Goal: Transaction & Acquisition: Purchase product/service

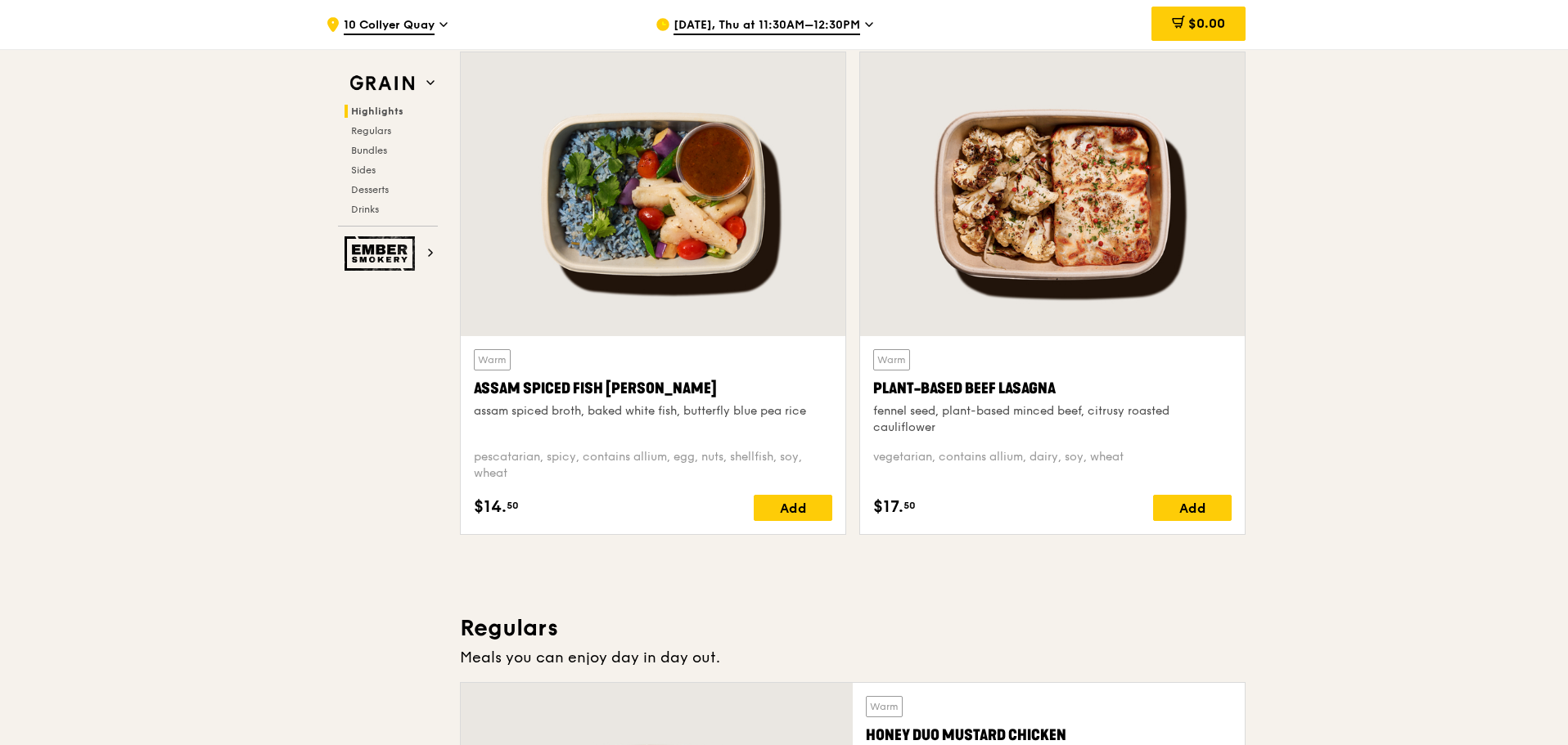
scroll to position [573, 0]
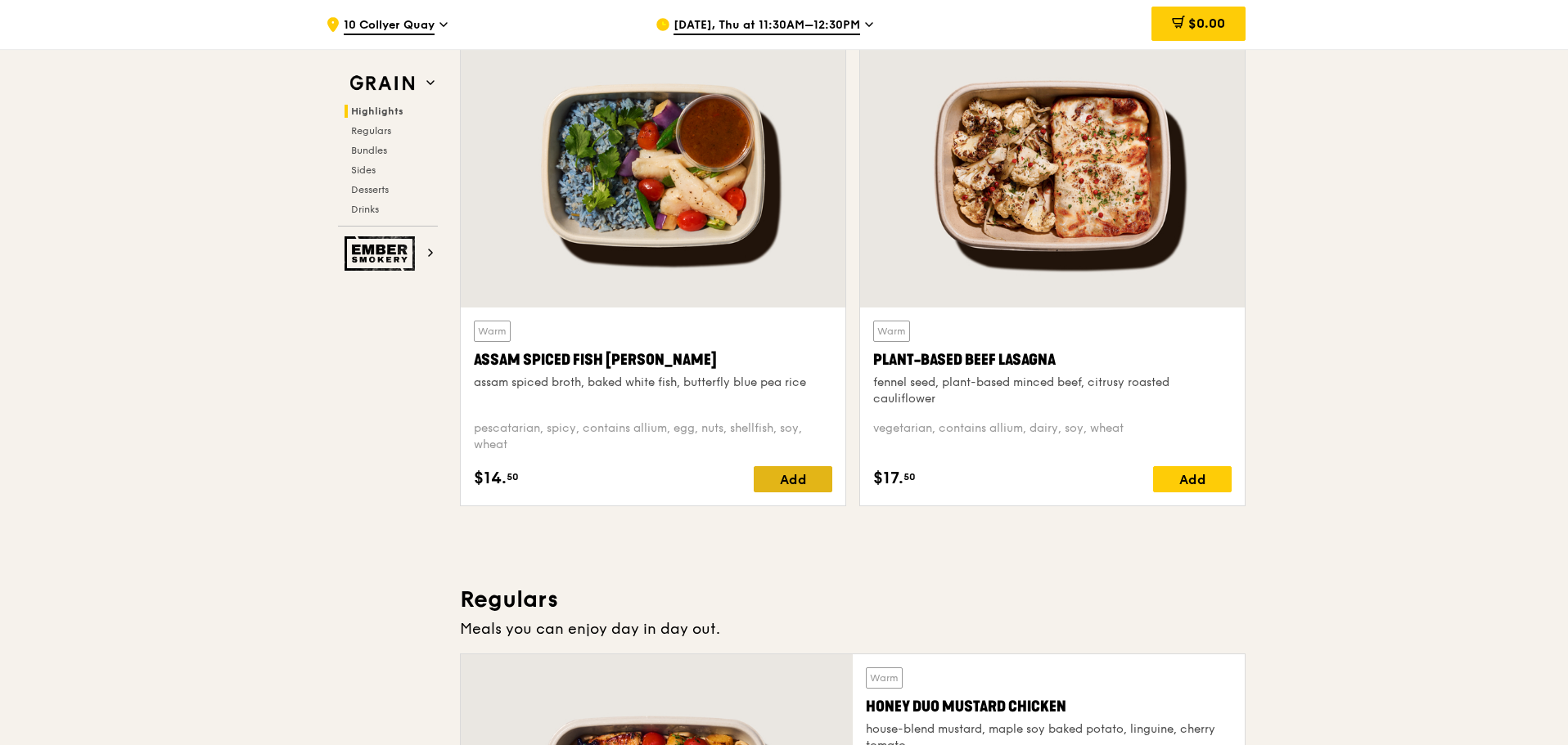
click at [803, 482] on div "Add" at bounding box center [793, 480] width 79 height 26
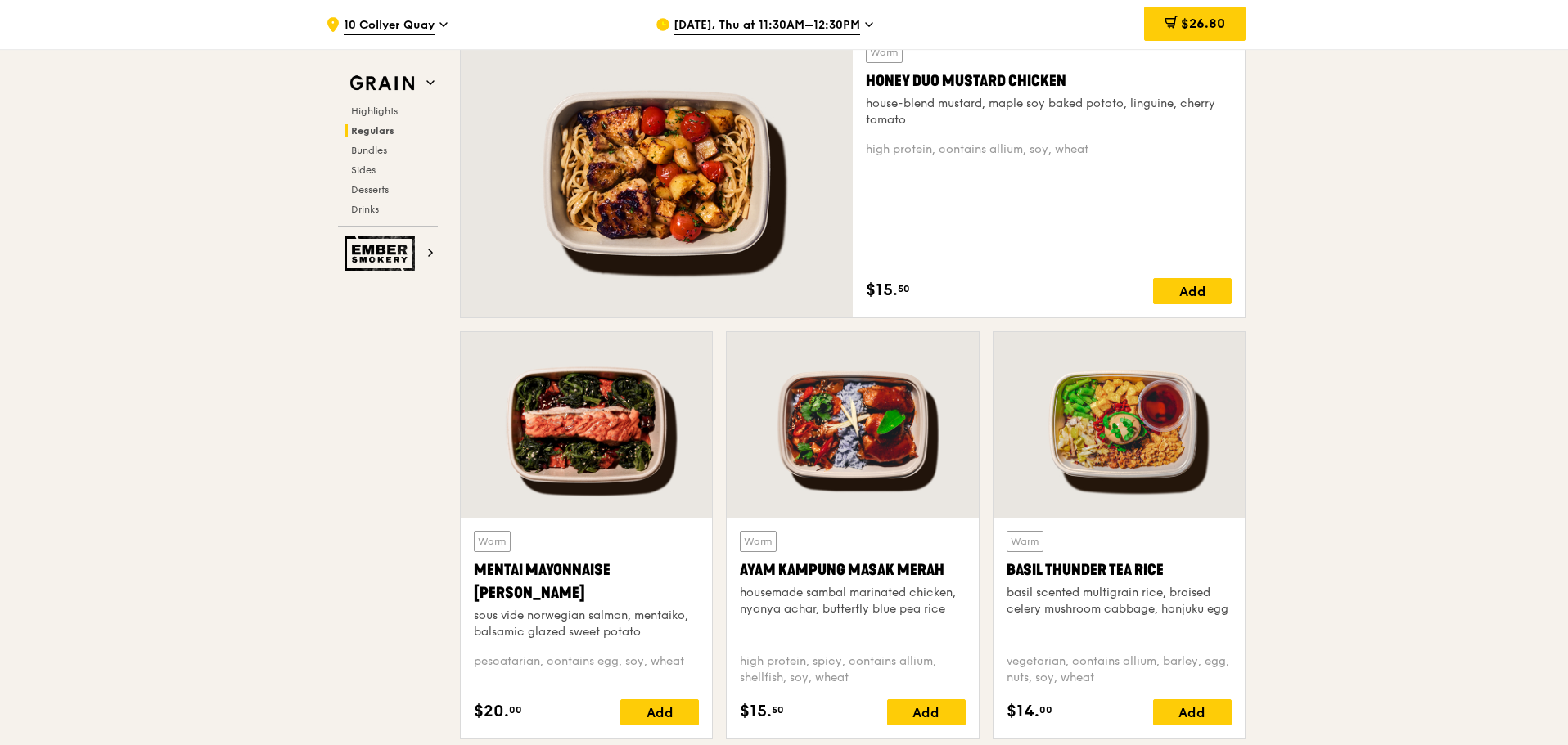
scroll to position [1227, 0]
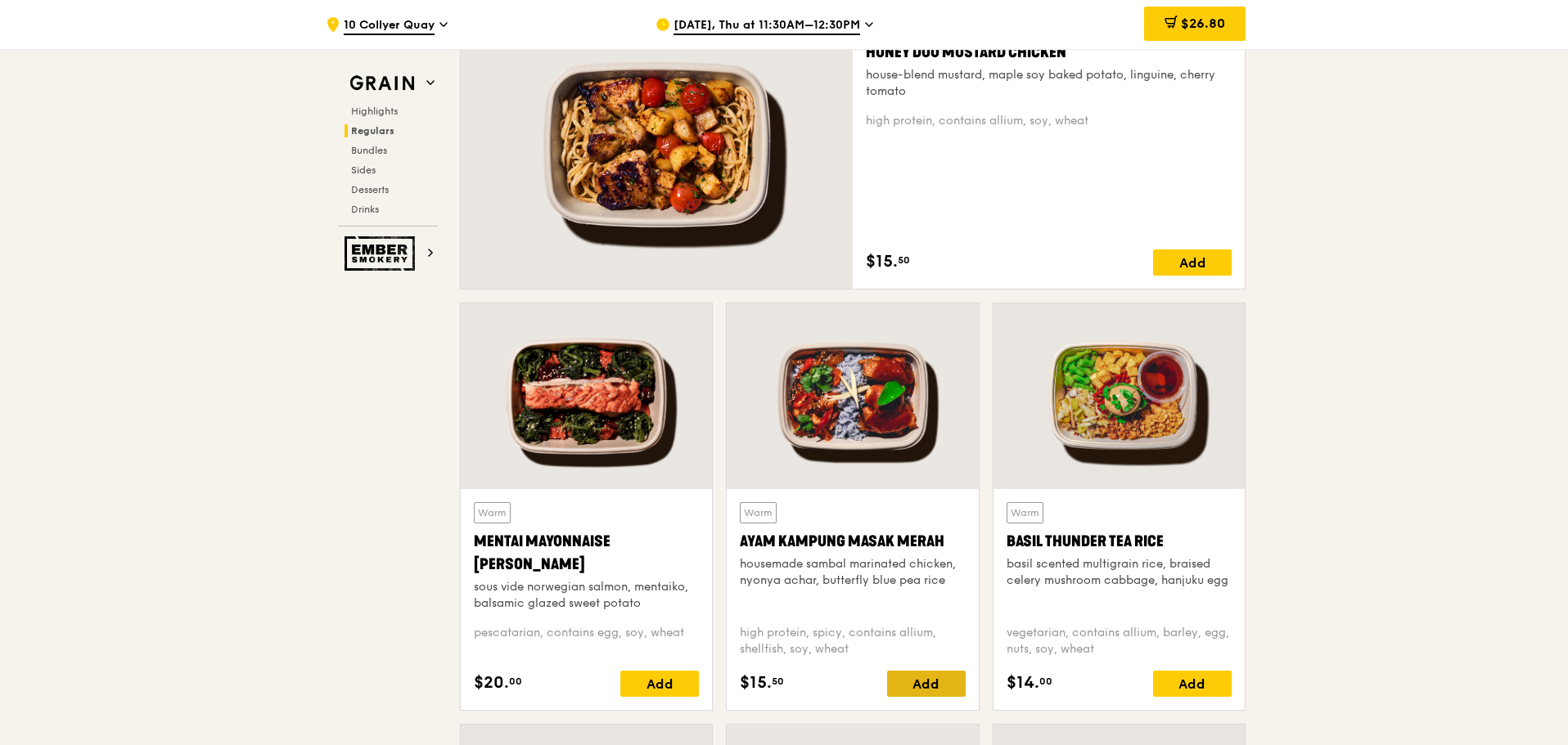
click at [937, 682] on div "Add" at bounding box center [927, 684] width 79 height 26
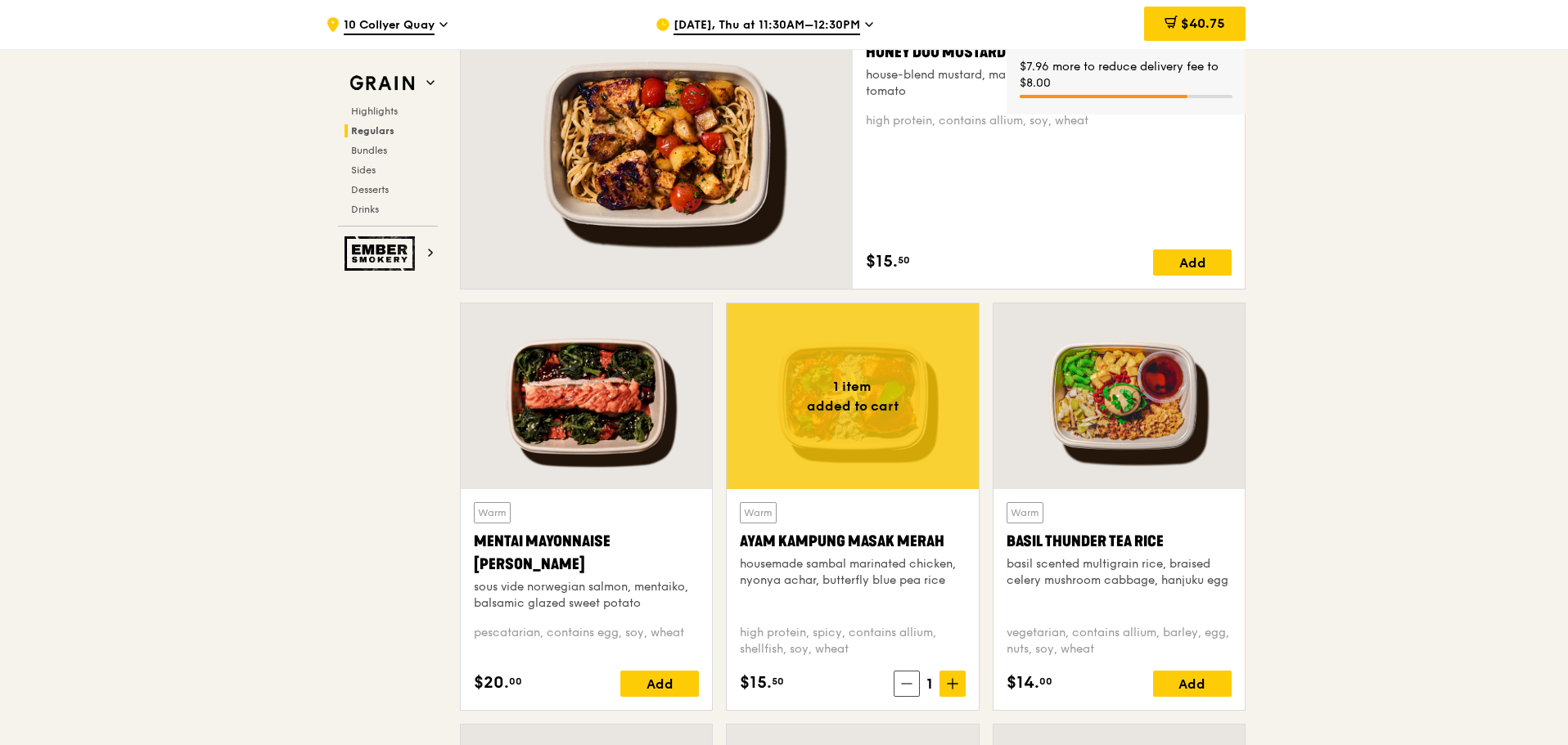
click at [951, 684] on icon at bounding box center [952, 684] width 10 height 0
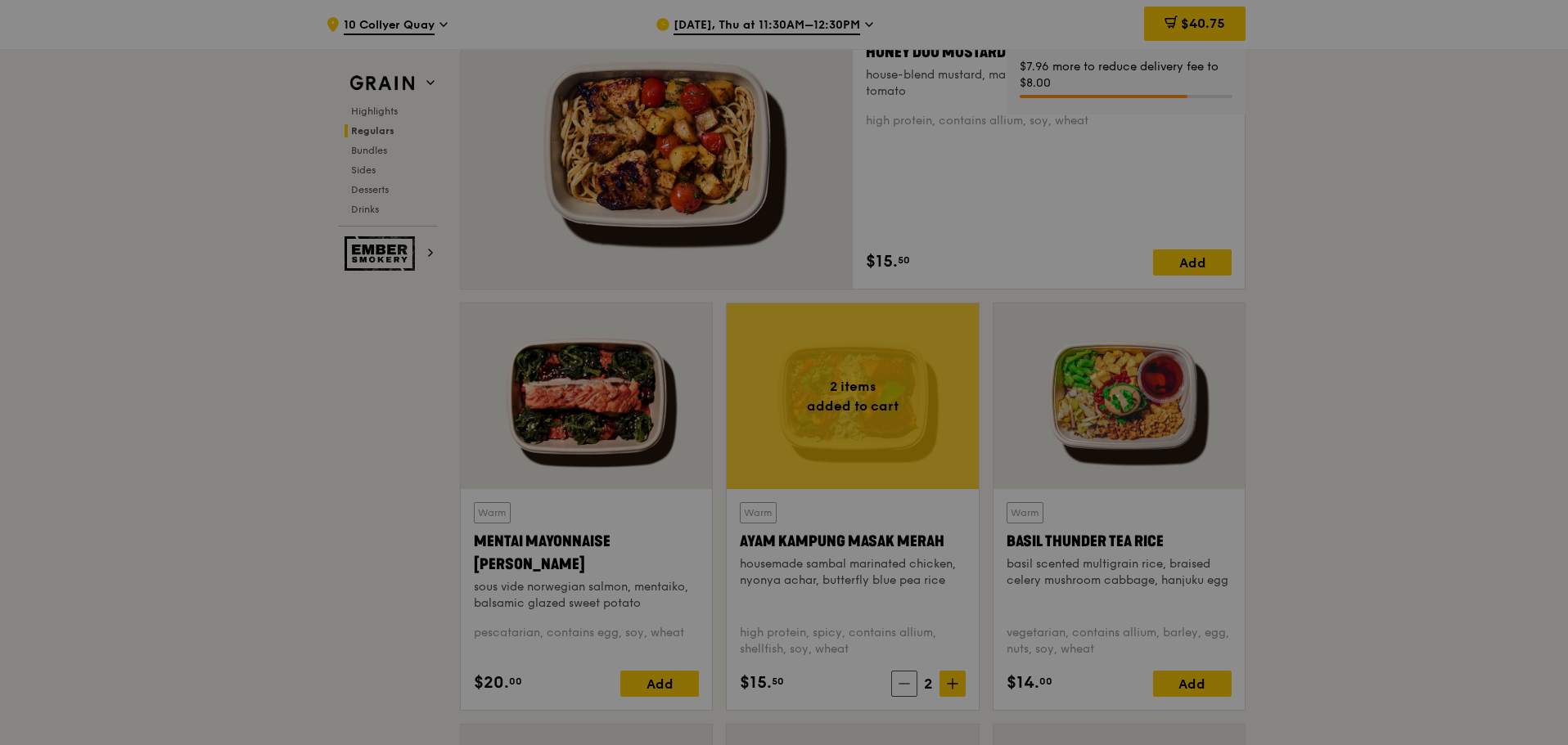
click at [951, 684] on div at bounding box center [784, 372] width 1568 height 745
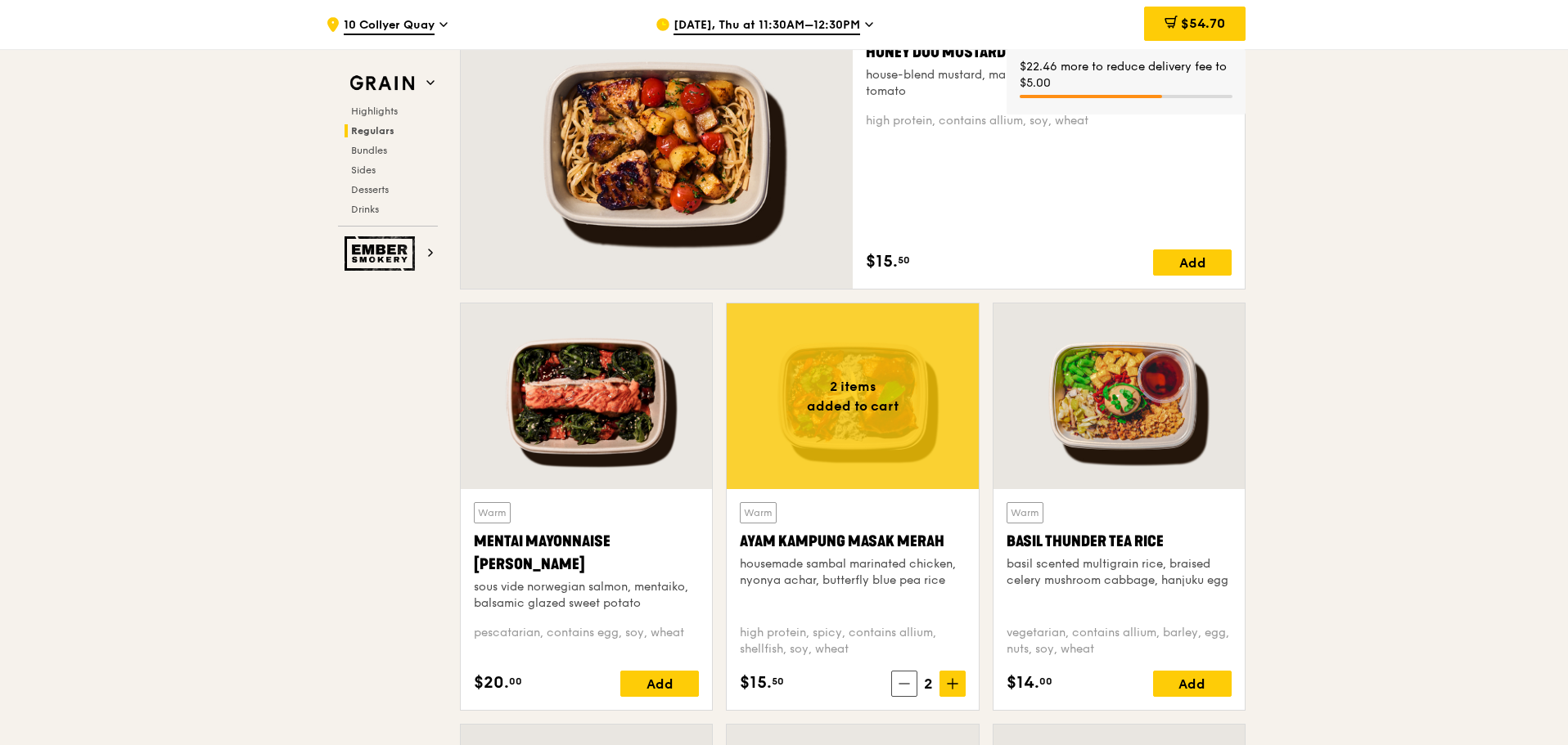
click at [951, 683] on icon at bounding box center [952, 683] width 11 height 11
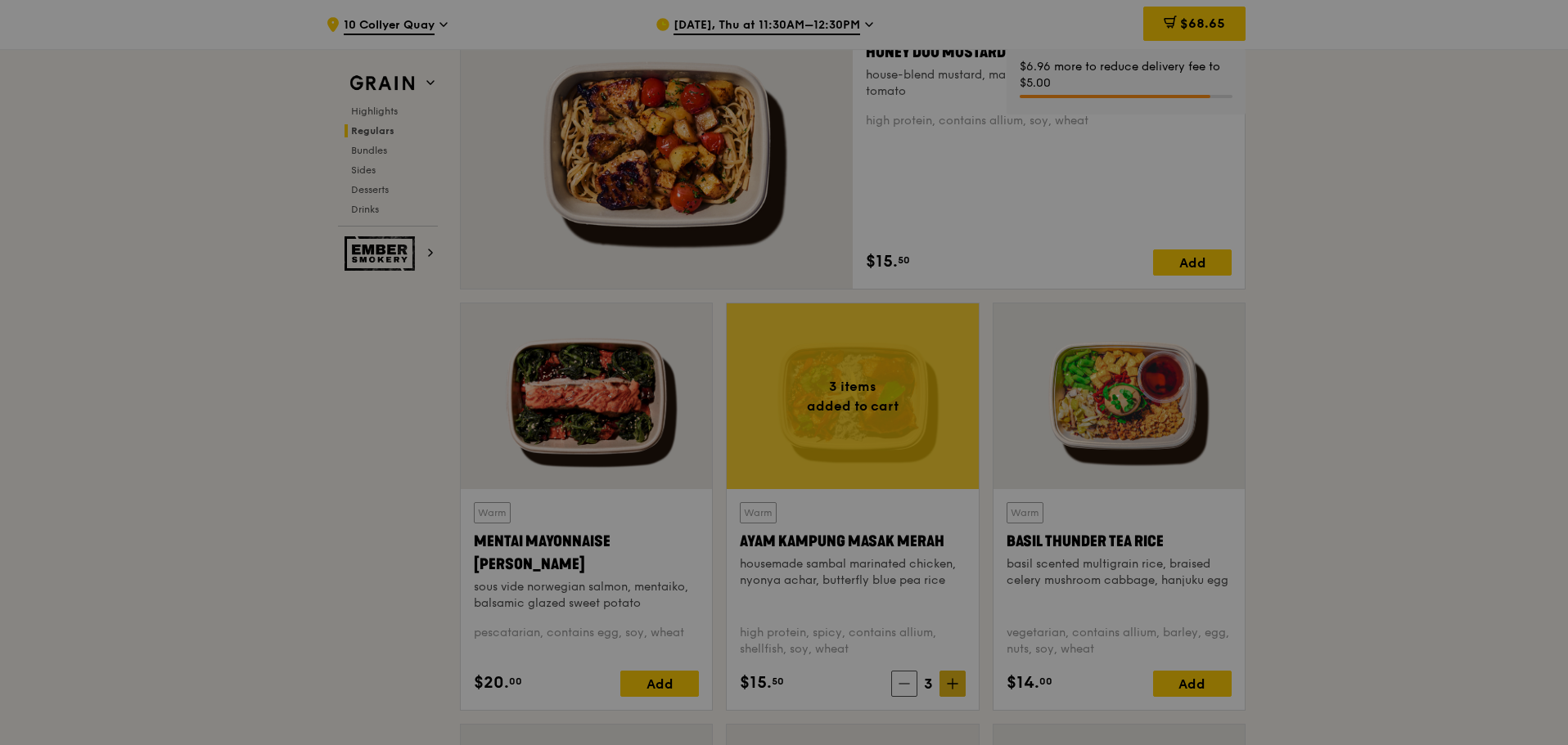
click at [951, 682] on div at bounding box center [784, 372] width 1568 height 745
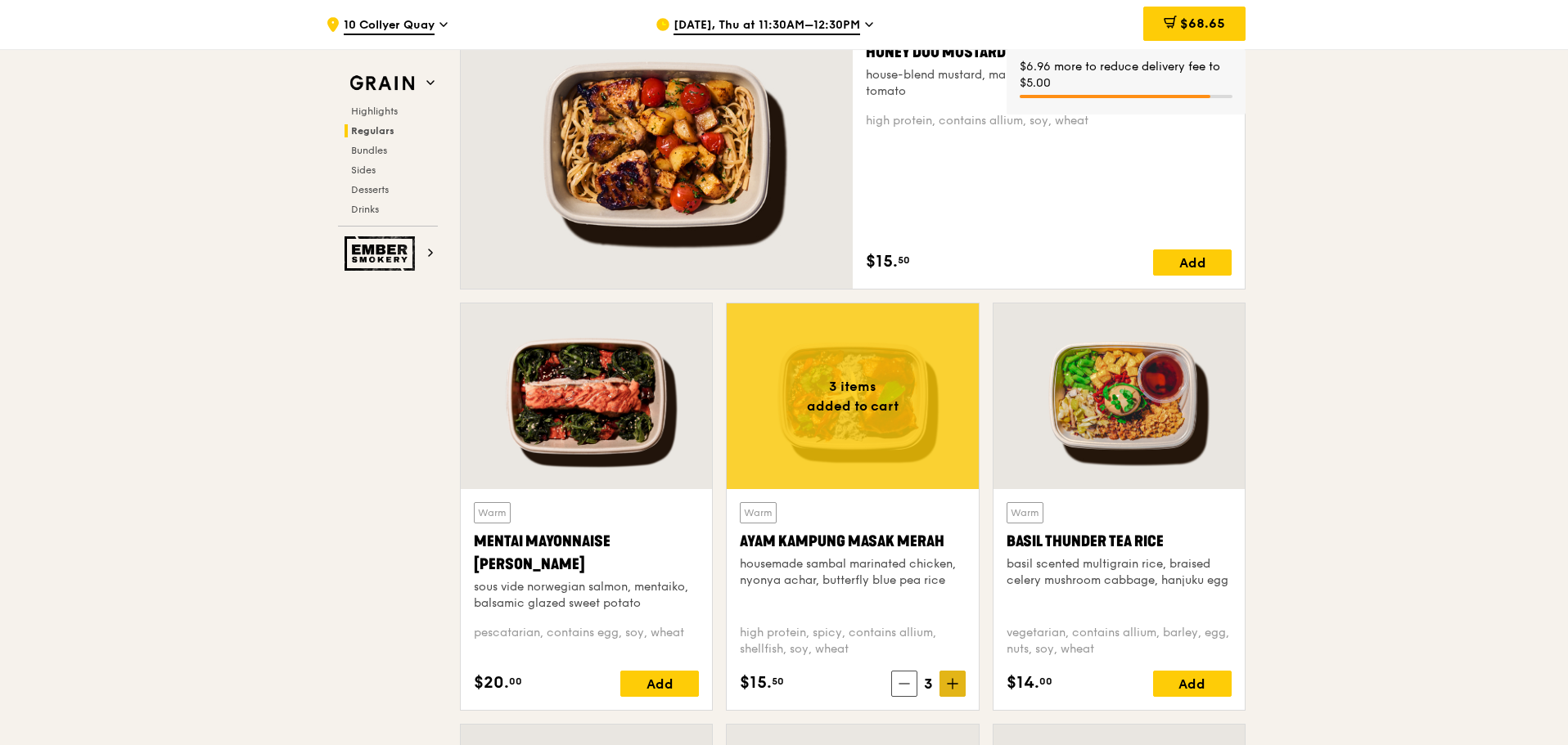
click at [951, 682] on icon at bounding box center [952, 683] width 11 height 11
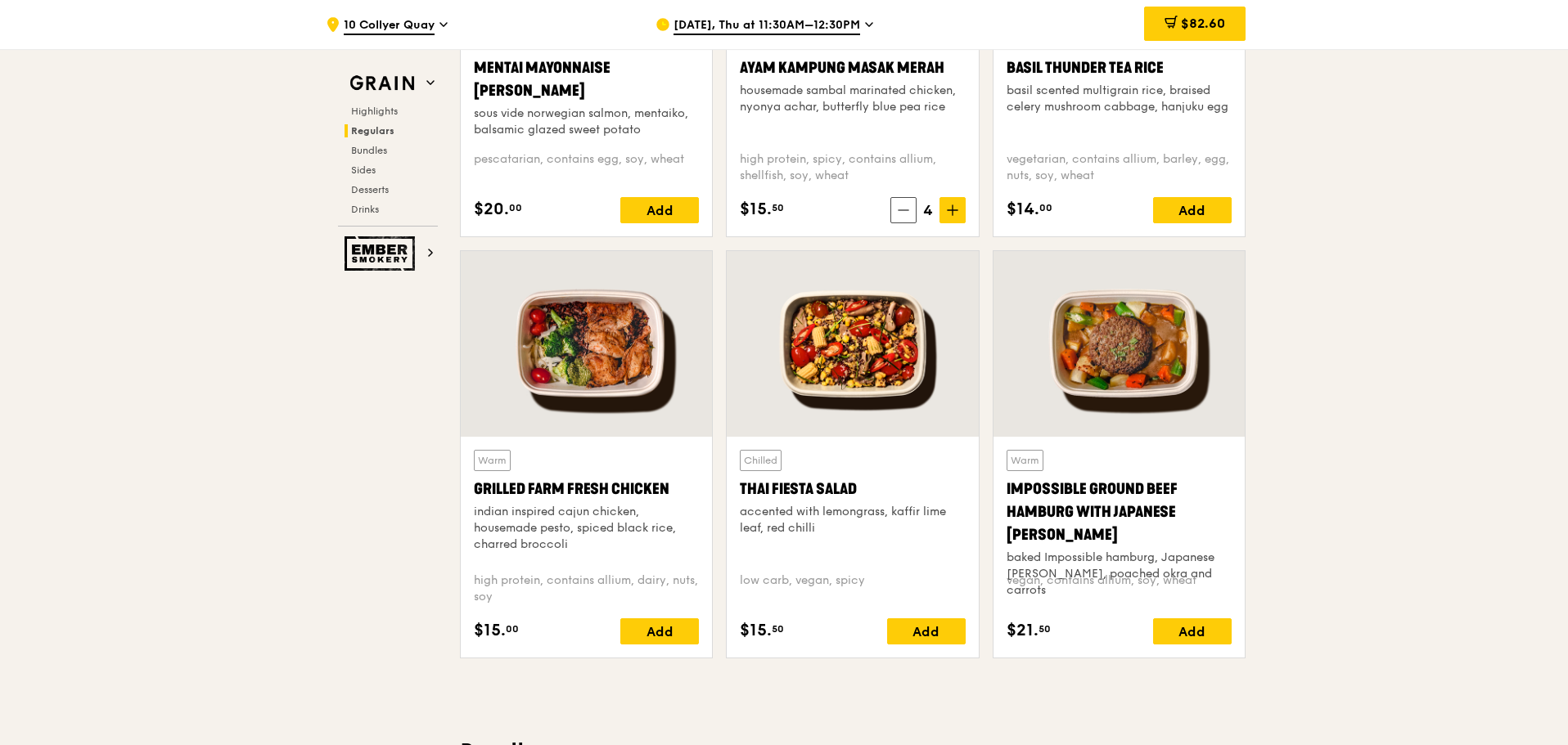
scroll to position [1718, 0]
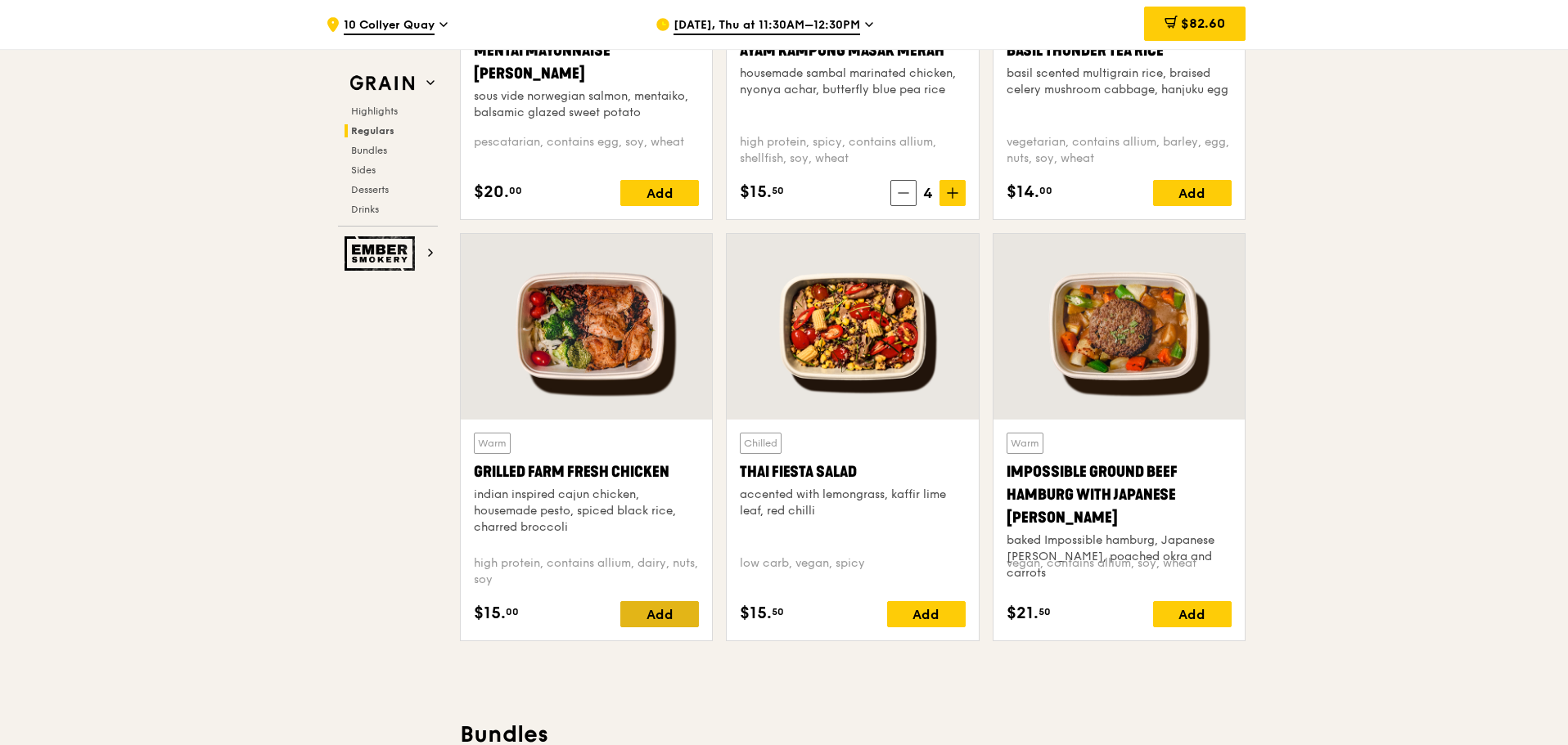
click at [665, 611] on div "Add" at bounding box center [659, 614] width 79 height 26
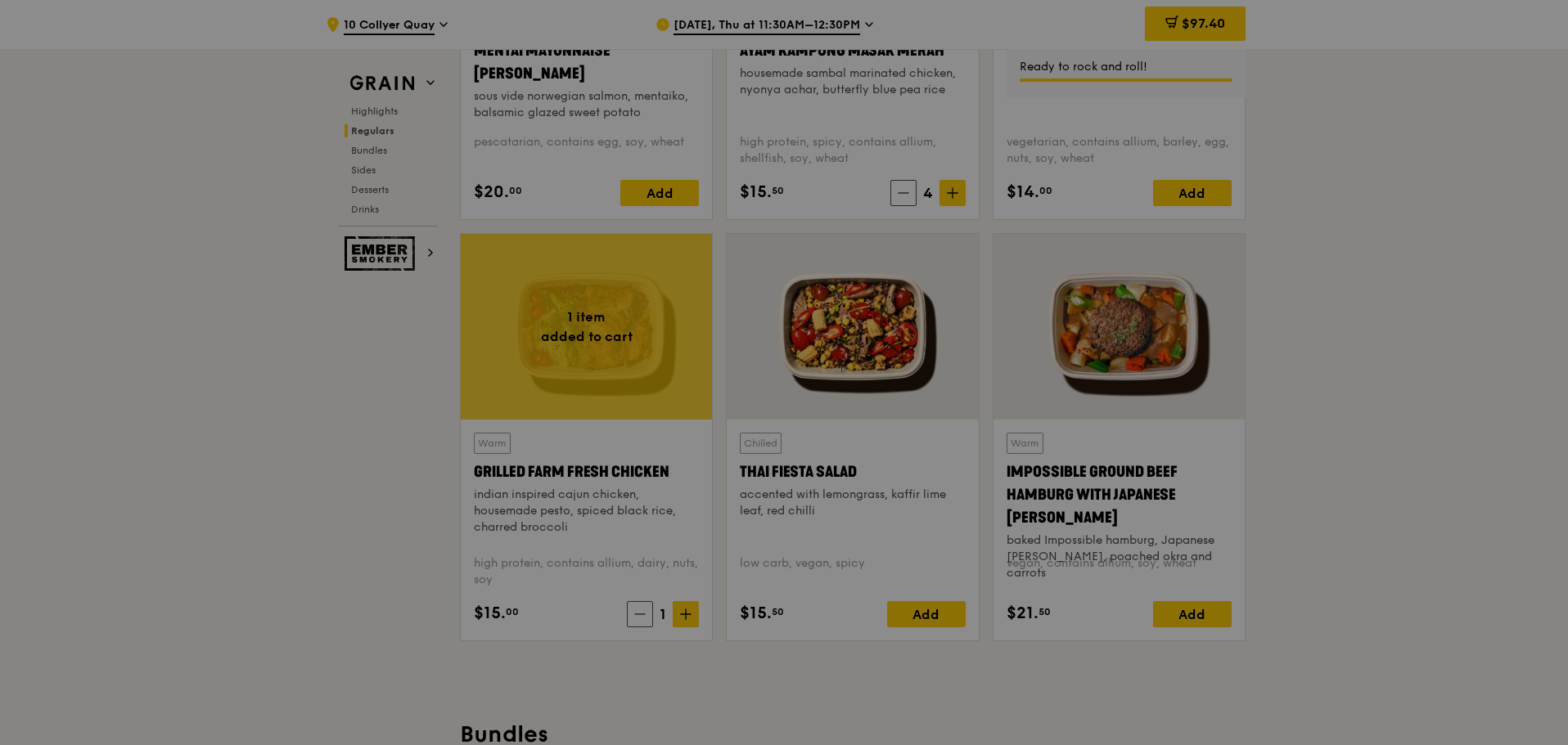
click at [683, 612] on icon at bounding box center [685, 614] width 11 height 11
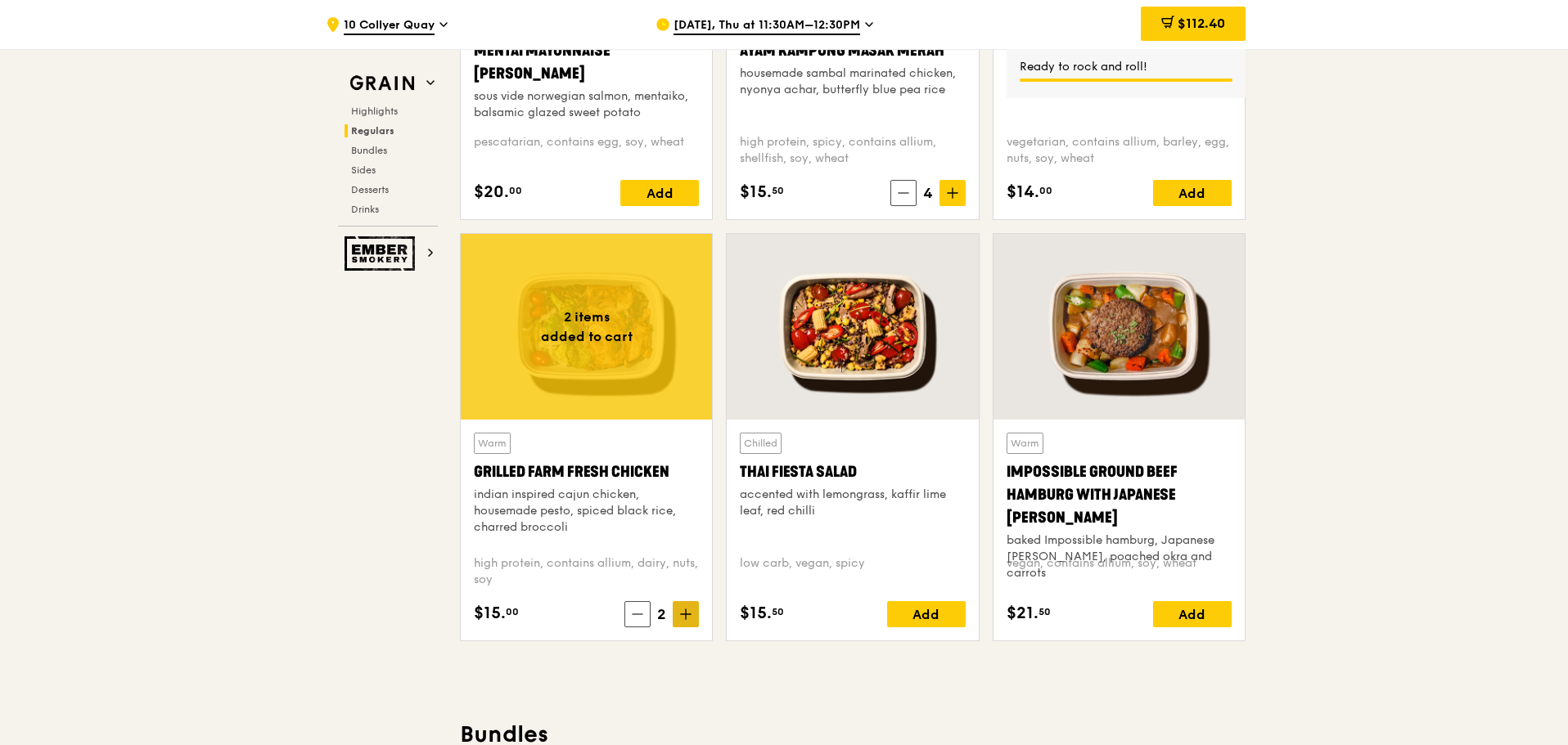
click at [684, 614] on icon at bounding box center [685, 614] width 10 height 0
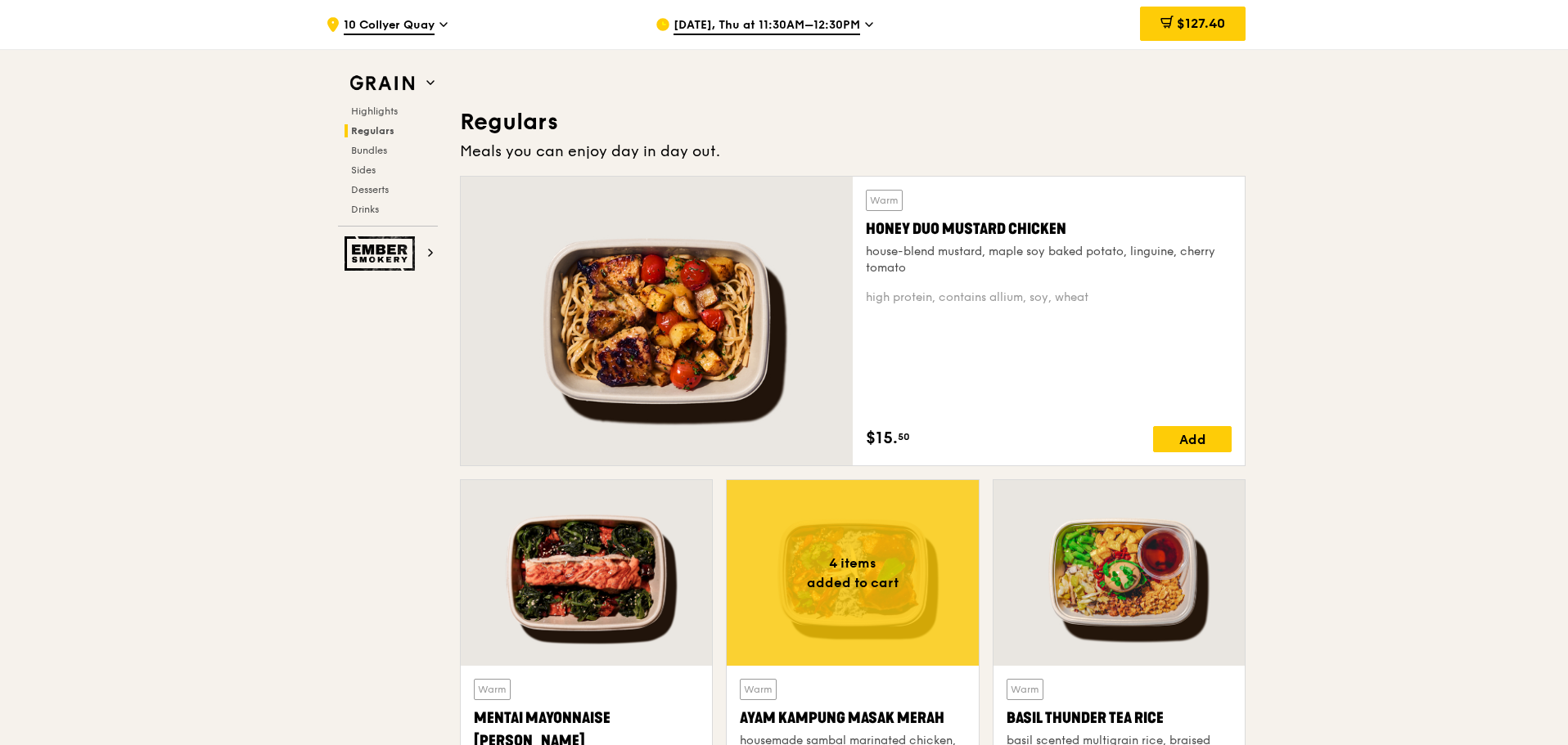
scroll to position [981, 0]
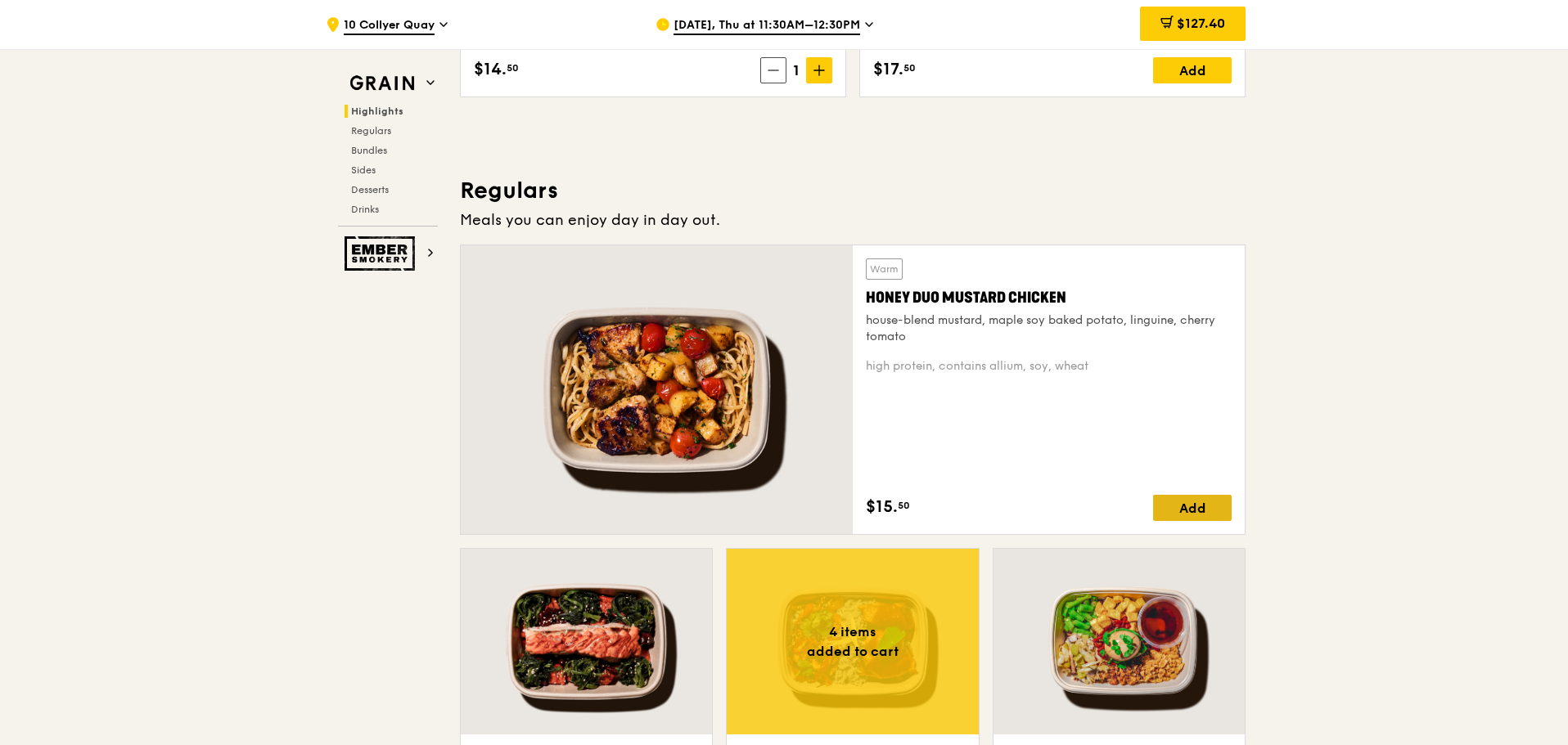
click at [1206, 508] on div "Add" at bounding box center [1192, 508] width 79 height 26
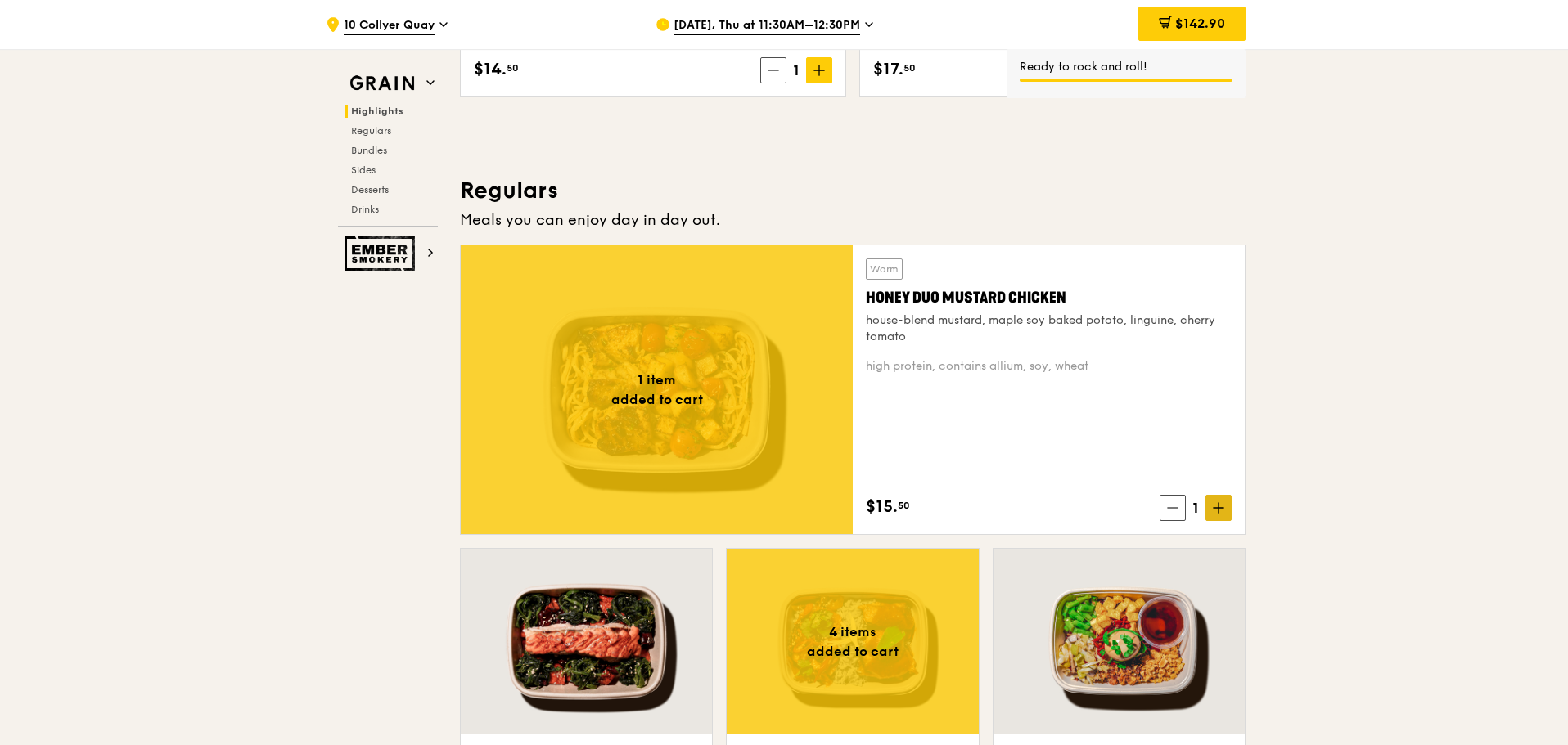
click at [1217, 501] on span at bounding box center [1218, 508] width 26 height 26
click at [1220, 505] on icon at bounding box center [1218, 508] width 11 height 11
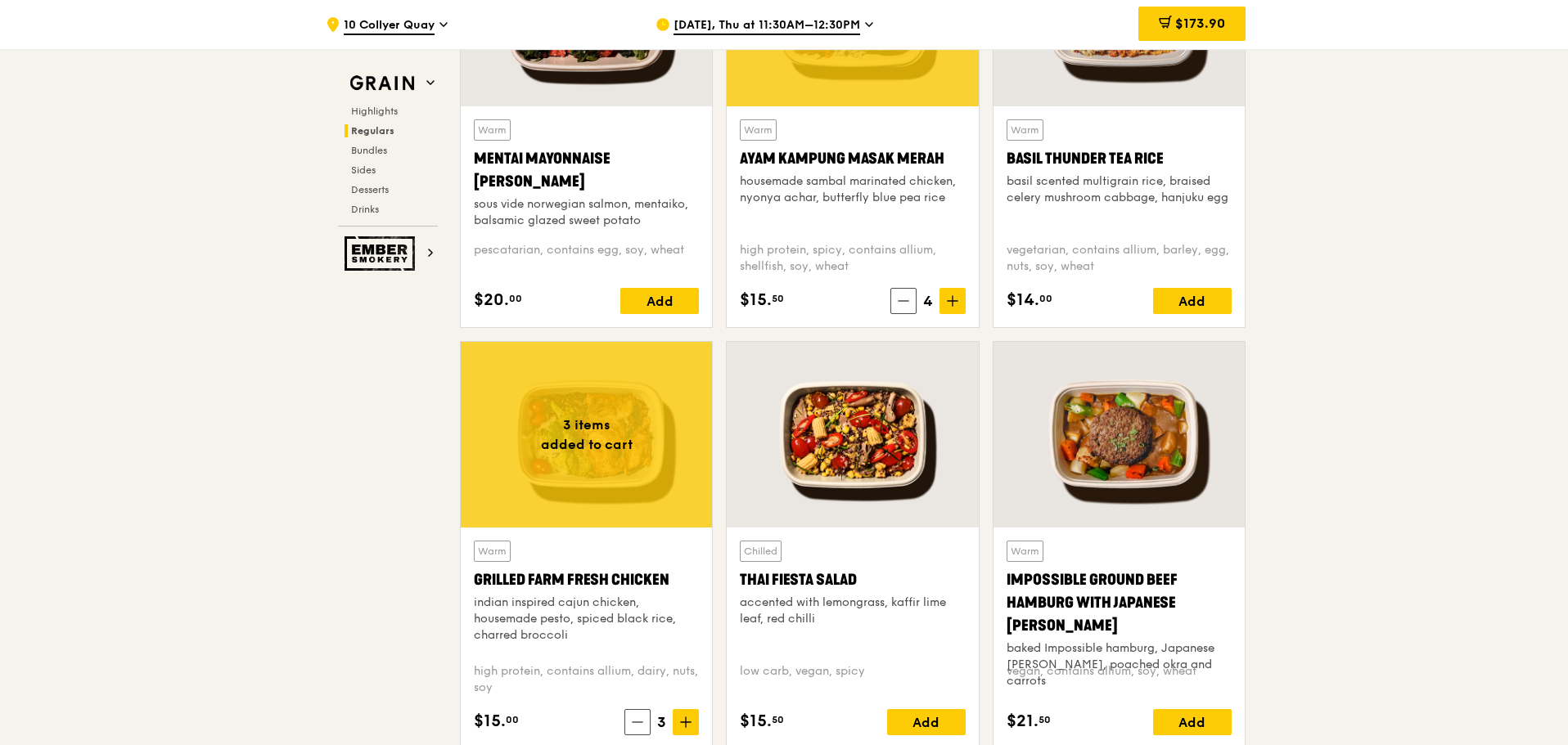
scroll to position [1636, 0]
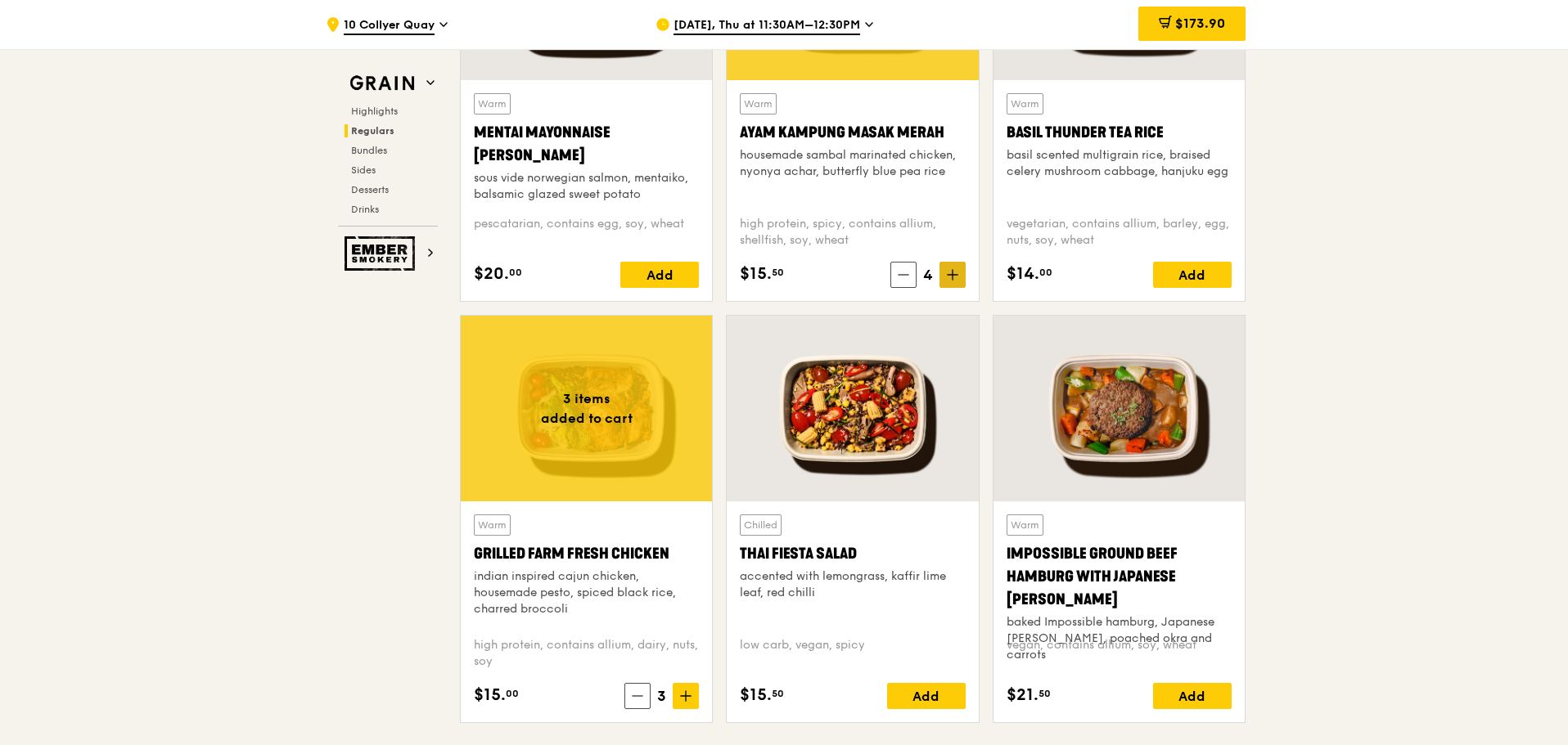
click at [955, 275] on icon at bounding box center [952, 275] width 10 height 0
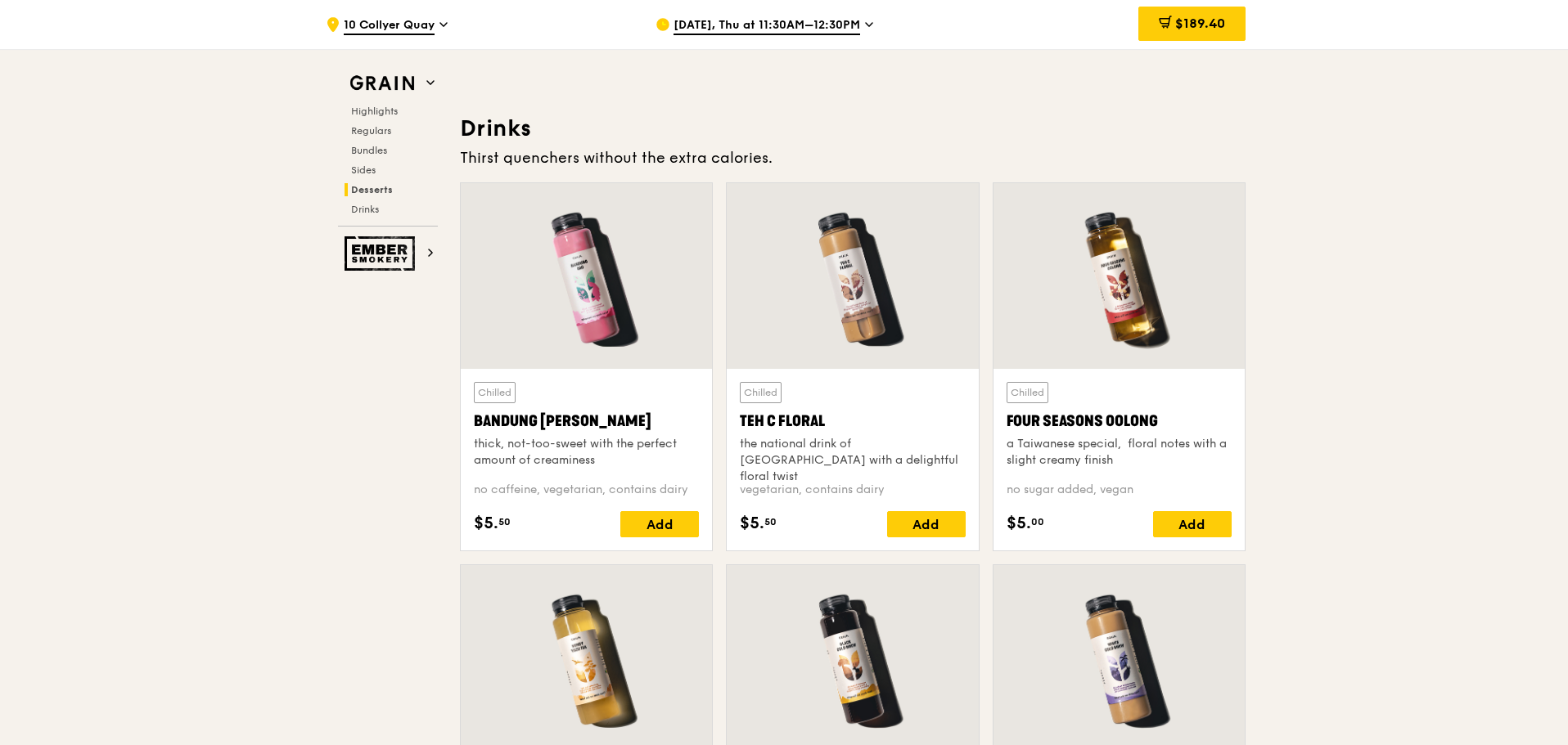
scroll to position [5611, 0]
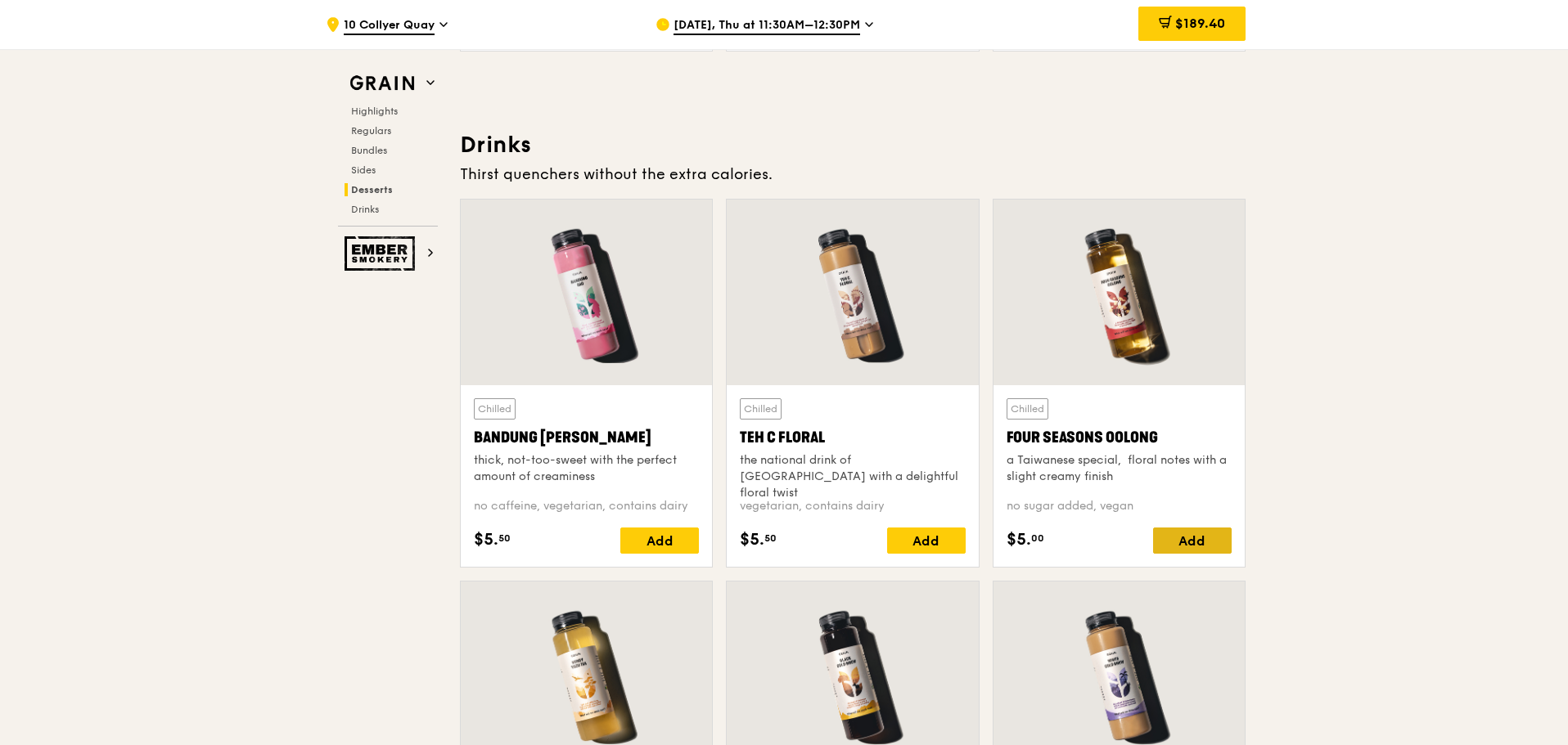
click at [1199, 539] on div "Add" at bounding box center [1192, 540] width 79 height 26
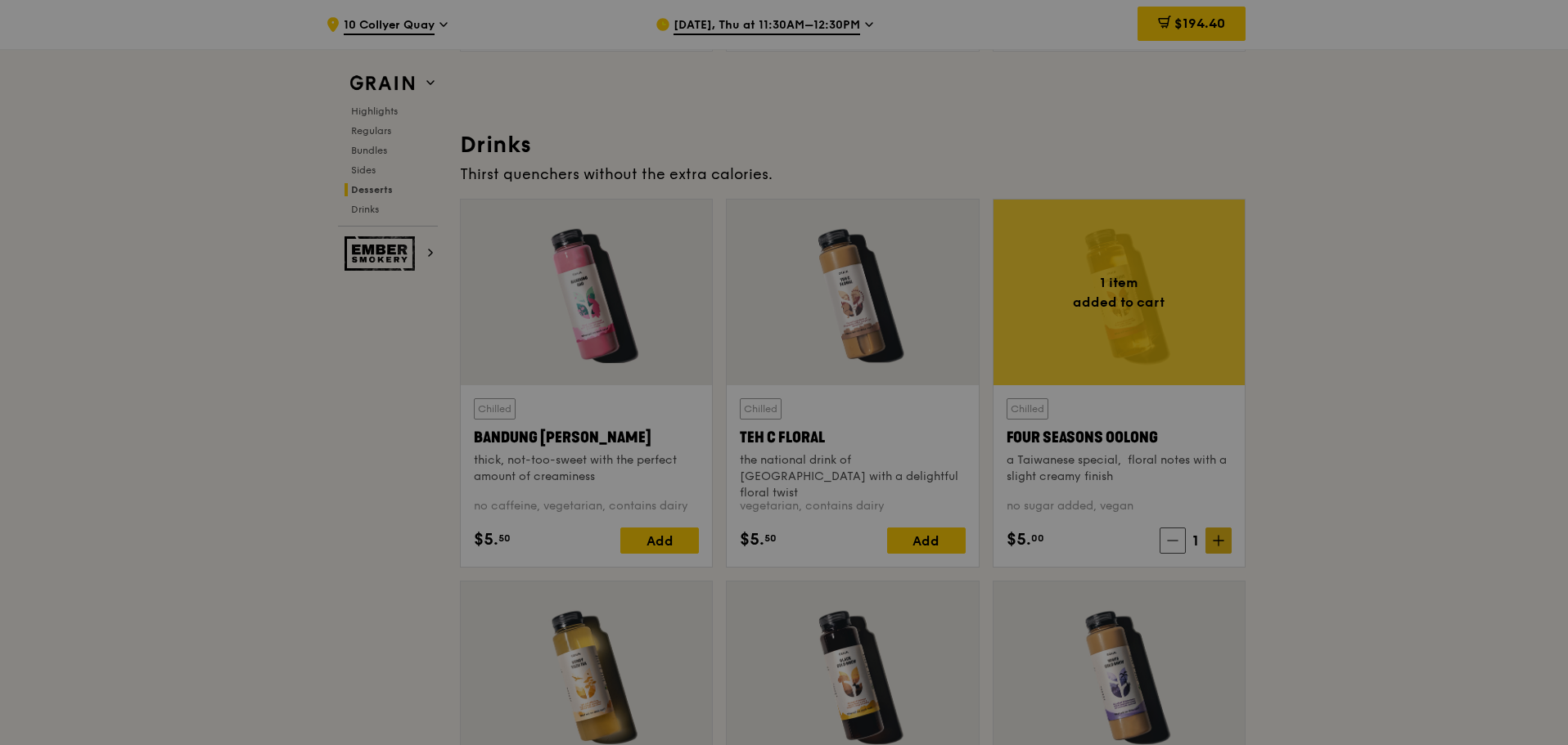
click at [1223, 545] on div at bounding box center [784, 372] width 1568 height 745
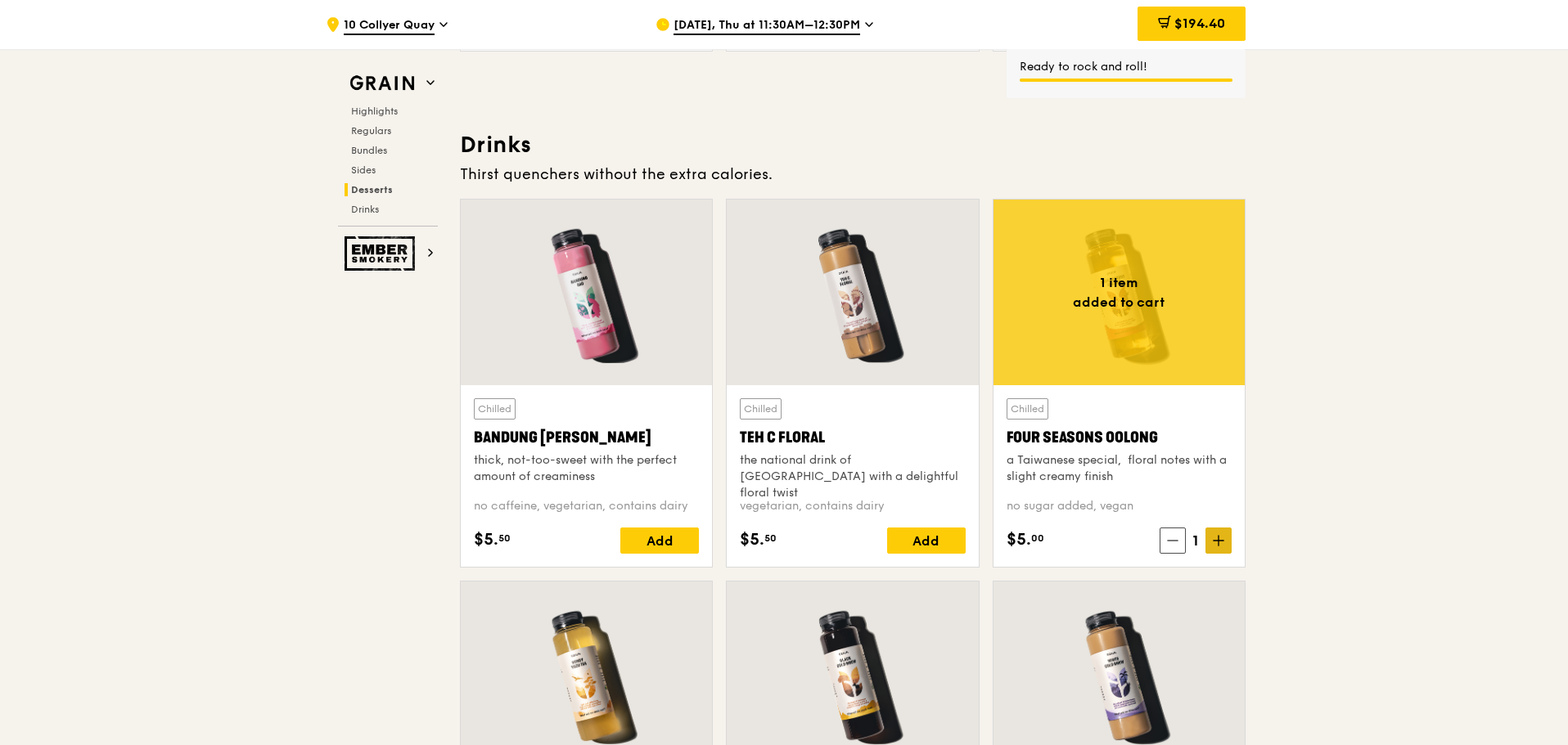
click at [1223, 540] on icon at bounding box center [1218, 540] width 10 height 0
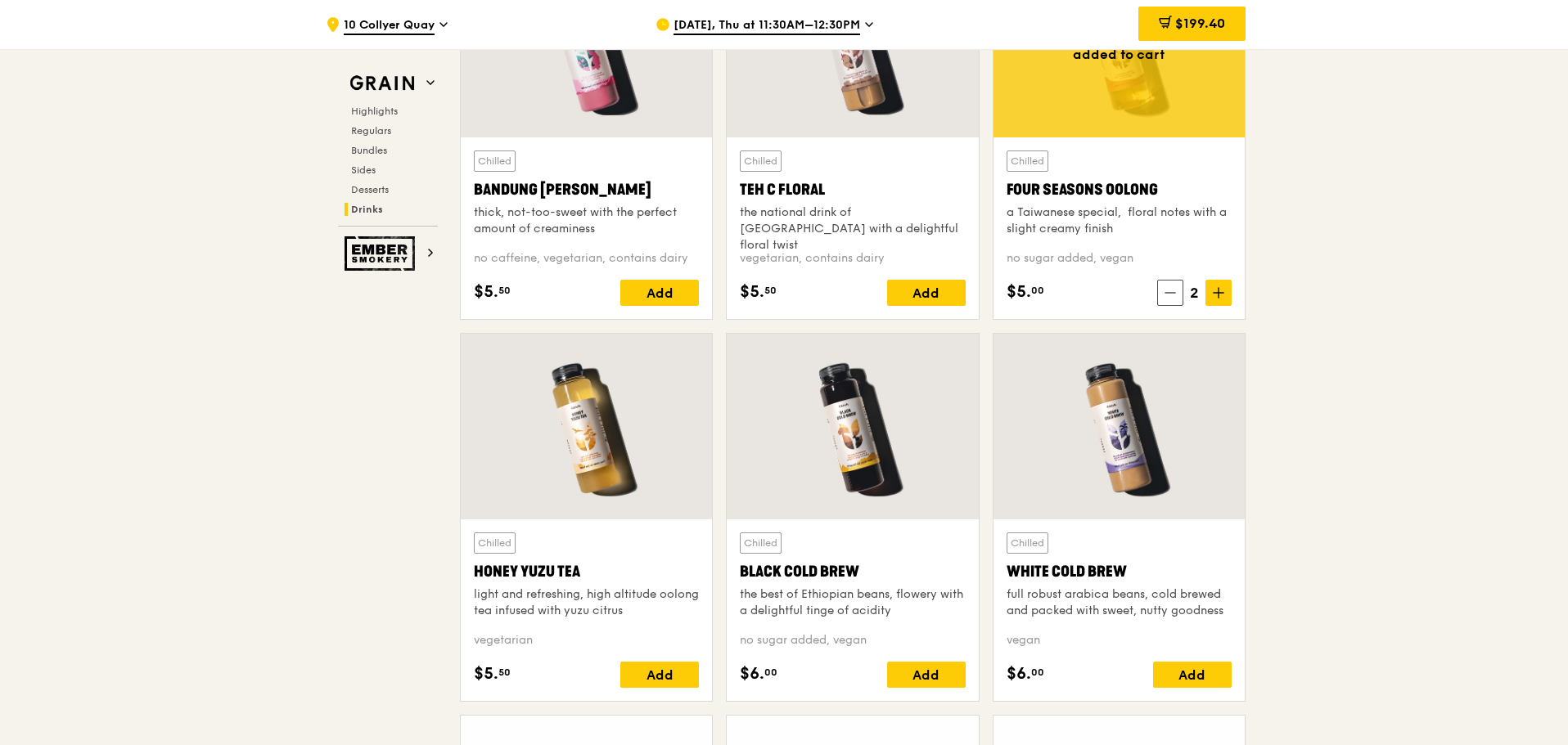
scroll to position [5939, 0]
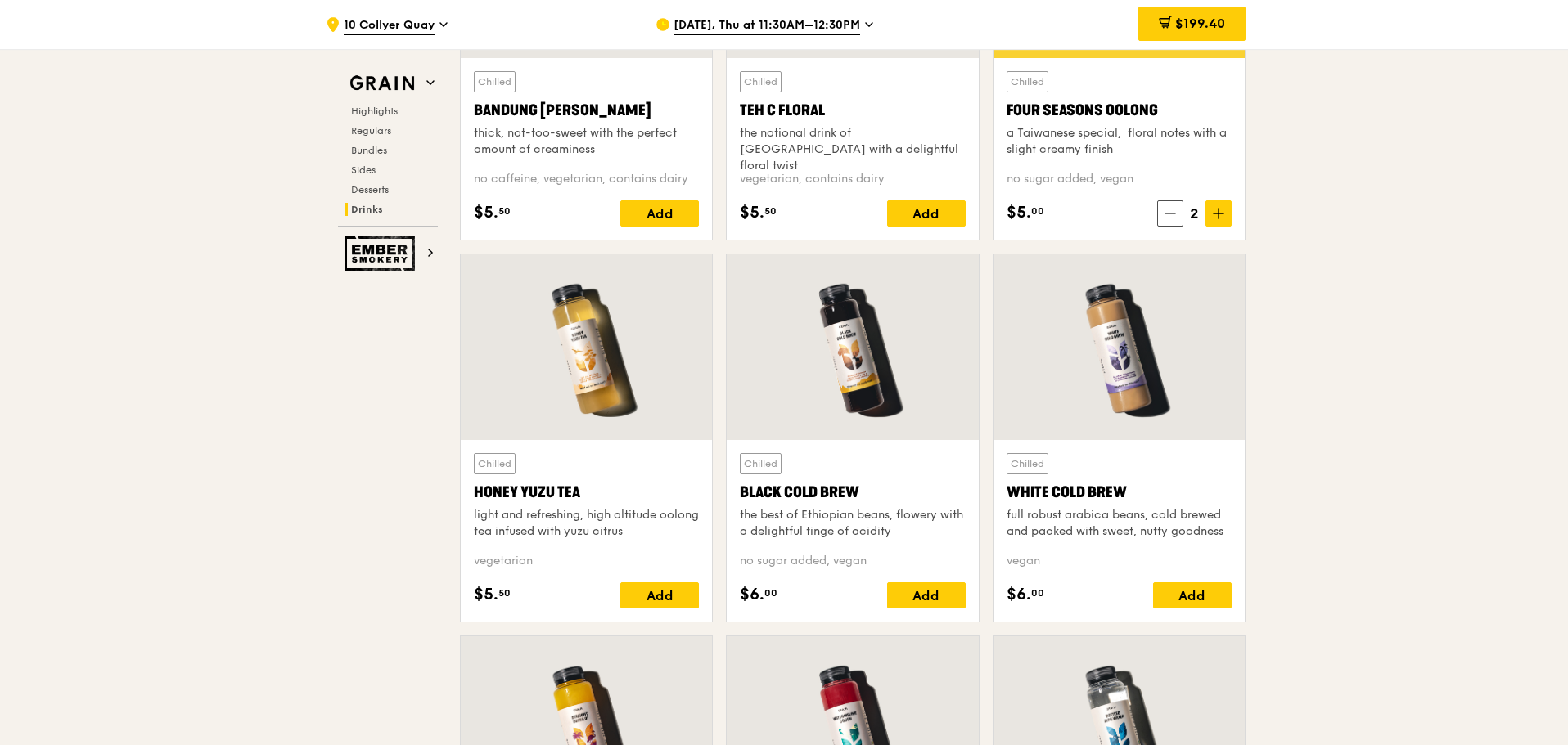
click at [652, 579] on div "Chilled Honey Yuzu Tea light and refreshing, high altitude oolong tea infused w…" at bounding box center [586, 531] width 225 height 155
click at [655, 584] on div "Add" at bounding box center [659, 595] width 79 height 26
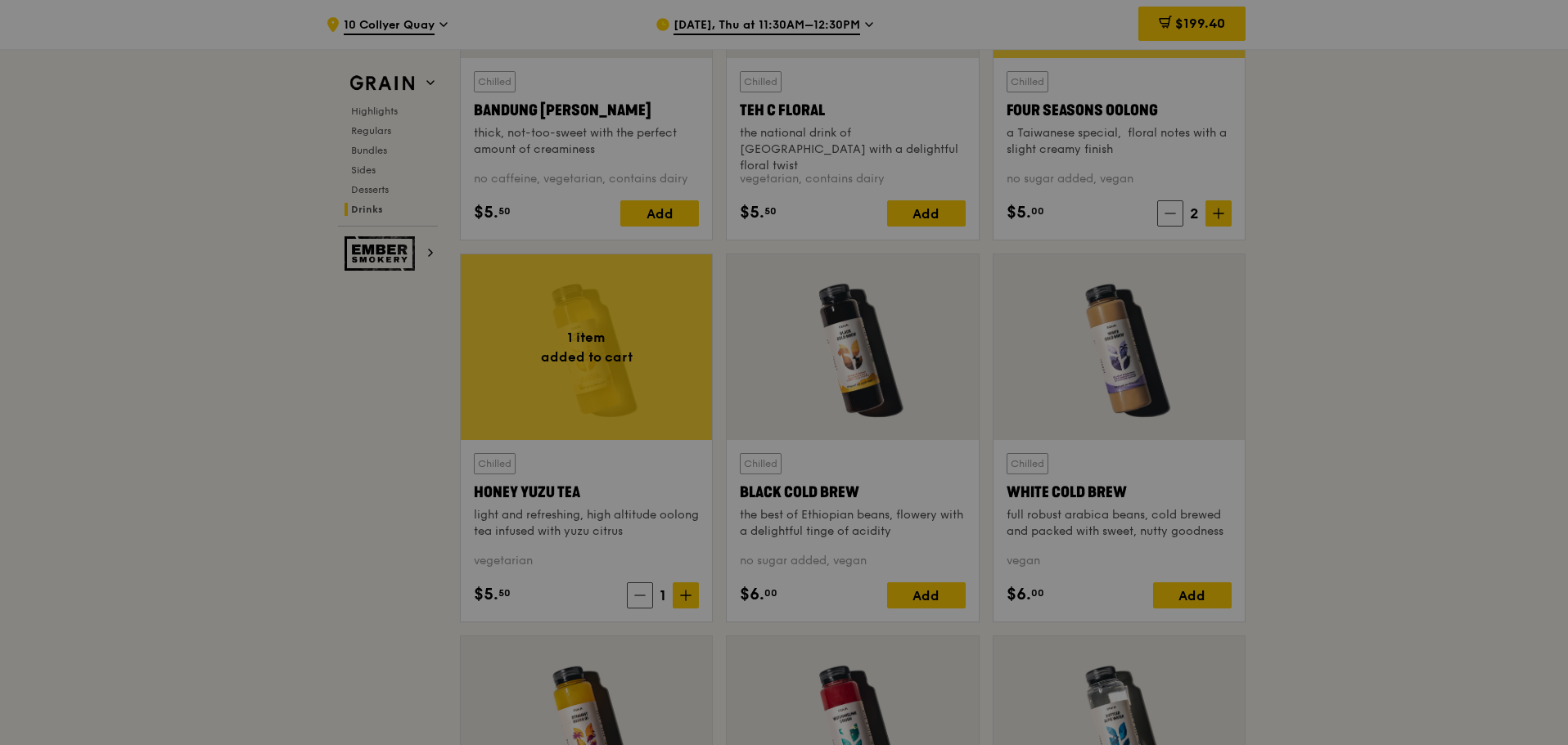
click at [686, 595] on div at bounding box center [784, 372] width 1568 height 745
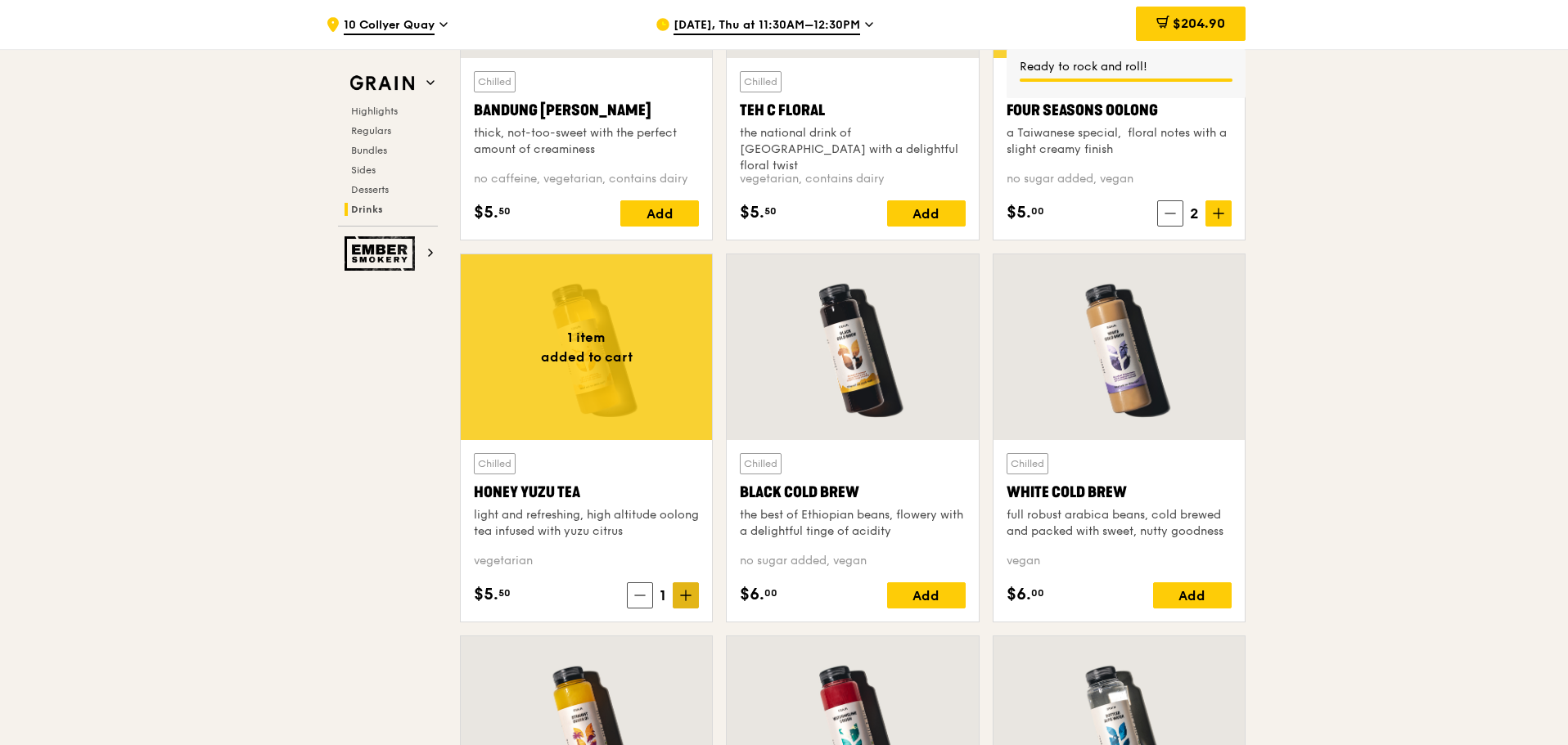
click at [689, 595] on icon at bounding box center [685, 595] width 11 height 11
click at [690, 593] on icon at bounding box center [685, 595] width 11 height 11
click at [687, 593] on icon at bounding box center [685, 595] width 11 height 11
click at [686, 593] on icon at bounding box center [685, 595] width 11 height 11
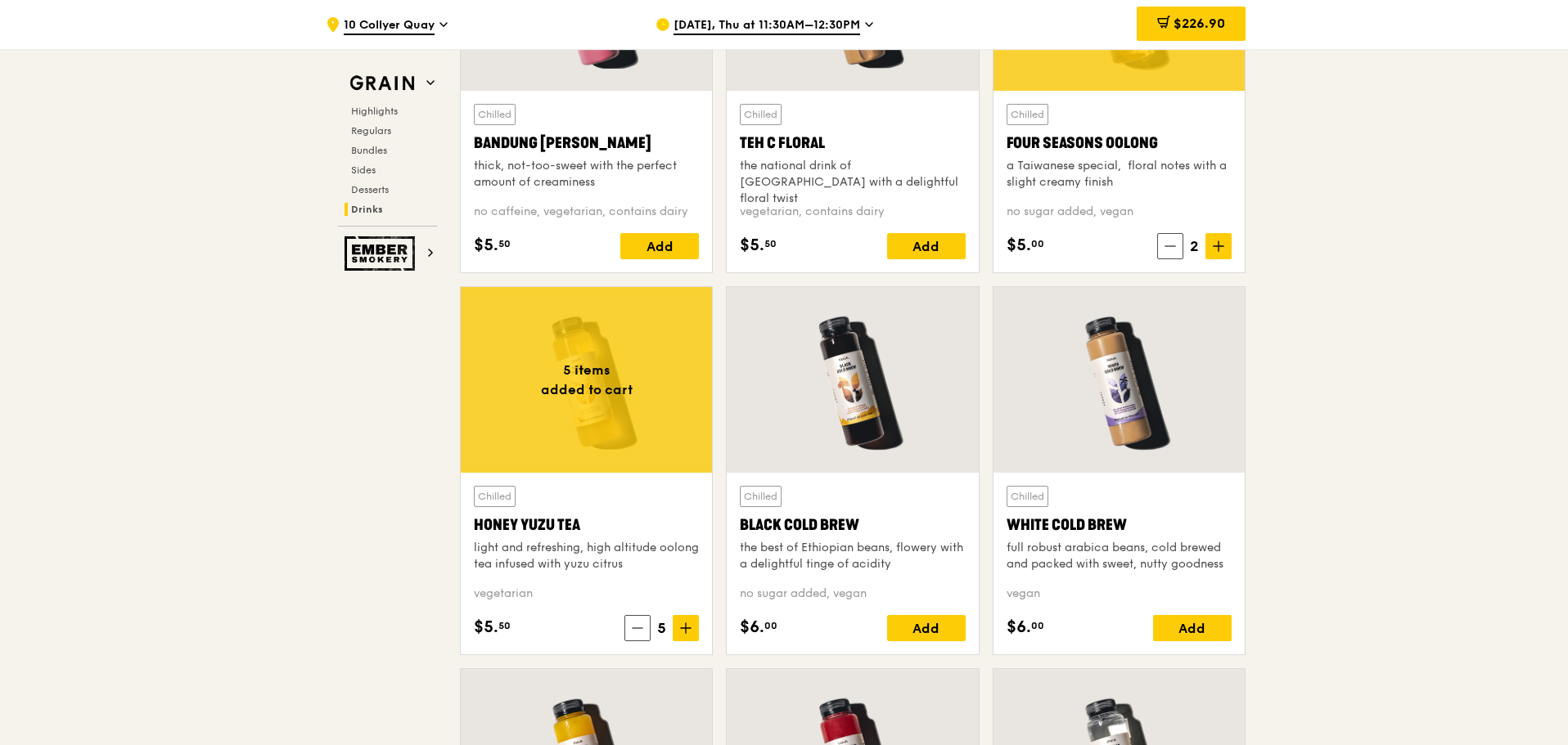
scroll to position [6021, 0]
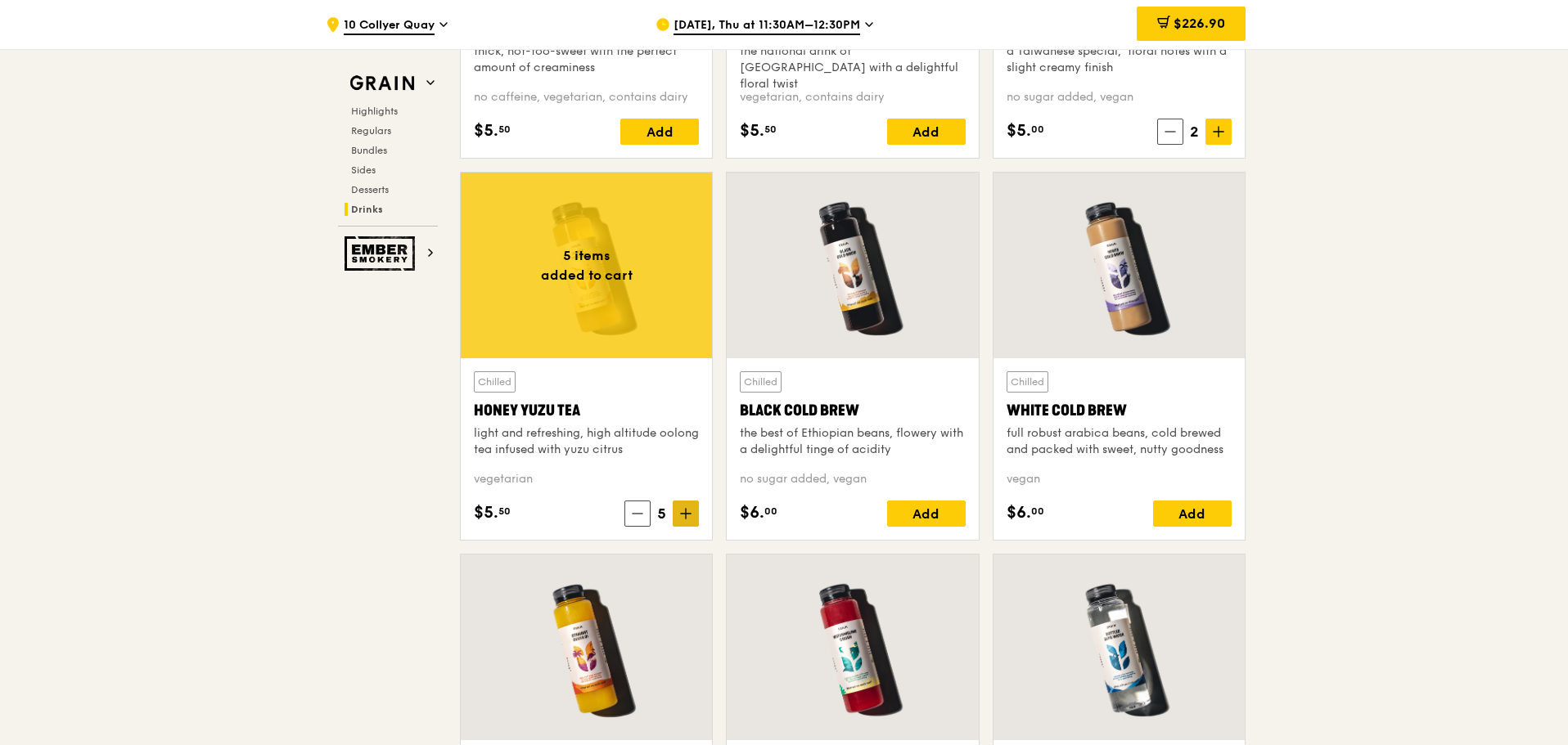
click at [685, 513] on icon at bounding box center [685, 513] width 0 height 10
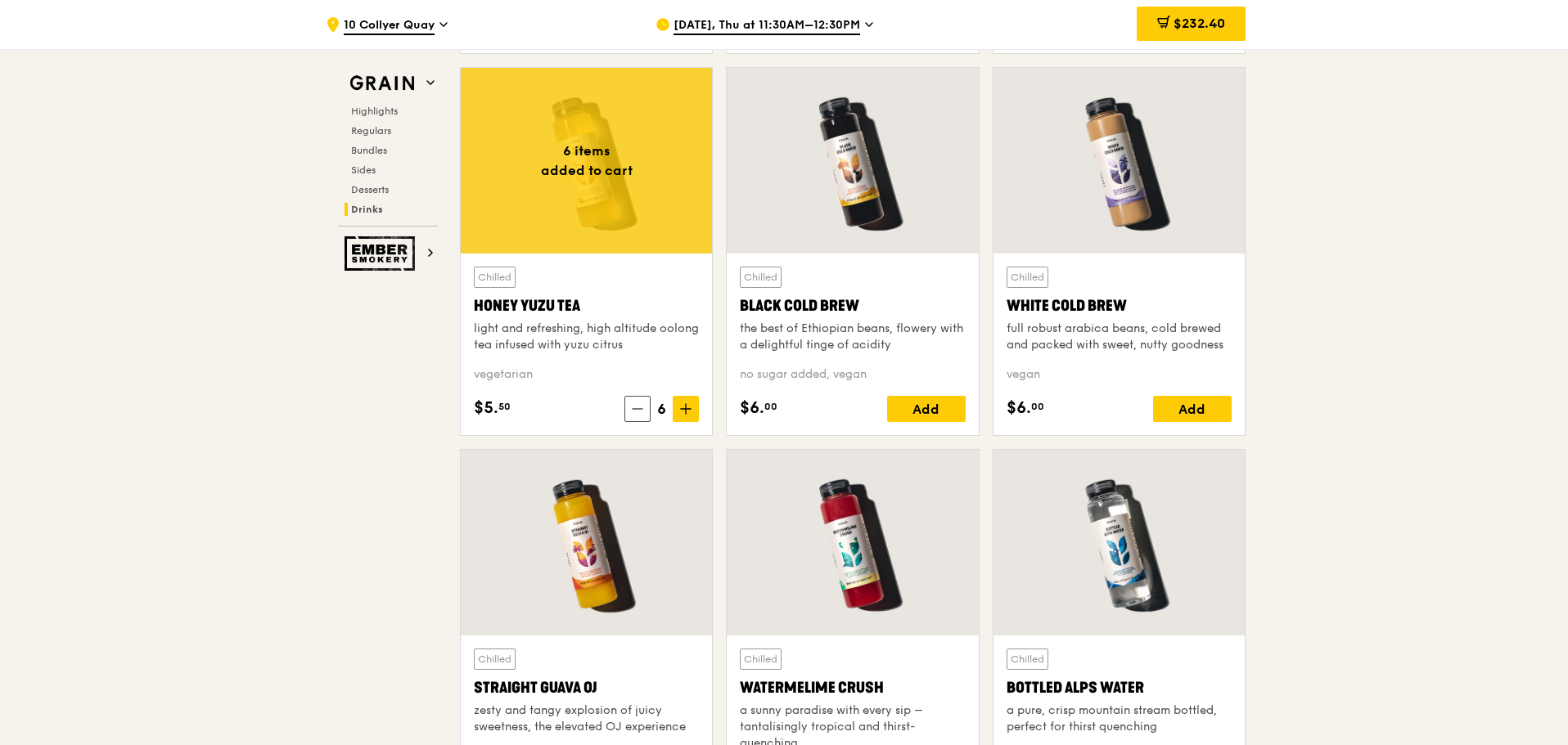
scroll to position [6266, 0]
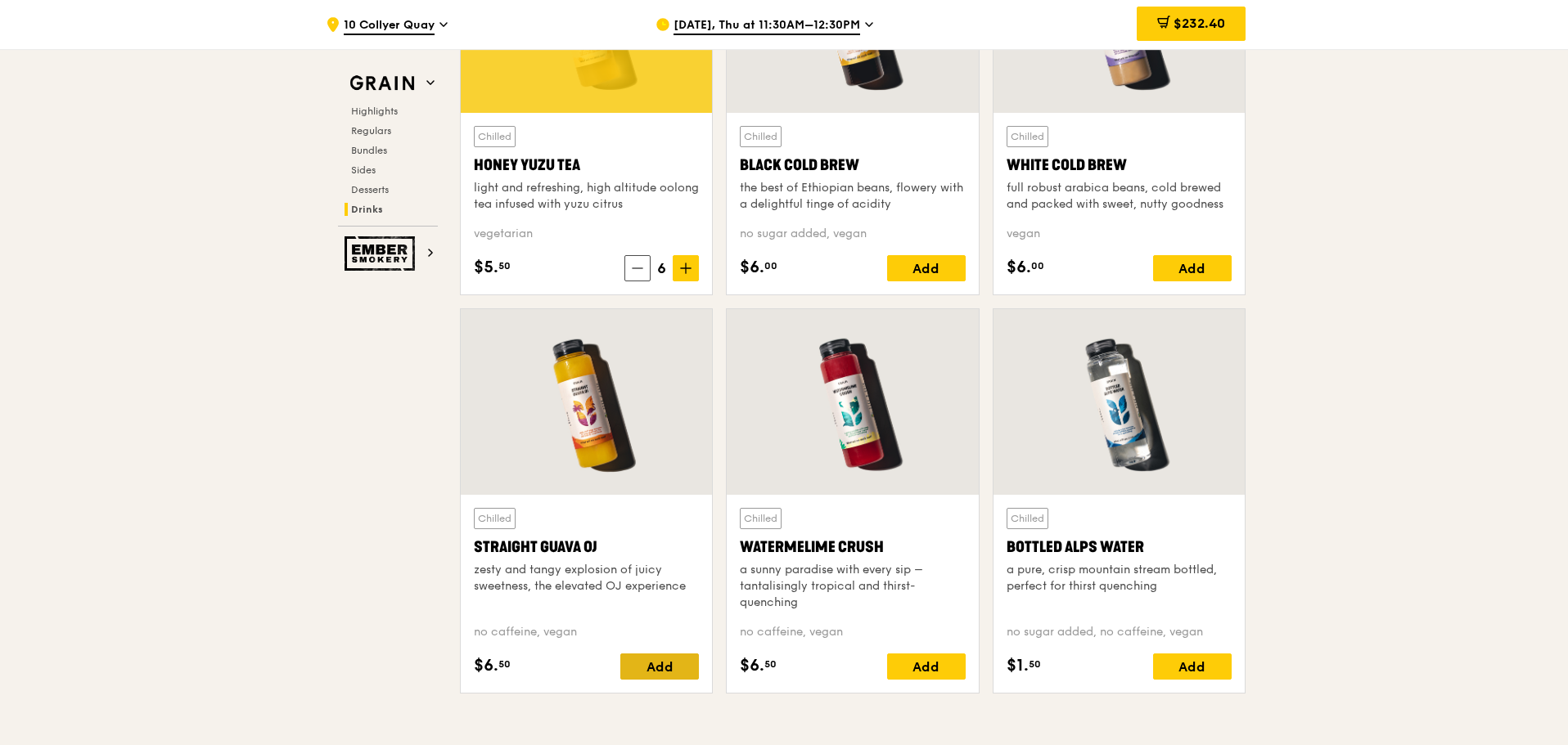
click at [653, 668] on div "Add" at bounding box center [659, 666] width 79 height 26
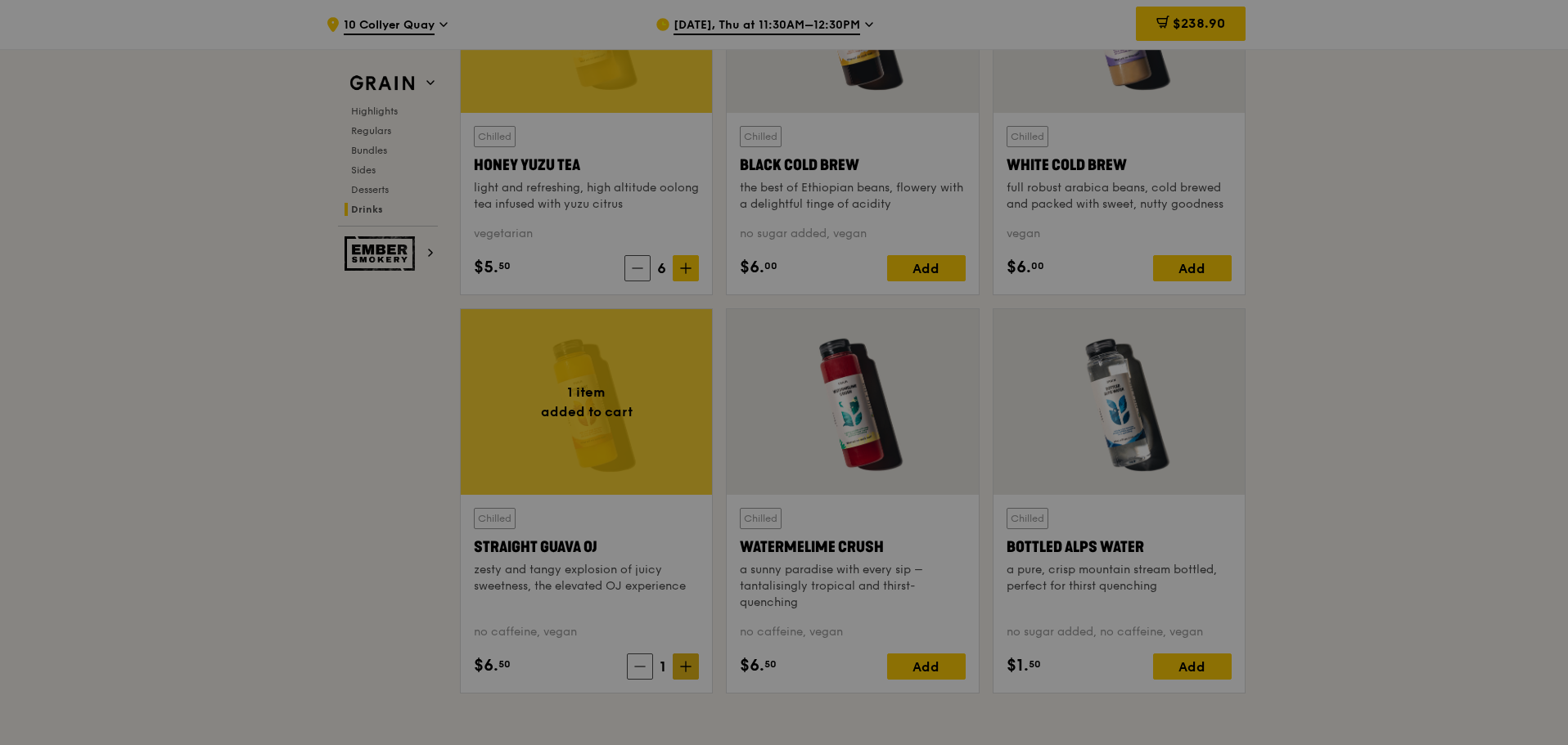
click at [682, 666] on div at bounding box center [784, 372] width 1568 height 745
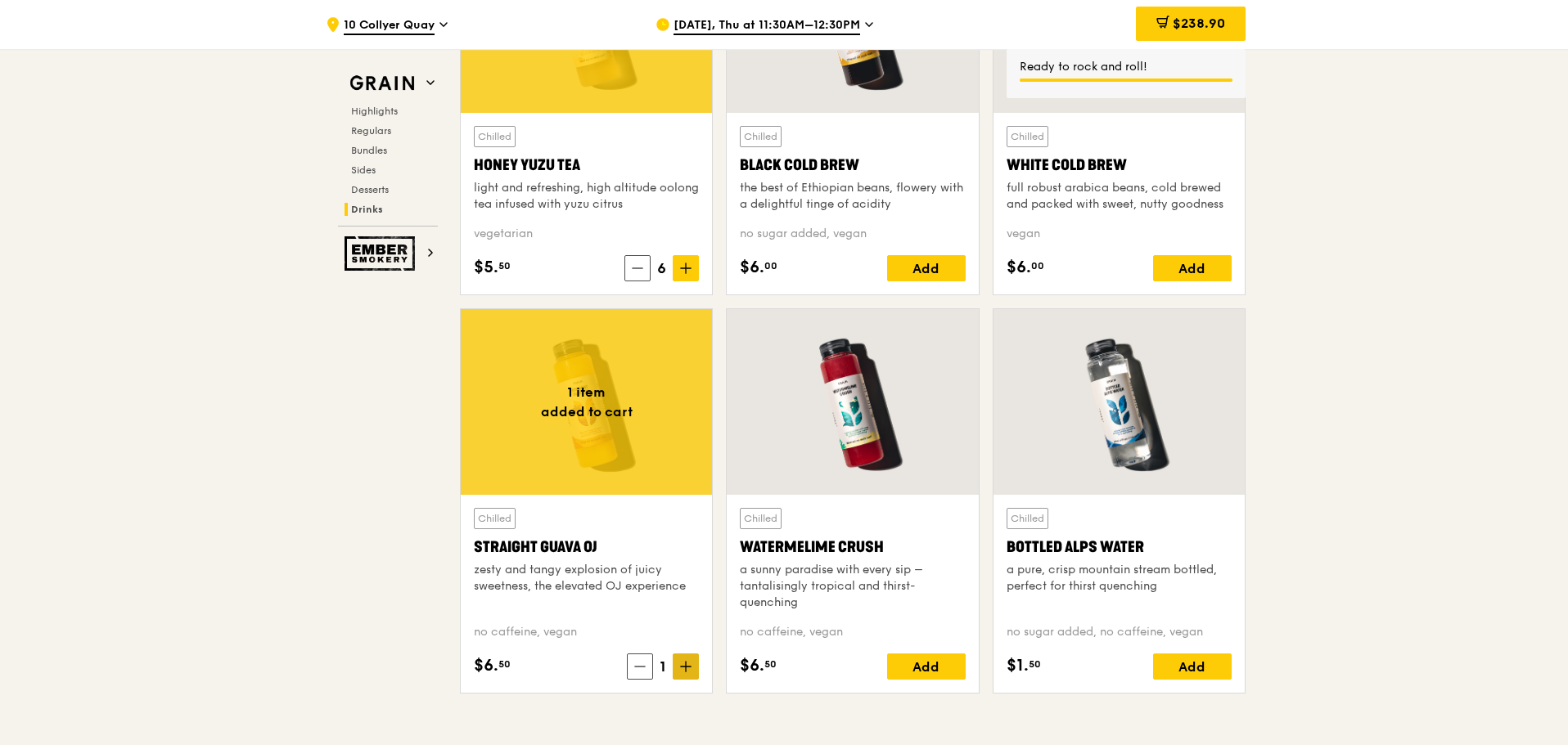
click at [682, 669] on icon at bounding box center [685, 666] width 11 height 11
click at [683, 669] on icon at bounding box center [685, 666] width 11 height 11
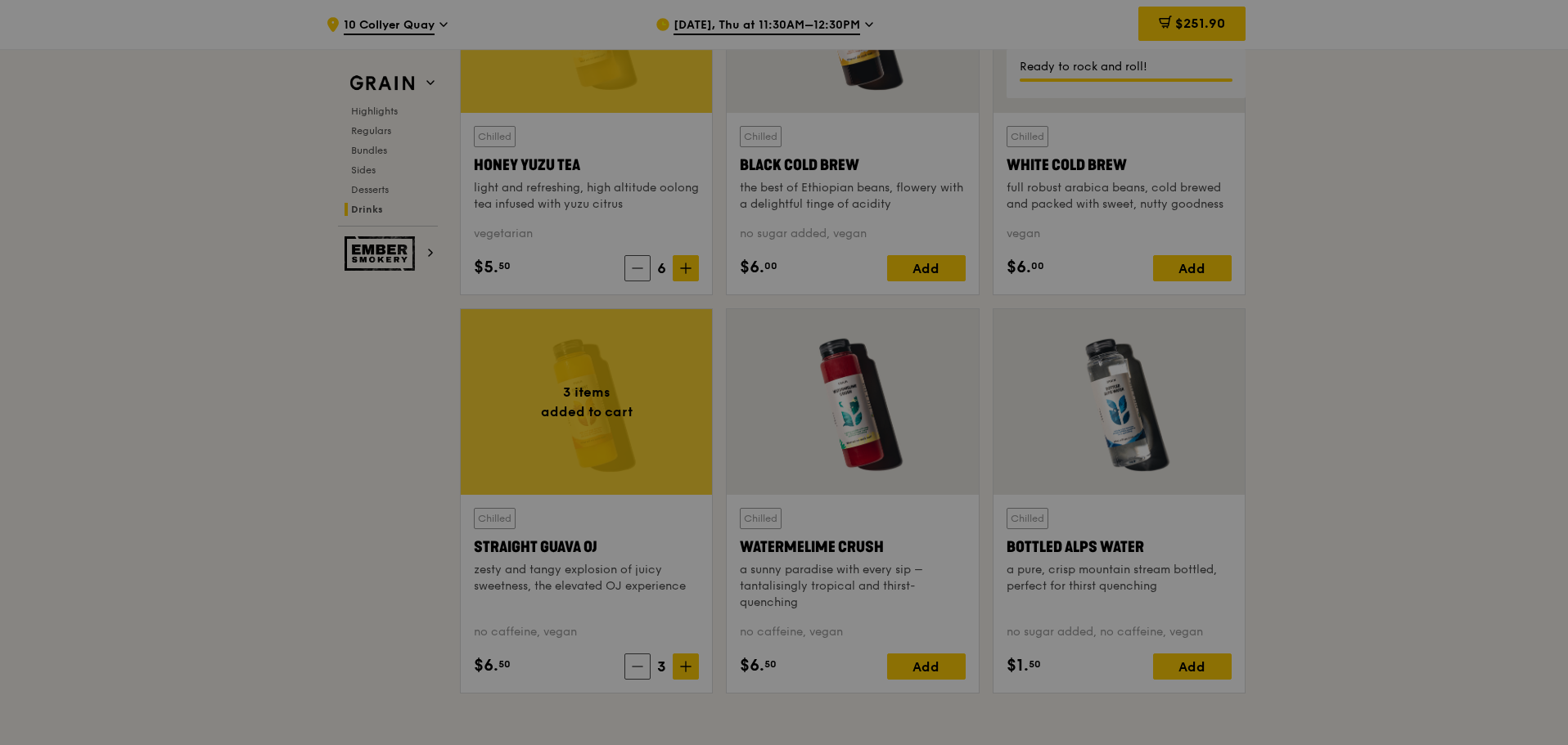
type input "3"
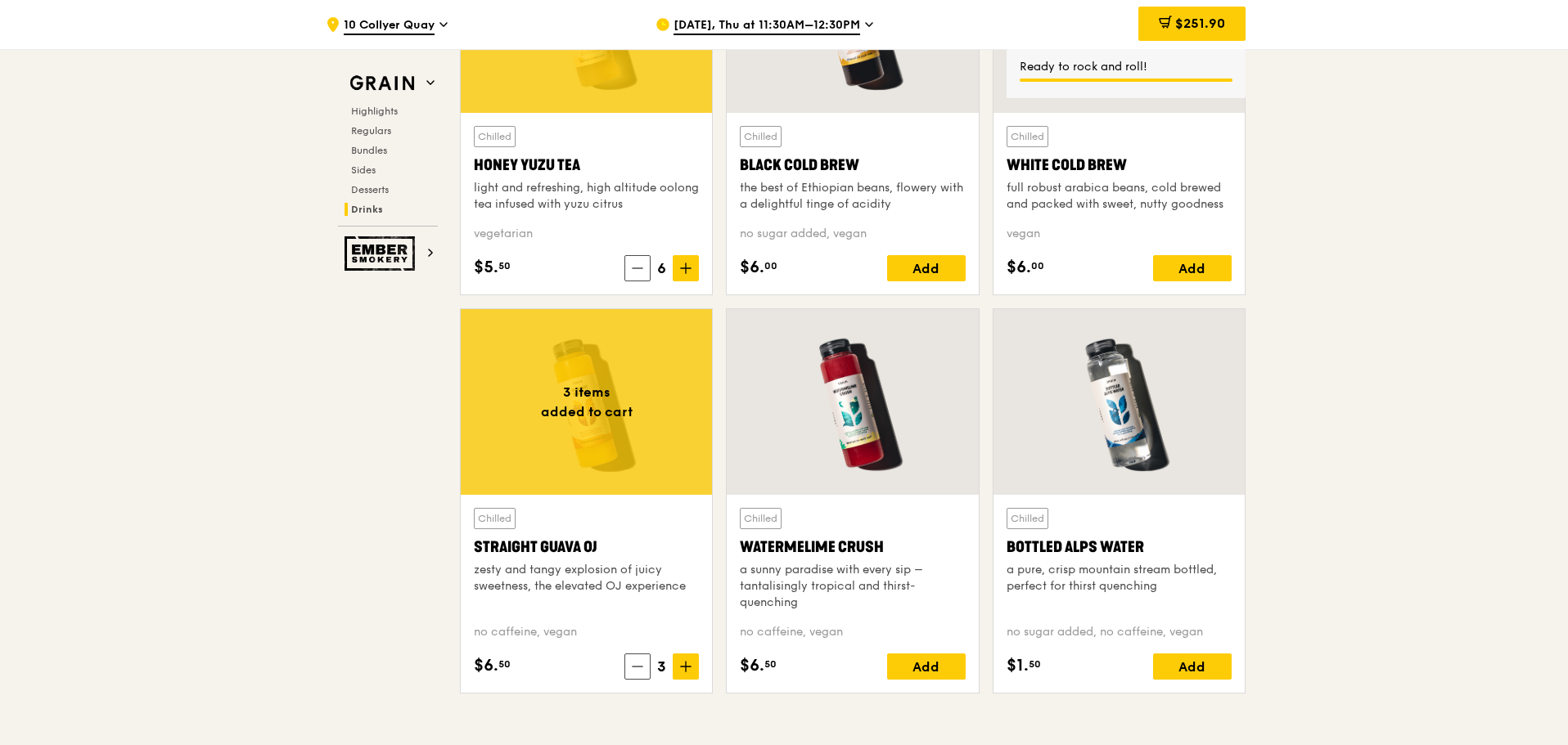
click at [1158, 27] on icon at bounding box center [1165, 22] width 13 height 13
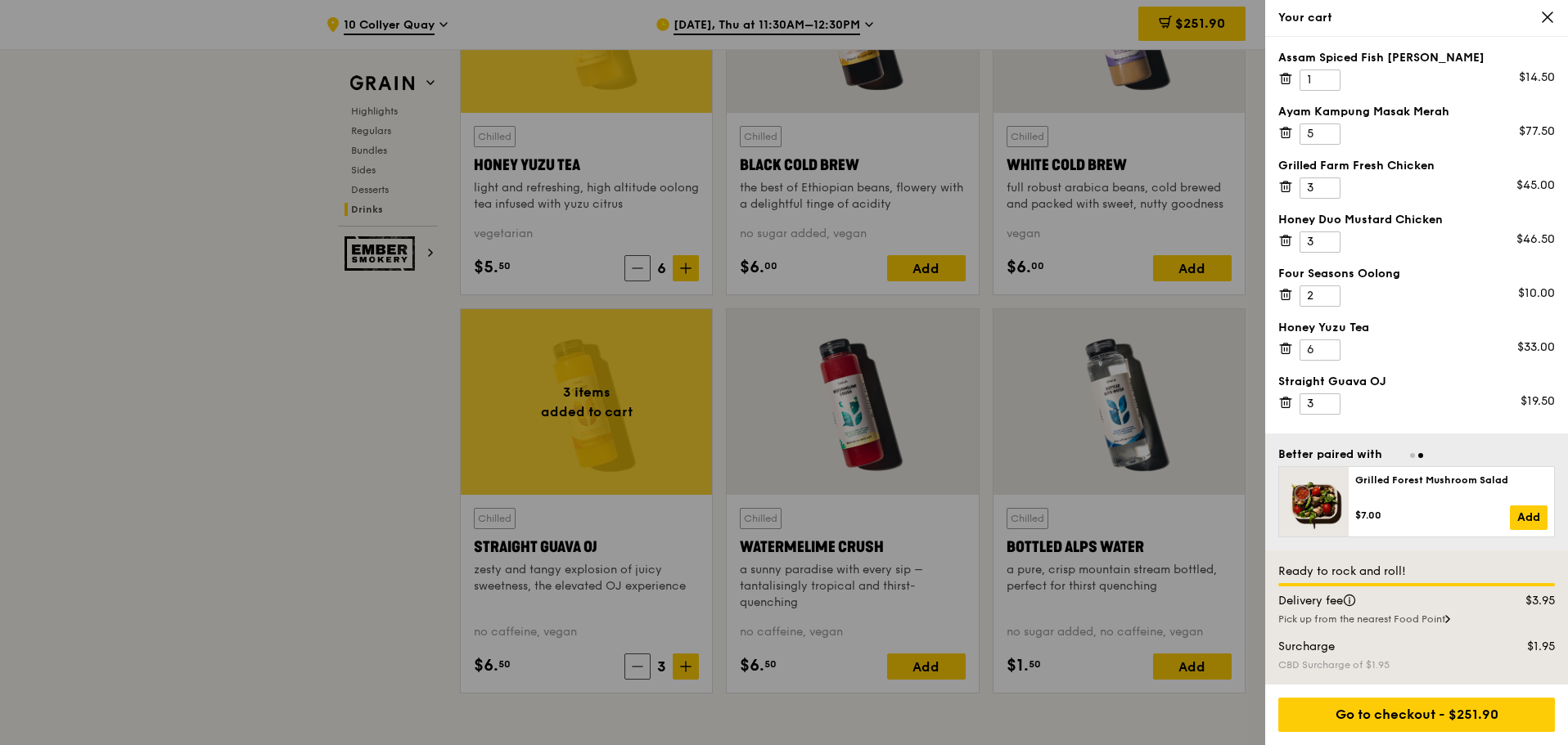
click at [800, 21] on div at bounding box center [784, 372] width 1568 height 745
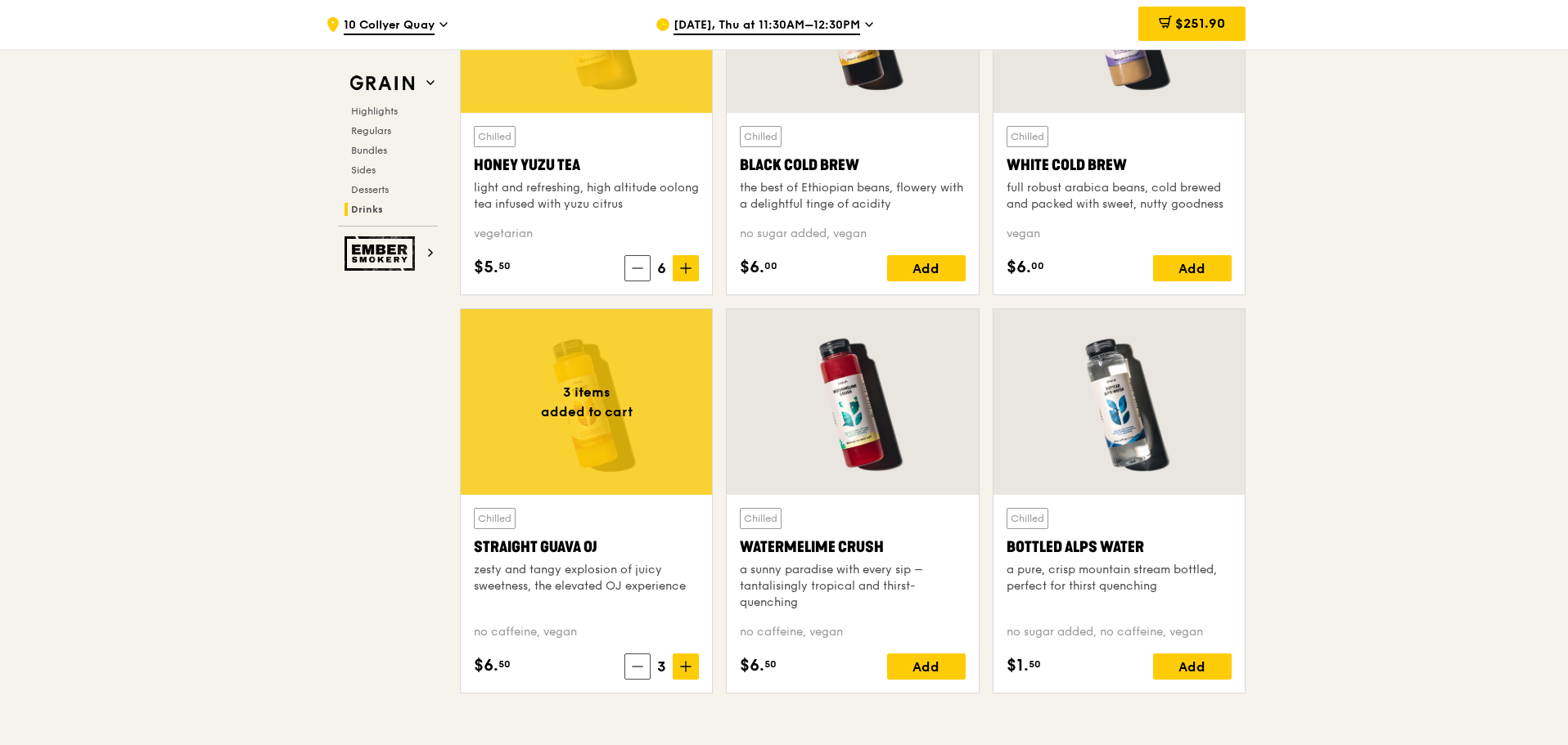
click at [842, 23] on span "[DATE], Thu at 11:30AM–12:30PM" at bounding box center [767, 25] width 187 height 18
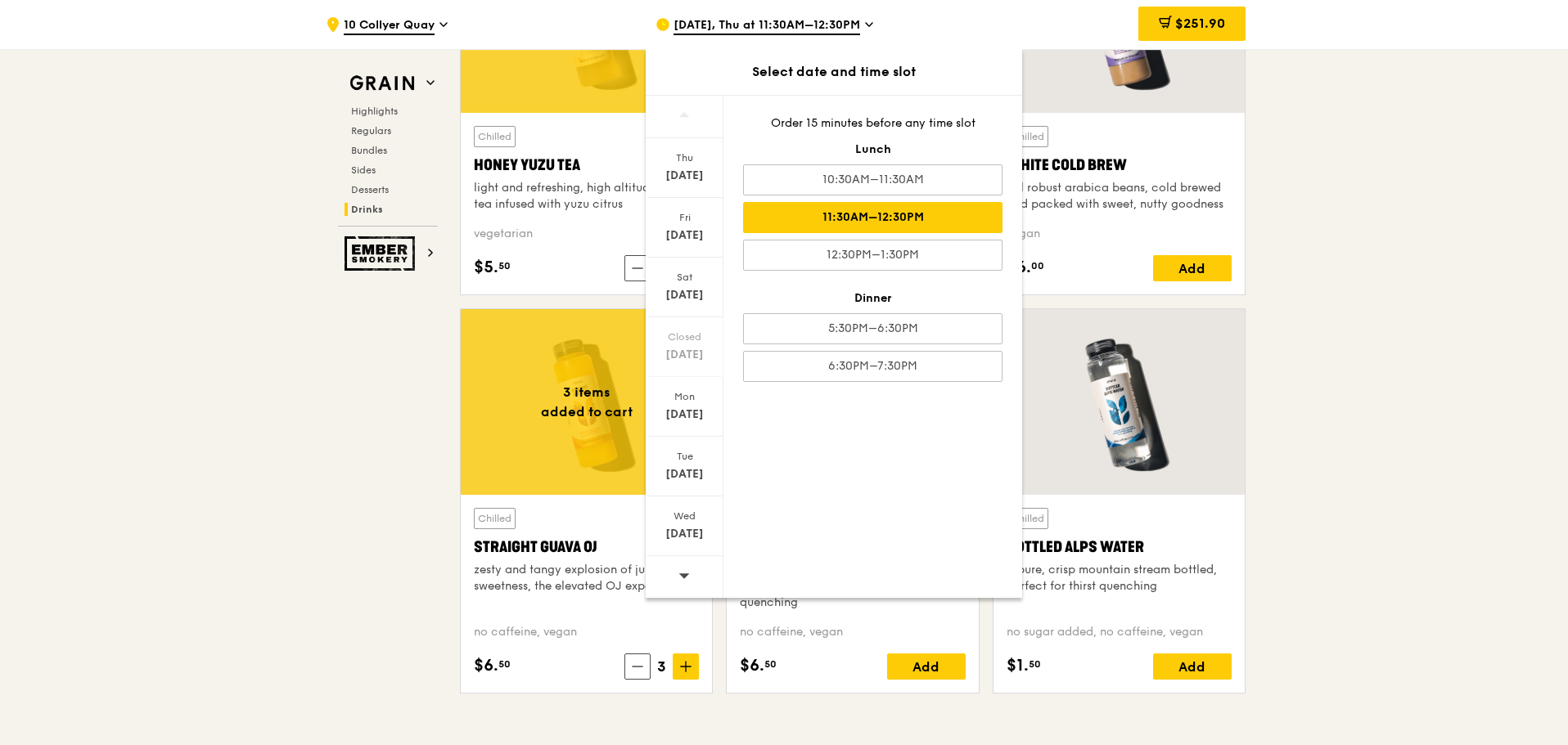
scroll to position [6348, 0]
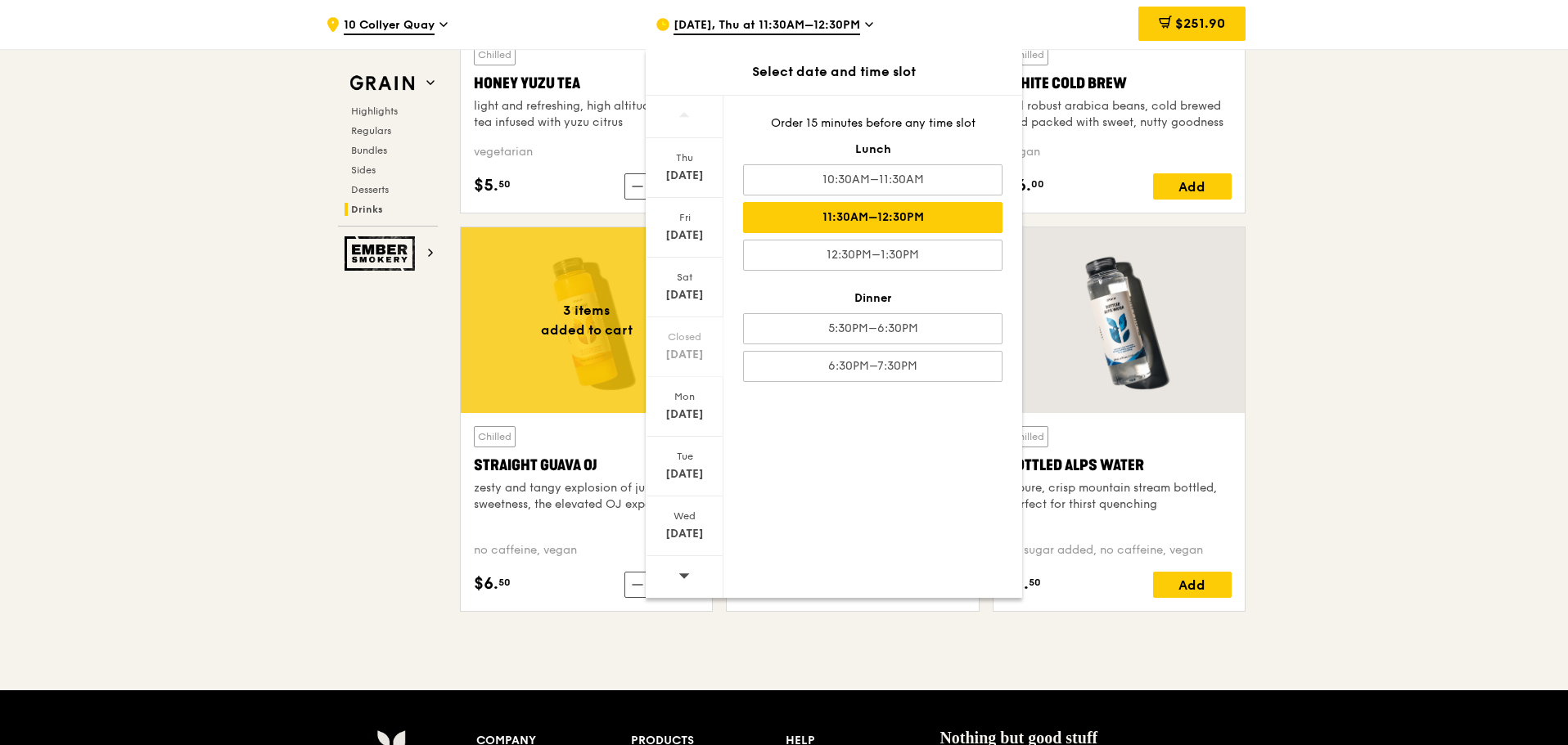
click at [684, 580] on icon at bounding box center [683, 575] width 11 height 12
click at [675, 238] on div "[DATE]" at bounding box center [684, 236] width 73 height 17
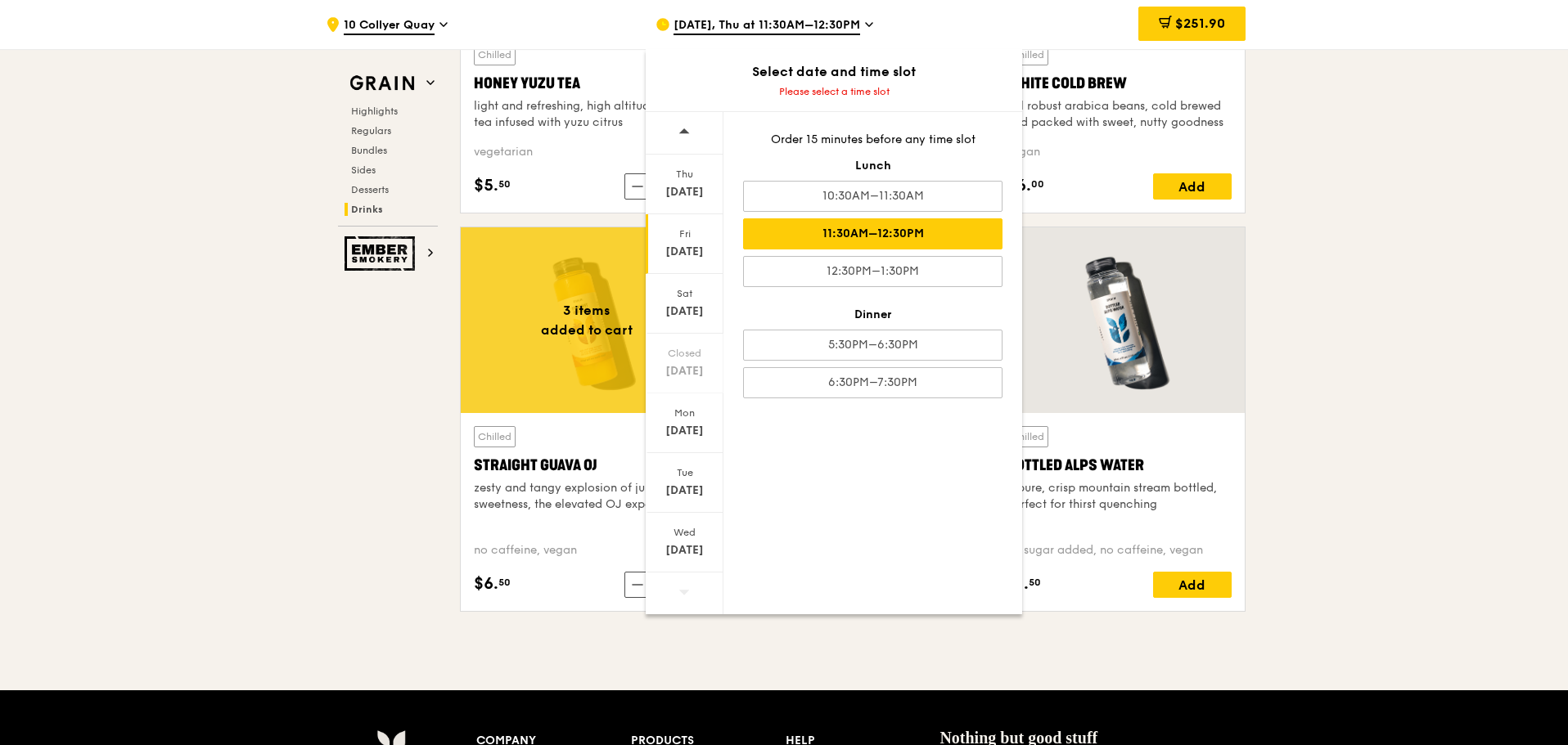
click at [911, 236] on div "11:30AM–12:30PM" at bounding box center [872, 234] width 259 height 31
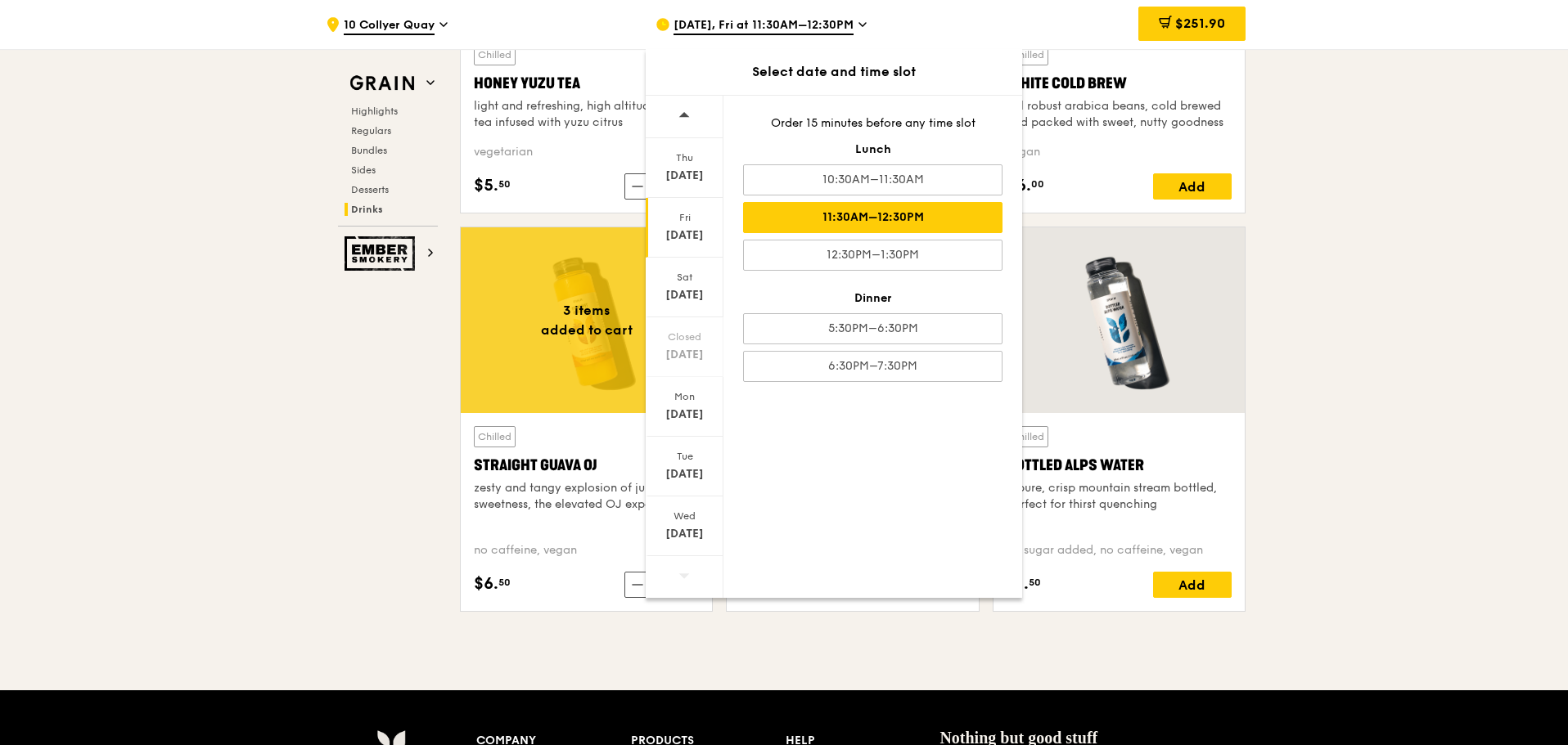
click at [898, 208] on div "11:30AM–12:30PM" at bounding box center [872, 217] width 259 height 31
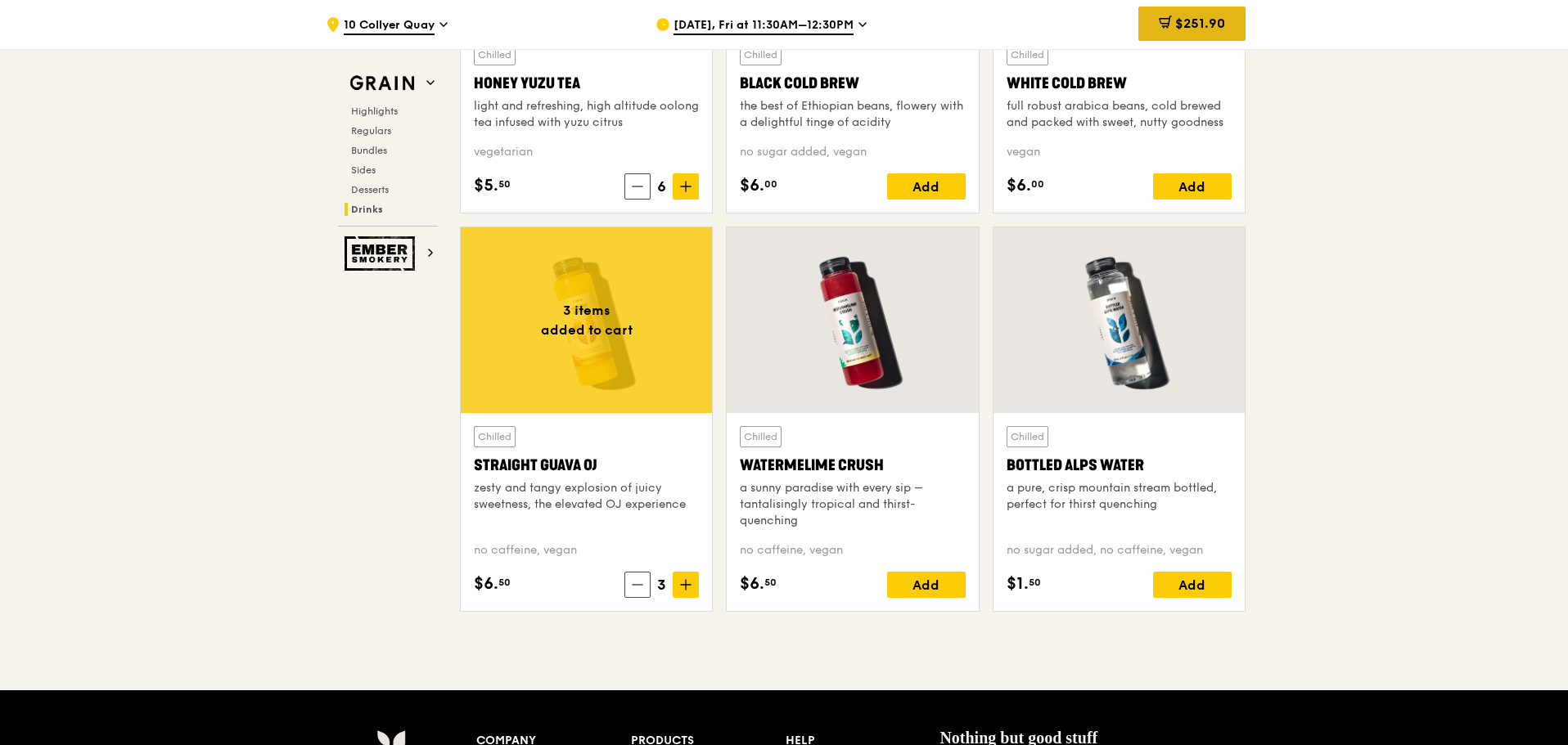
click at [1200, 12] on div "$251.90" at bounding box center [1191, 23] width 108 height 35
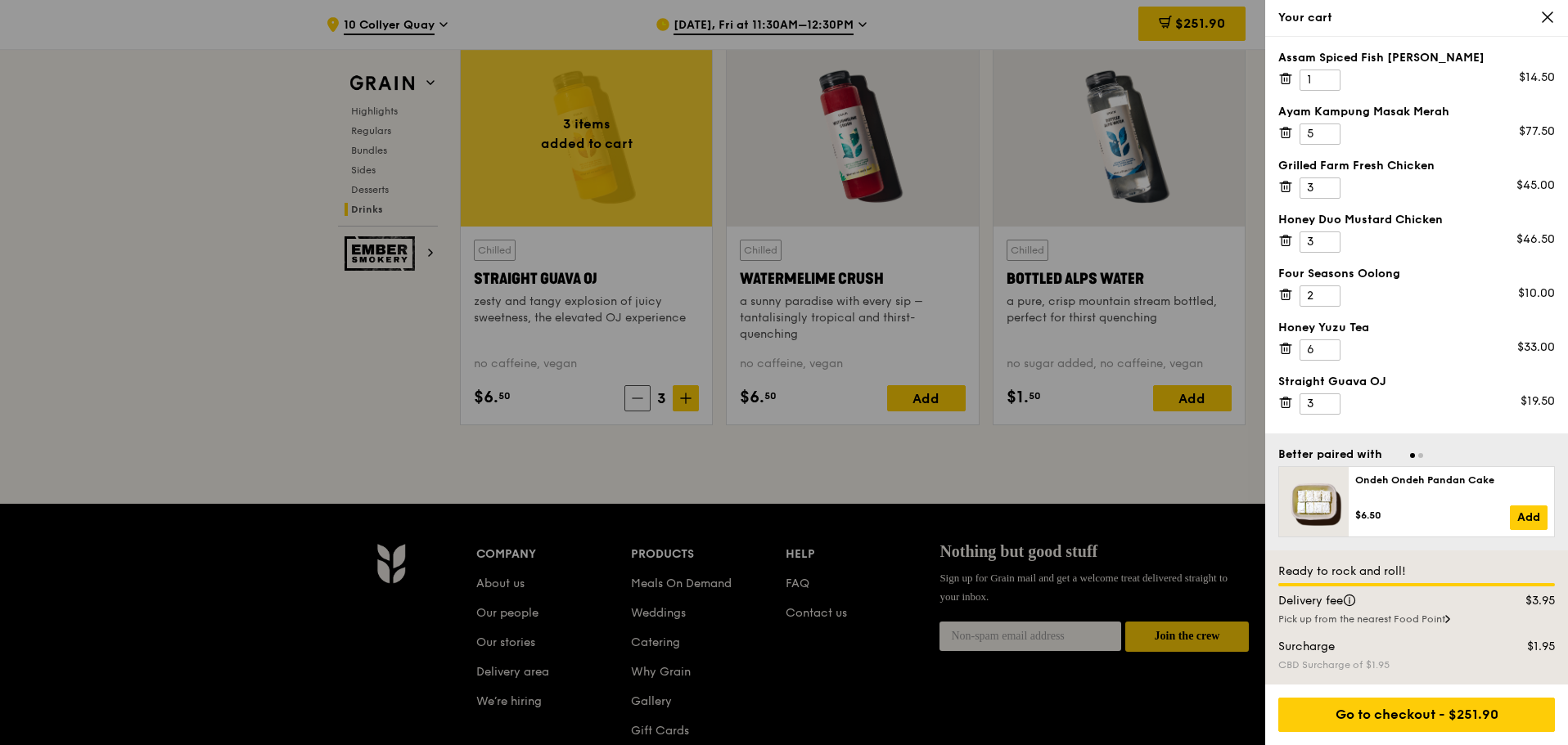
scroll to position [6593, 0]
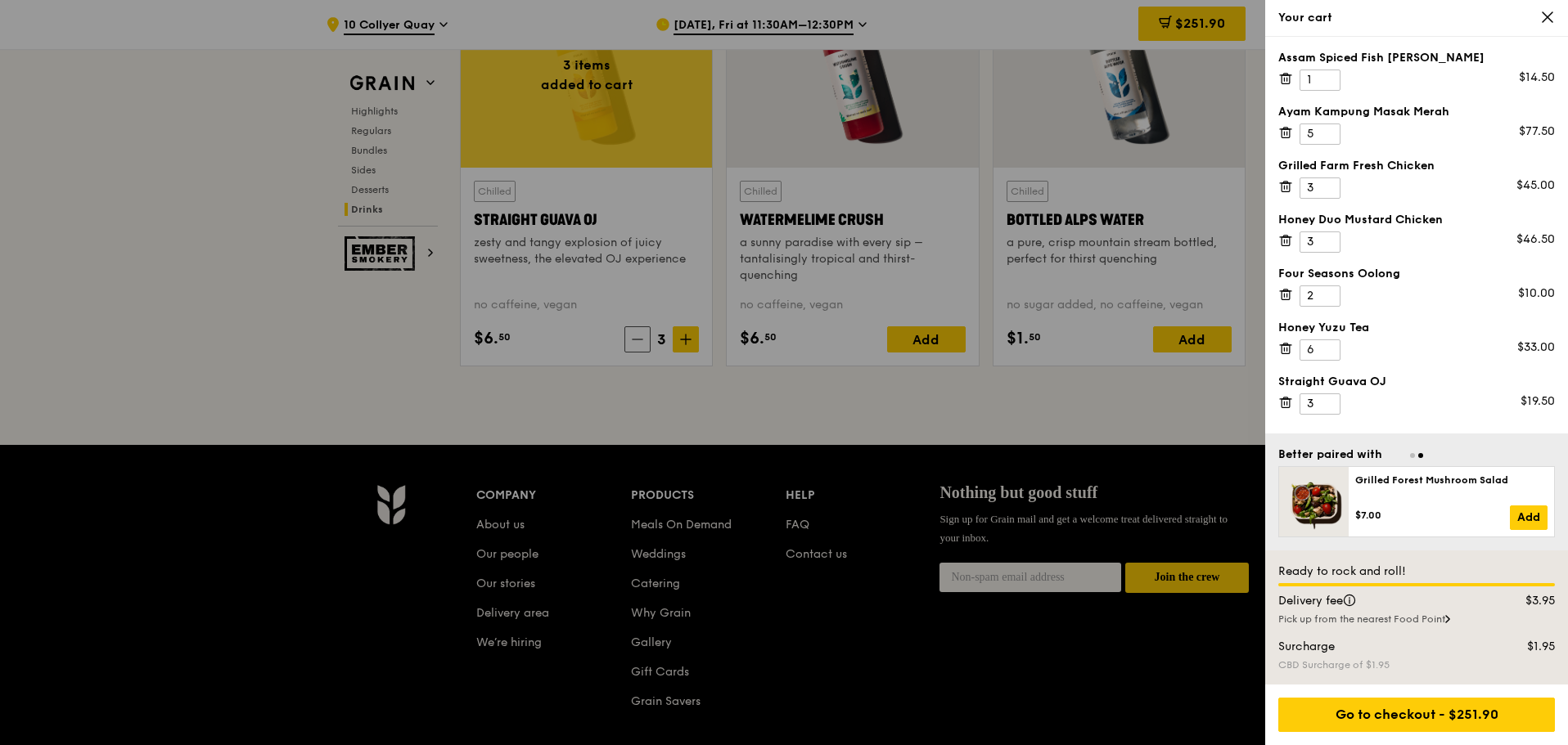
click at [1434, 619] on div "Pick up from the nearest Food Point" at bounding box center [1417, 619] width 277 height 13
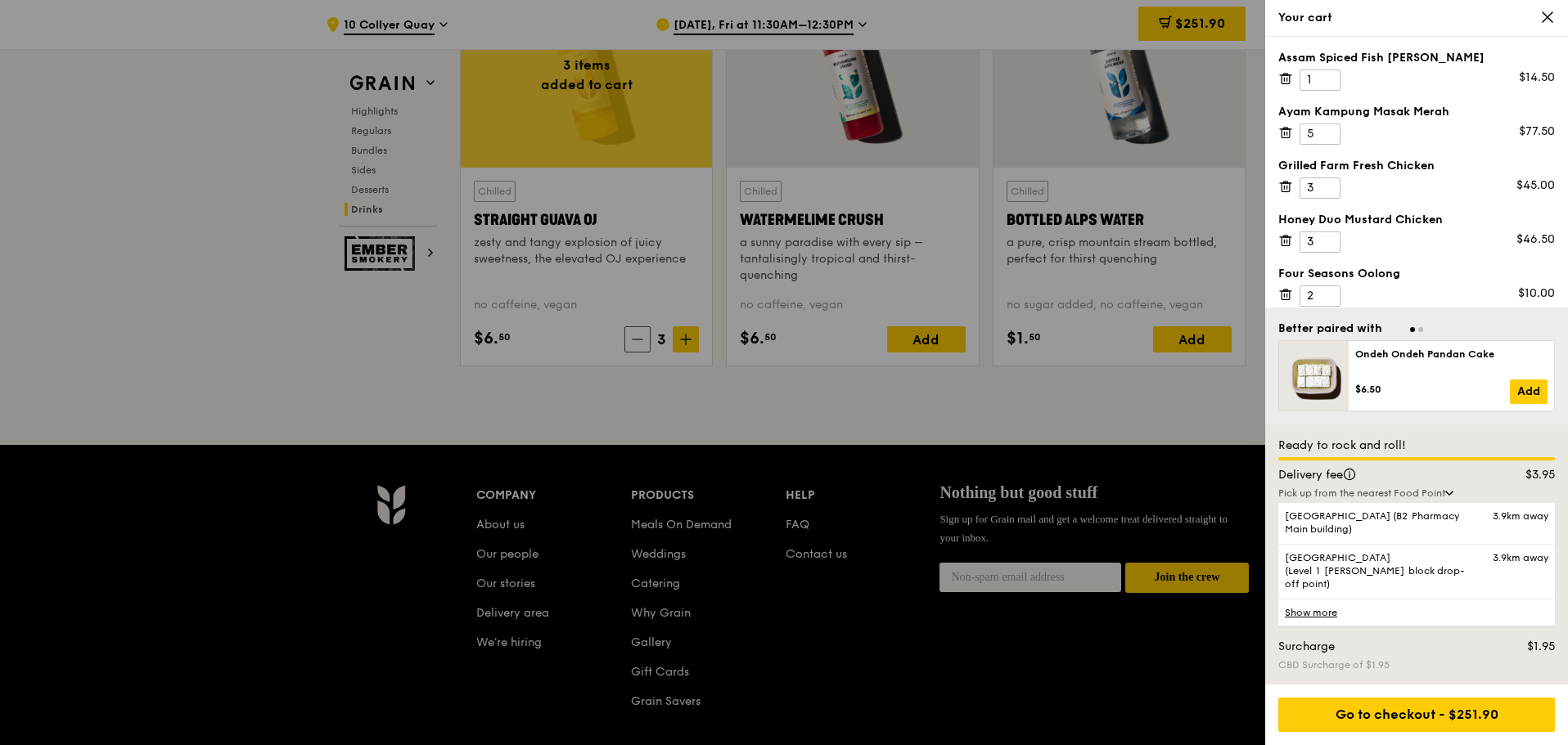
click at [1454, 661] on div "CBD Surcharge of $1.95" at bounding box center [1417, 665] width 277 height 13
click at [1458, 660] on div "CBD Surcharge of $1.95" at bounding box center [1417, 665] width 277 height 13
click at [1506, 487] on div "Delivery fee $3.95" at bounding box center [1416, 477] width 296 height 20
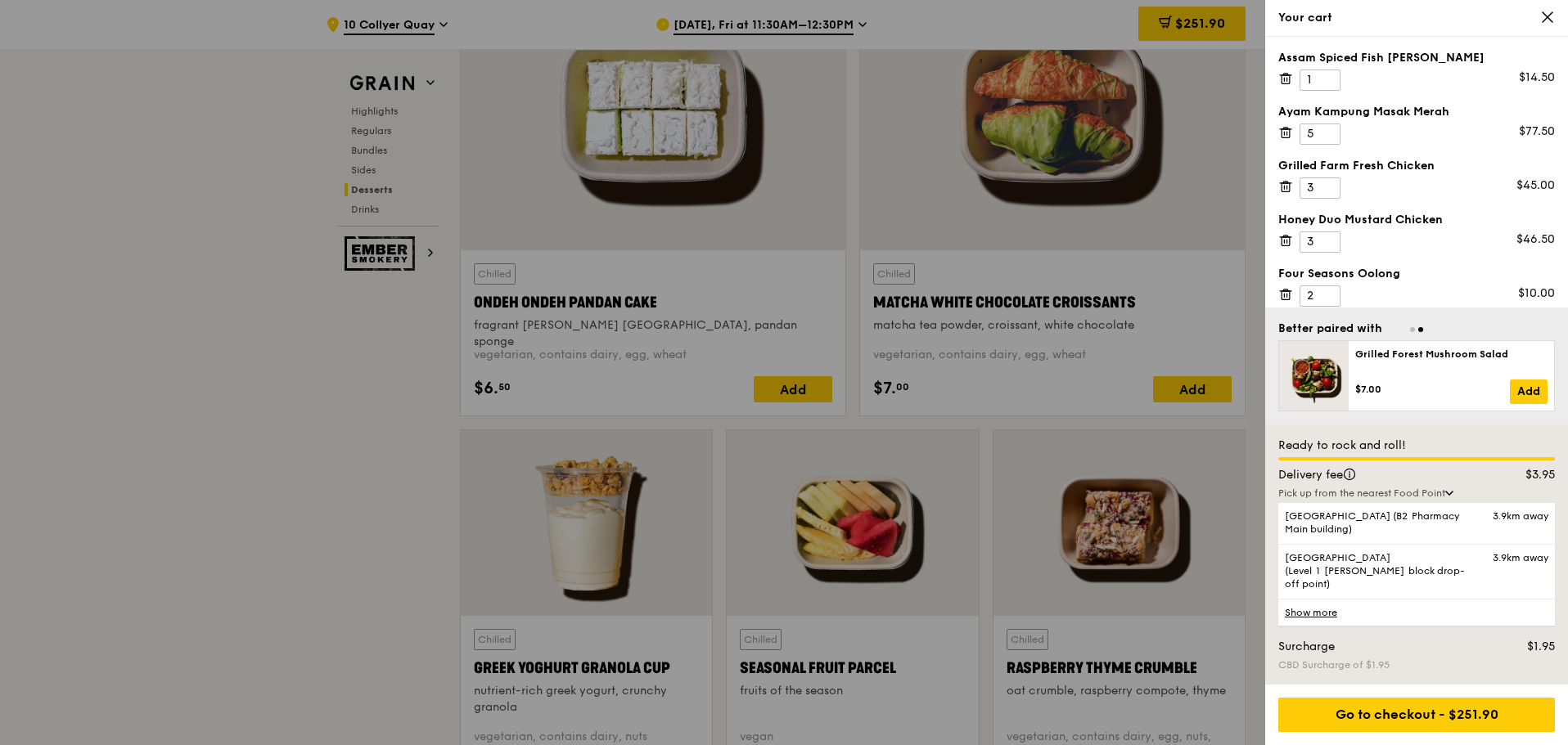
scroll to position [4712, 0]
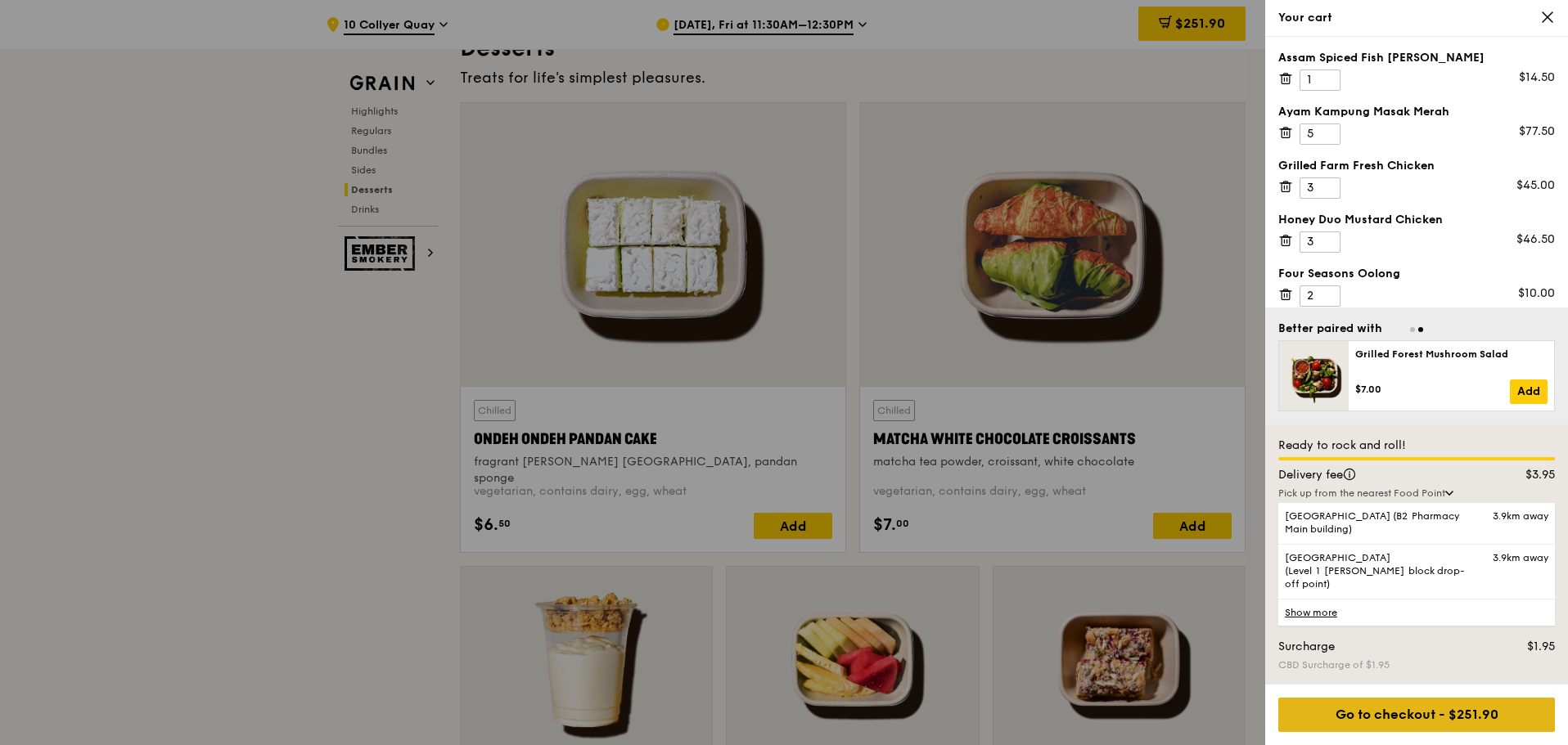
click at [1434, 709] on div "Go to checkout - $251.90" at bounding box center [1417, 714] width 277 height 35
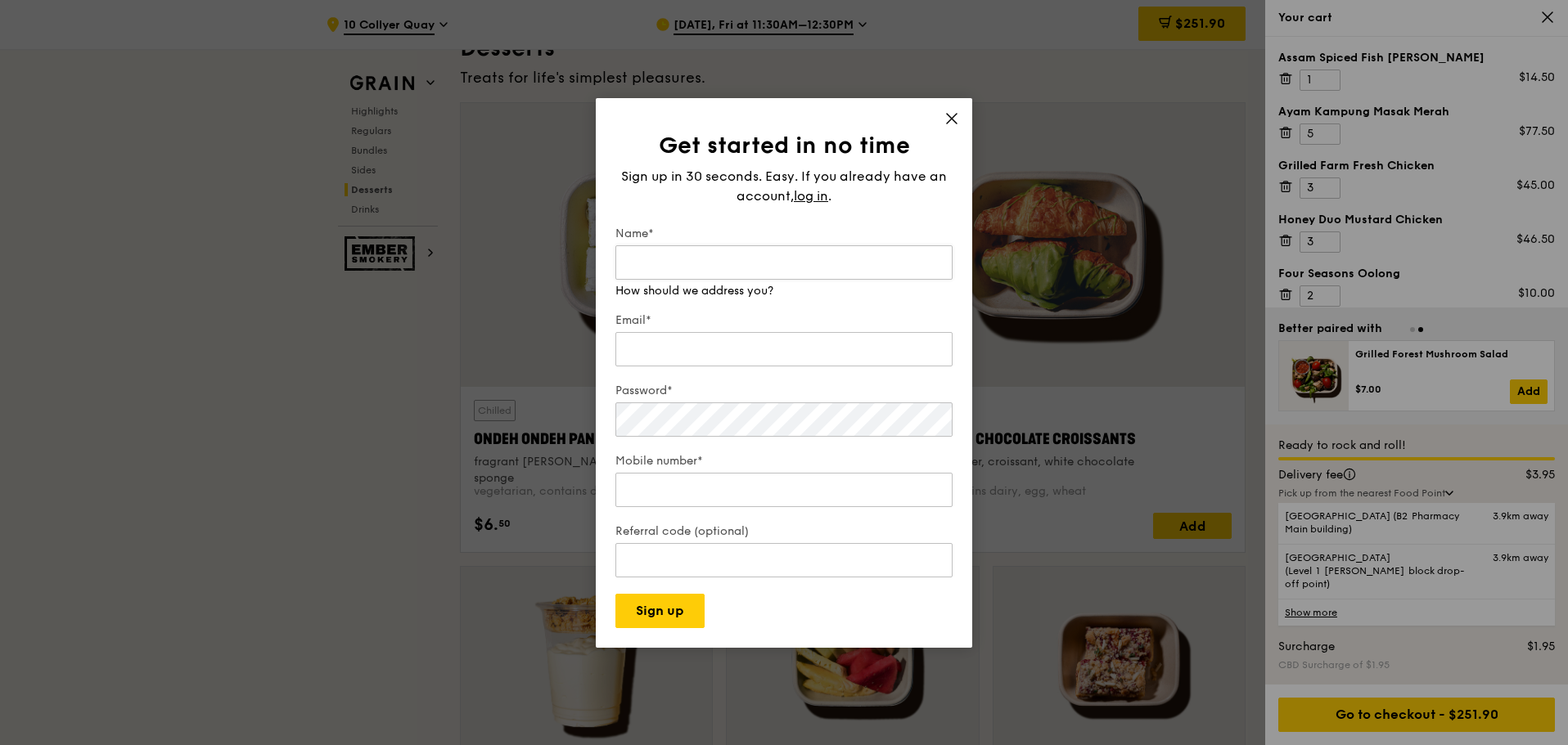
click at [767, 265] on input "Name*" at bounding box center [784, 263] width 338 height 35
type input "TT"
click at [751, 351] on div "Email*" at bounding box center [784, 340] width 338 height 57
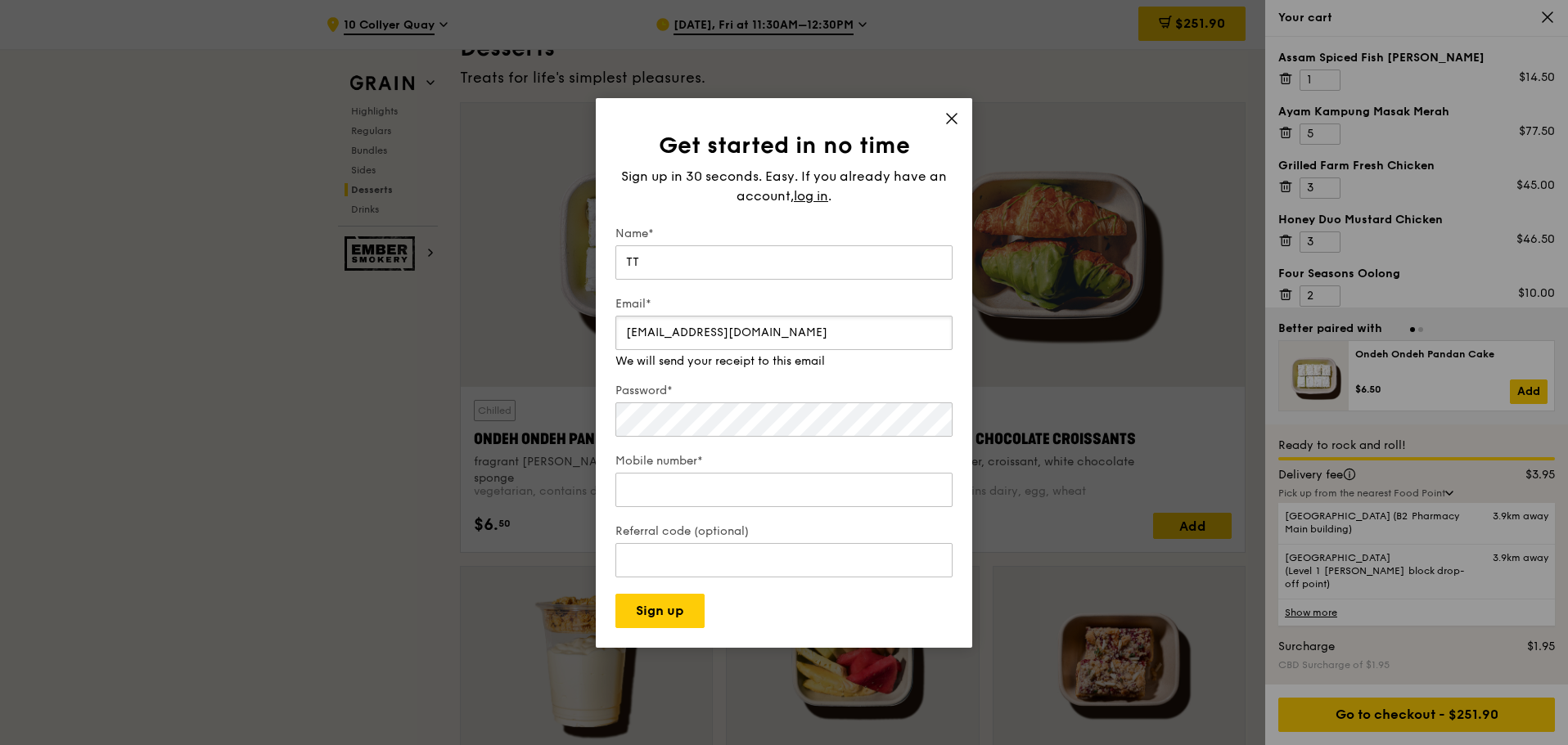
type input "[EMAIL_ADDRESS][DOMAIN_NAME]"
type input "91296226"
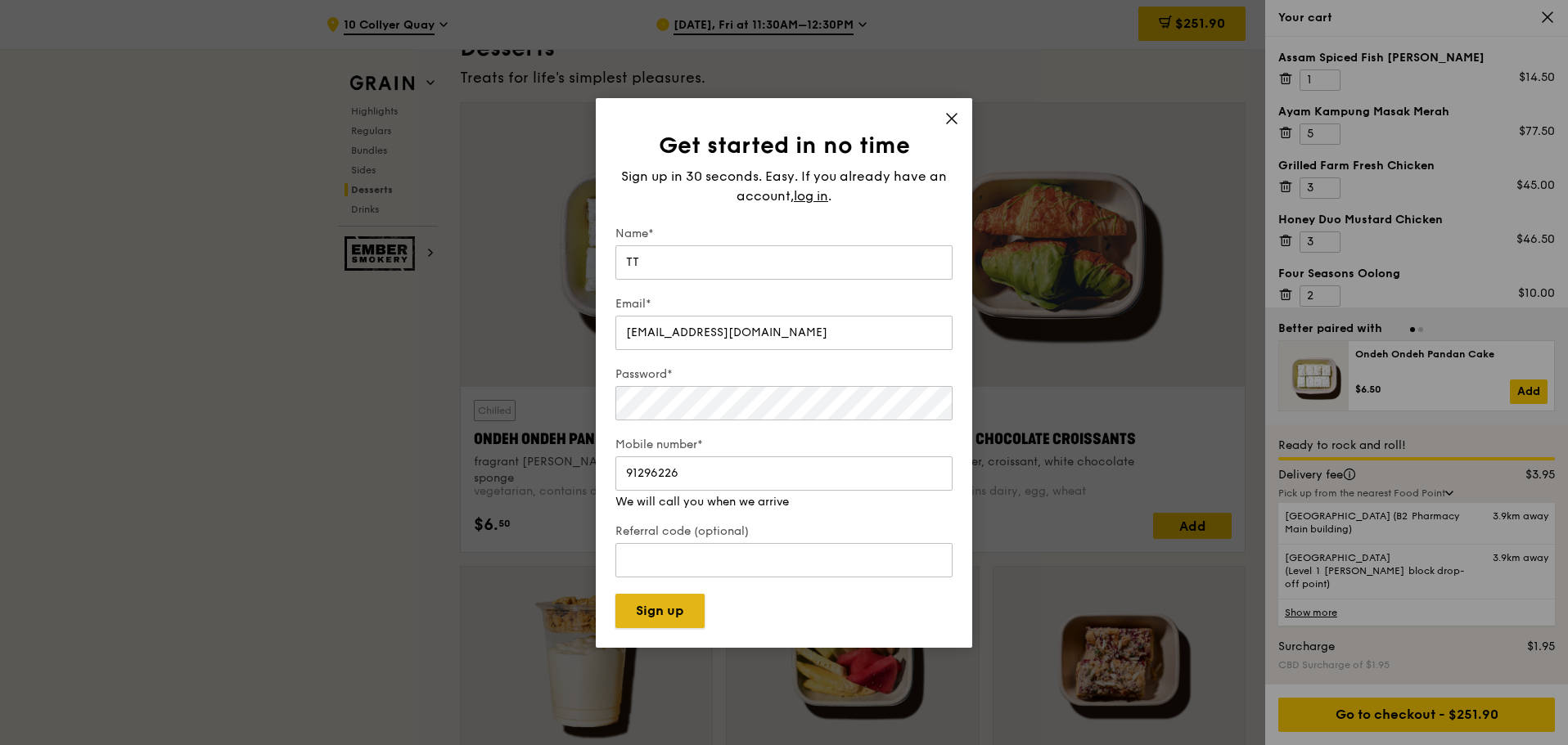
click at [677, 609] on button "Sign up" at bounding box center [659, 610] width 89 height 35
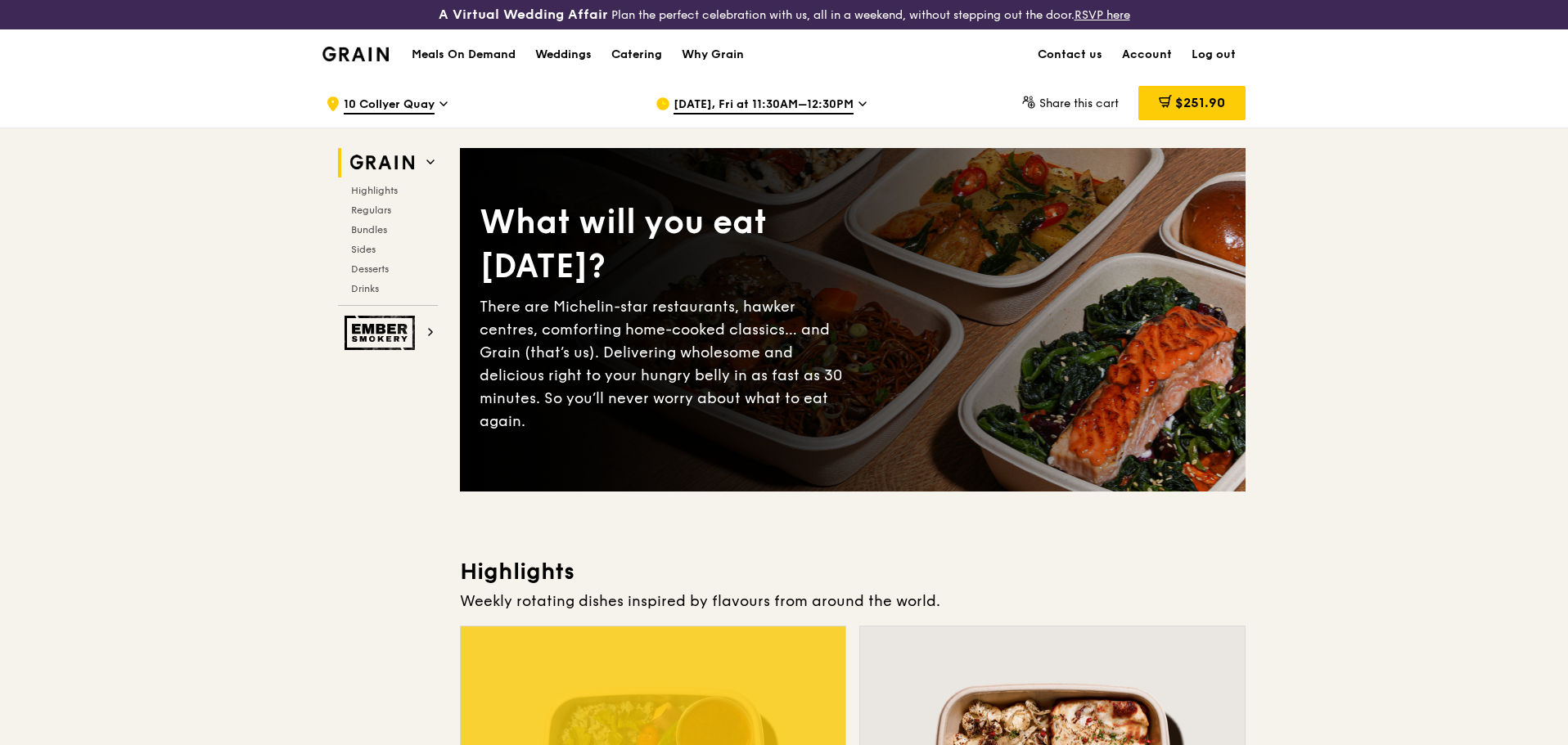
click at [1173, 23] on div "A Virtual Wedding Affair Plan the perfect celebration with us, all in a weekend…" at bounding box center [784, 15] width 1568 height 30
click at [1196, 98] on span "$251.90" at bounding box center [1200, 103] width 50 height 16
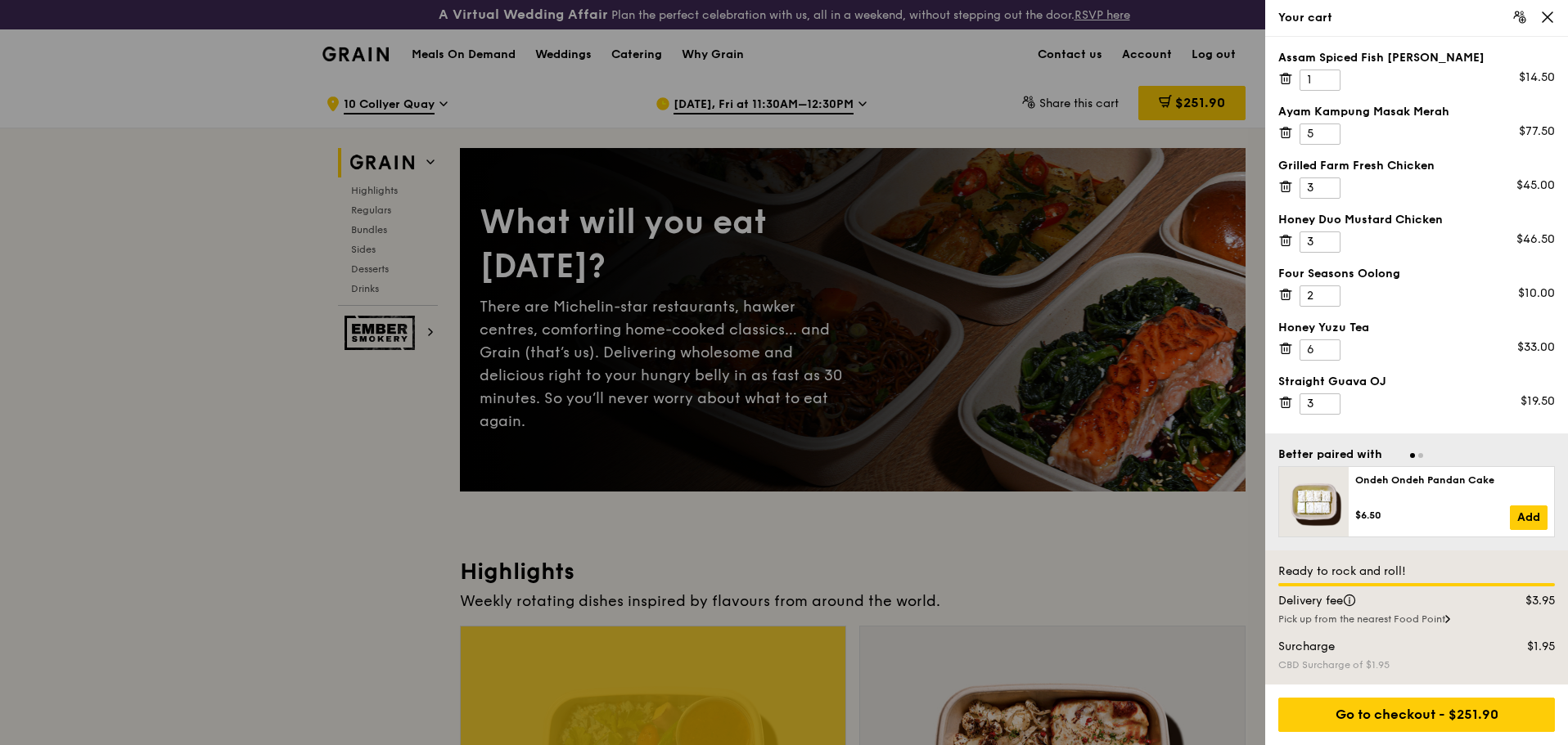
scroll to position [246, 0]
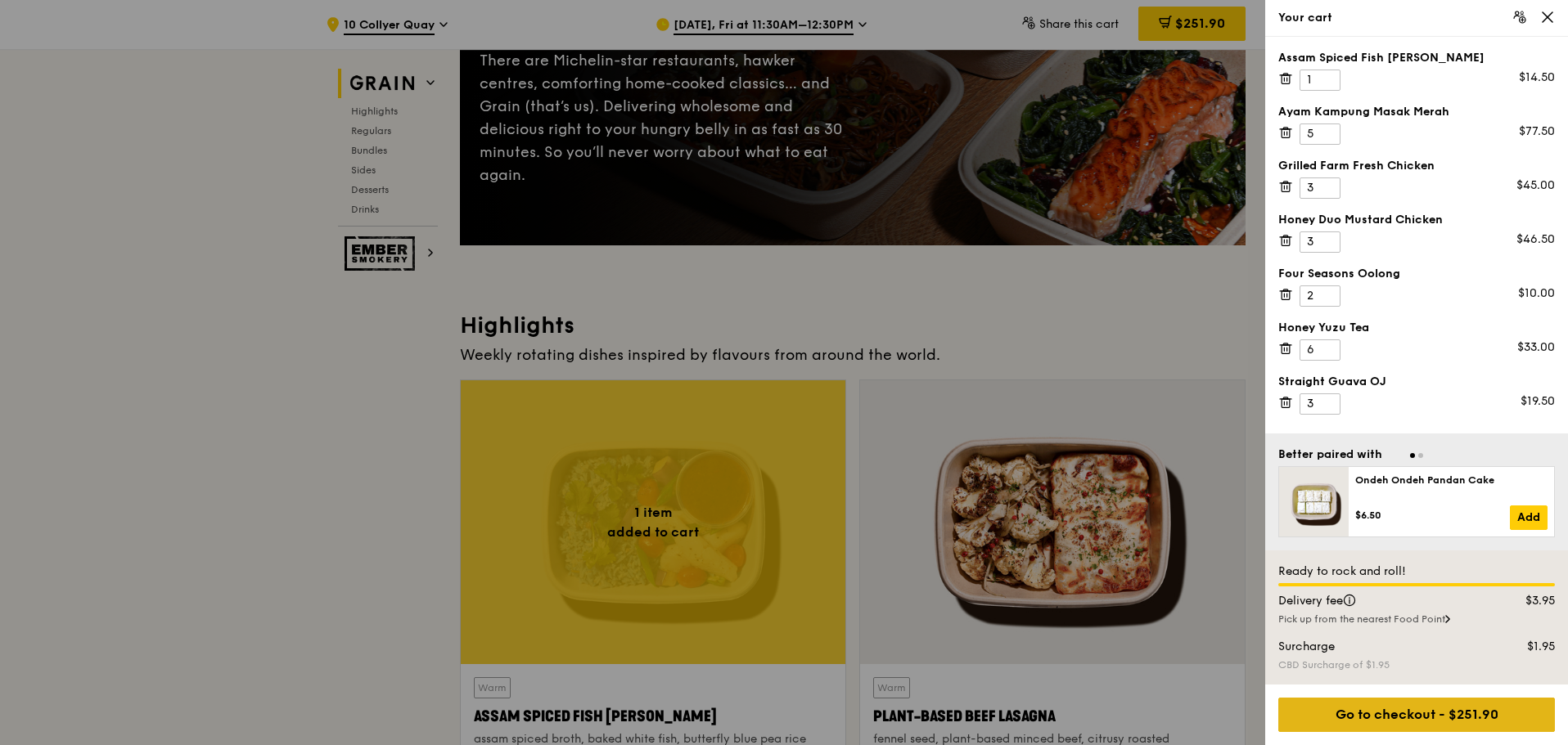
click at [1450, 710] on div "Go to checkout - $251.90" at bounding box center [1417, 714] width 277 height 35
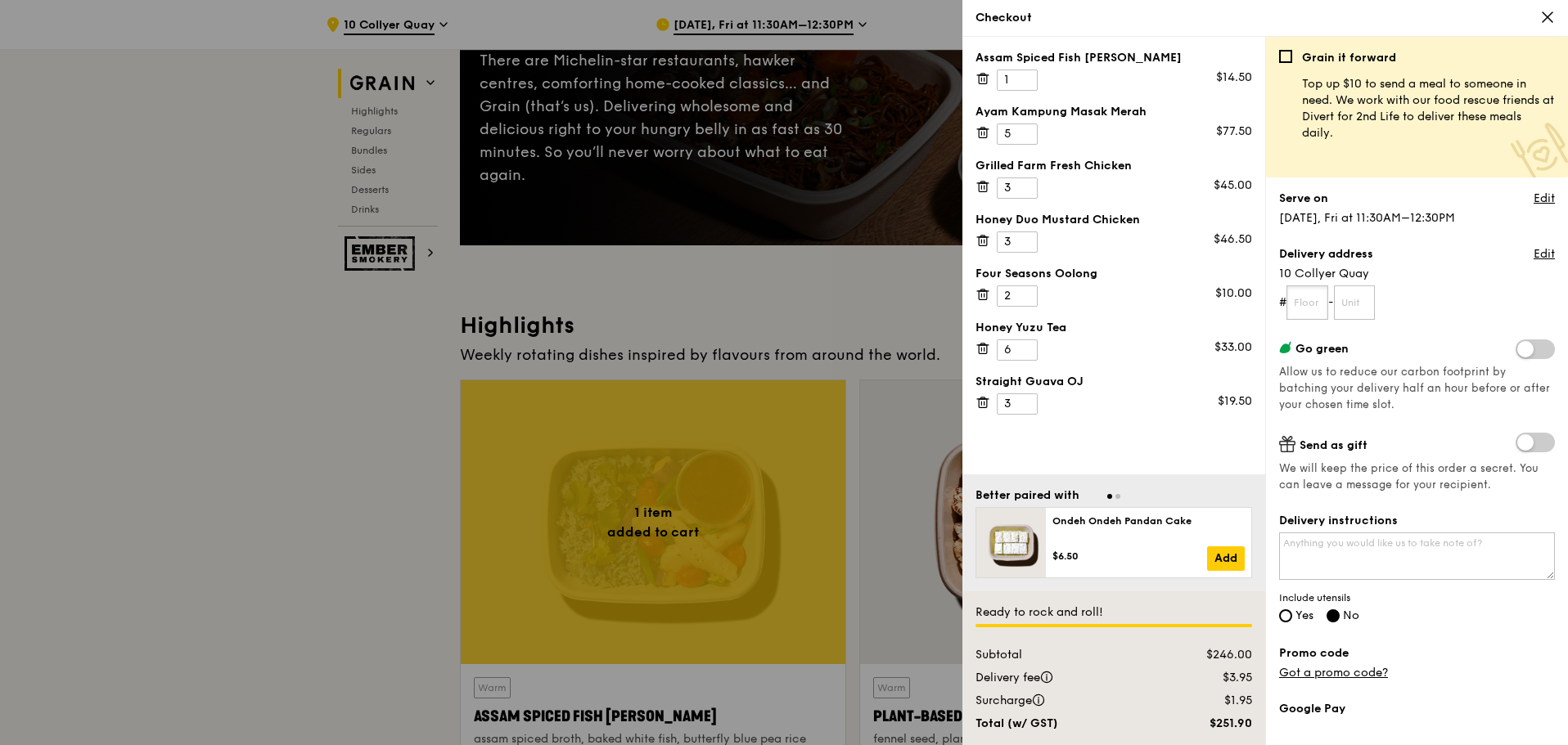
click at [1305, 298] on input "text" at bounding box center [1307, 302] width 42 height 35
type input "15"
type input "08"
click at [1444, 275] on span "10 Collyer Quay" at bounding box center [1417, 274] width 276 height 17
click at [1359, 671] on link "Got a promo code?" at bounding box center [1333, 672] width 108 height 14
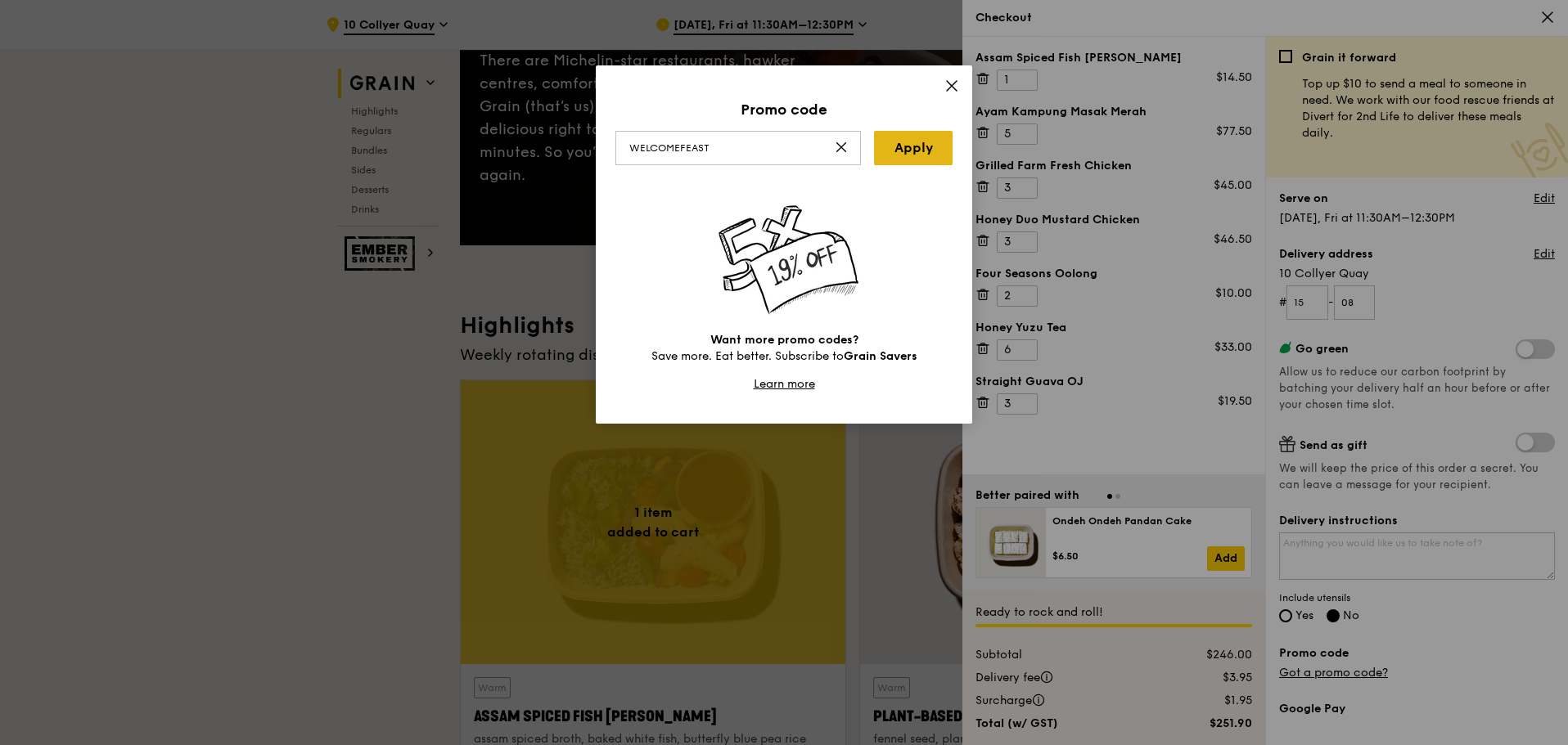
click at [908, 150] on link "Apply" at bounding box center [913, 148] width 79 height 35
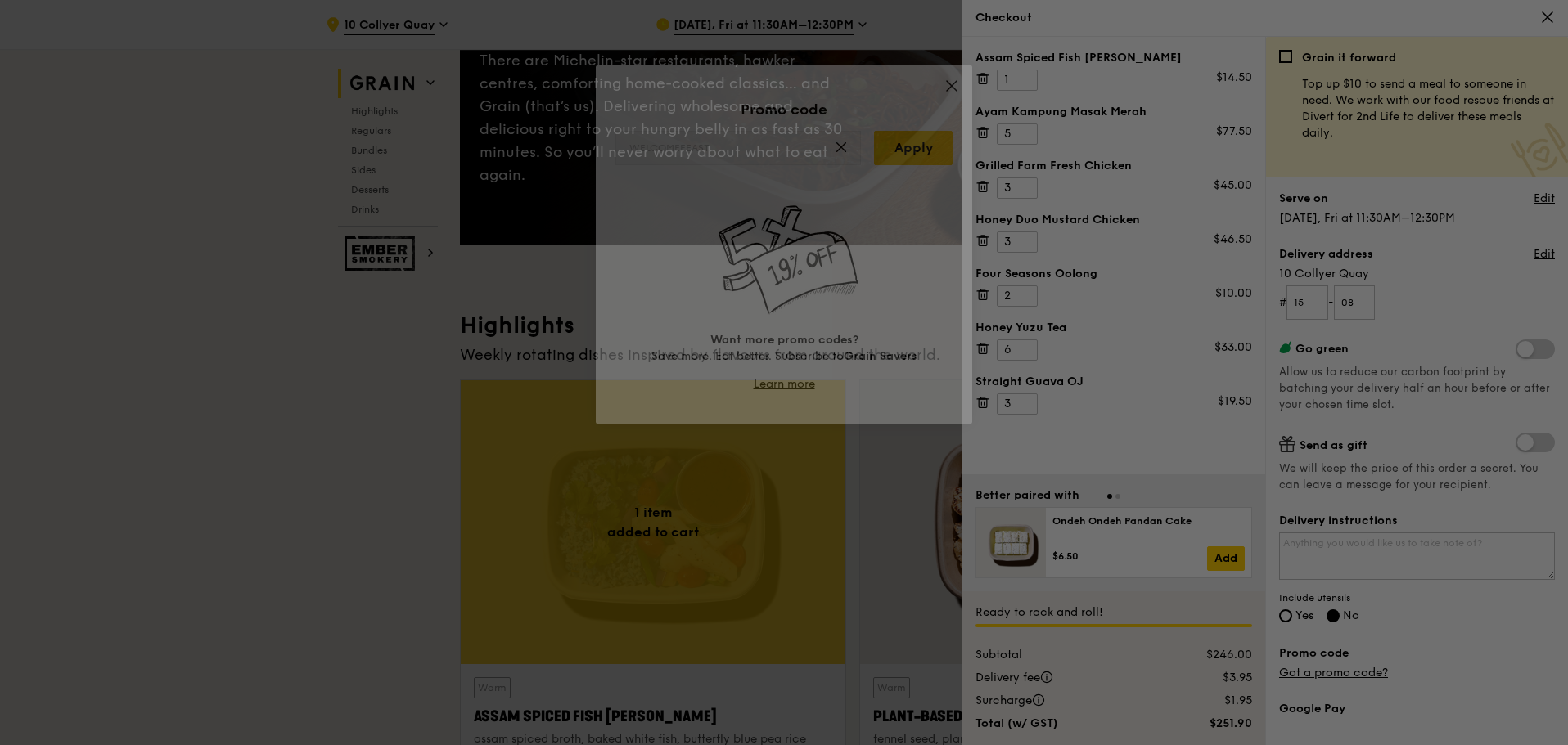
type input "WELCOMEFEAST"
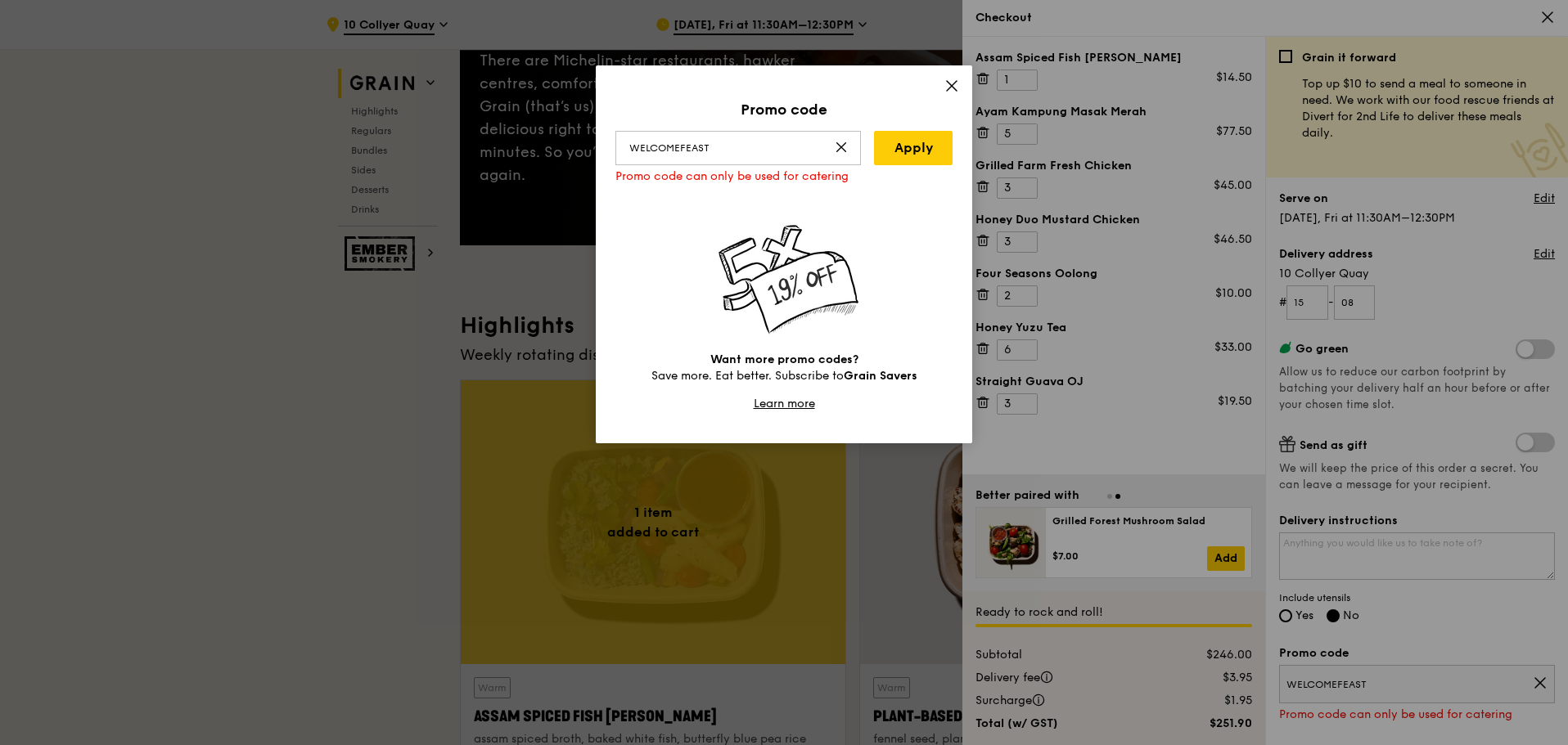
click at [946, 86] on icon at bounding box center [952, 86] width 15 height 15
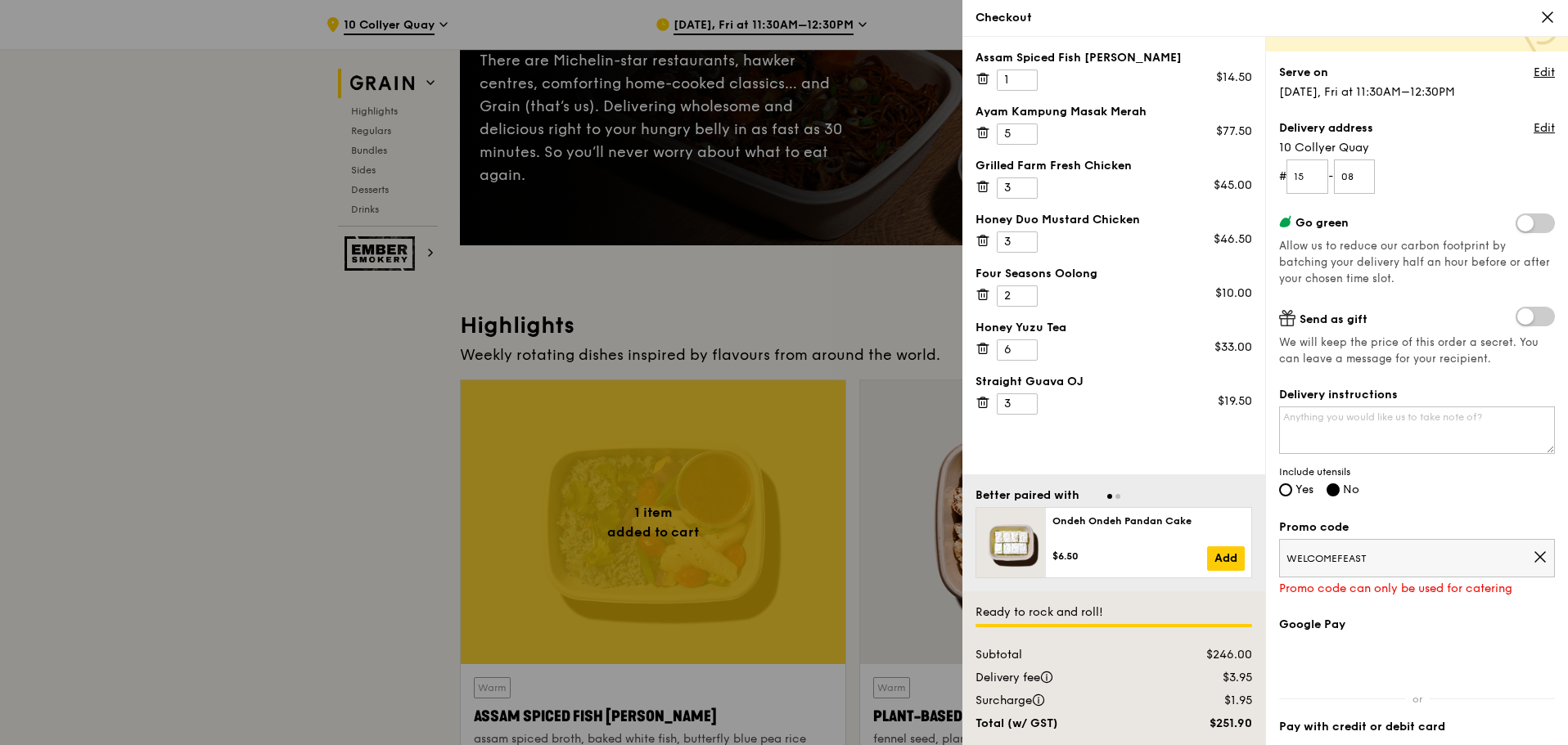
scroll to position [164, 0]
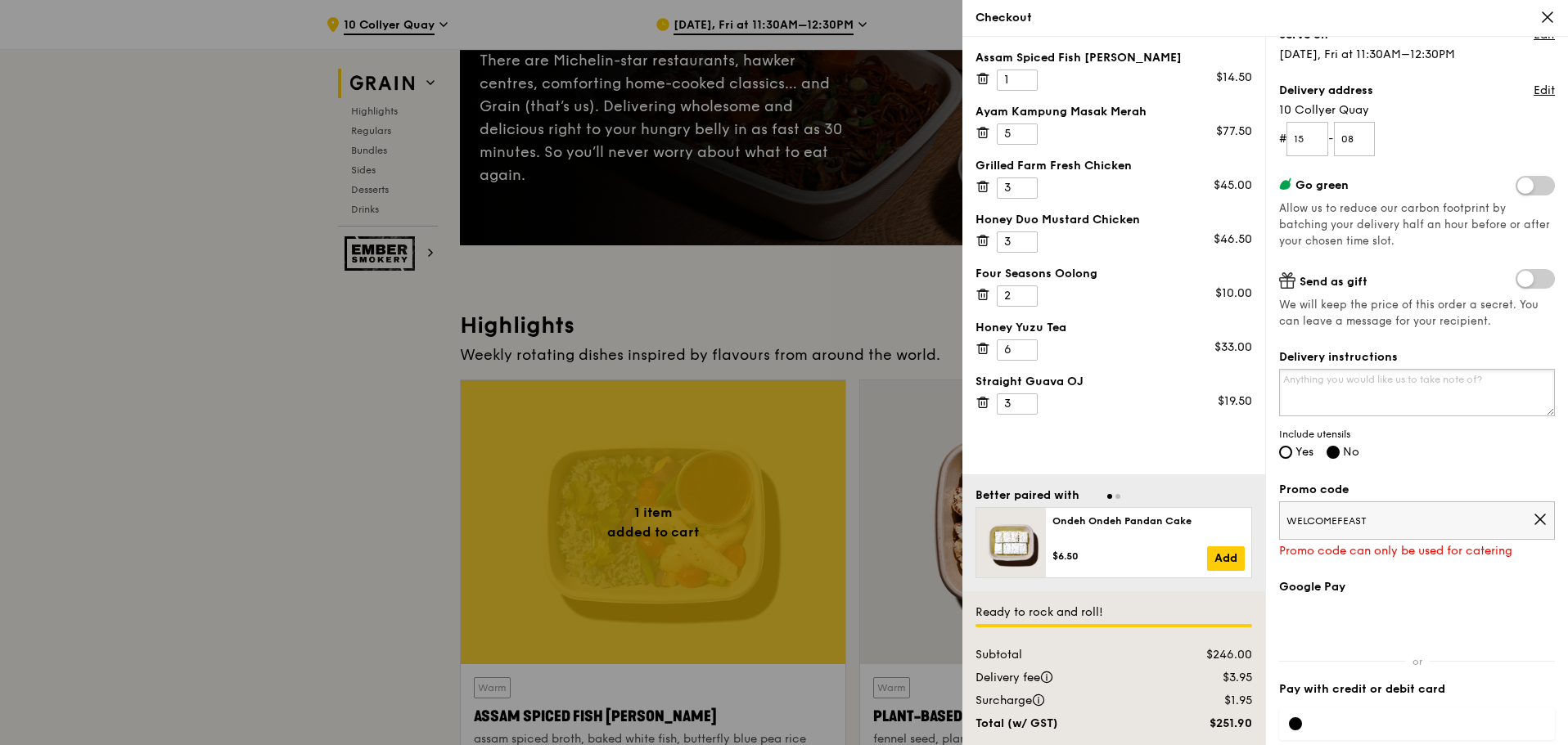
click at [1373, 381] on textarea "Delivery instructions" at bounding box center [1417, 393] width 276 height 48
type textarea "Please include Utensils."
click at [1293, 449] on label "Yes" at bounding box center [1296, 453] width 35 height 14
click at [1292, 449] on input "Yes" at bounding box center [1286, 452] width 13 height 13
radio input "true"
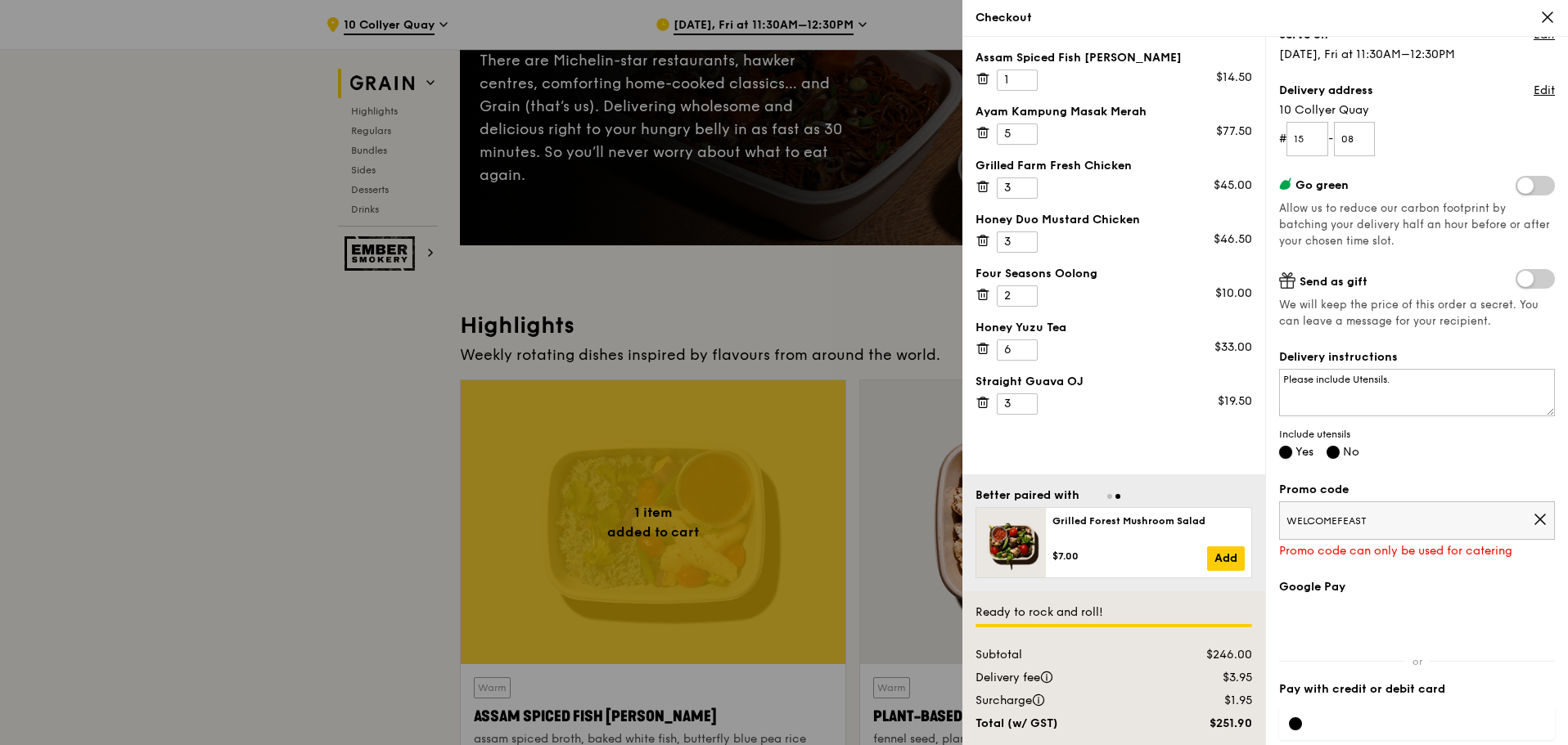
radio input "false"
drag, startPoint x: 1427, startPoint y: 380, endPoint x: 1257, endPoint y: 378, distance: 170.0
click at [1257, 378] on div "Assam Spiced Fish Curry 1 $14.50 Ayam Kampung Masak Merah 5 $77.50 Grilled Farm…" at bounding box center [1265, 391] width 606 height 709
type textarea "Please deliver on time, before 12.15pm. Thank You."
click at [1466, 455] on div "Delivery instructions Please deliver on time, before 12.15pm. Thank You. Includ…" at bounding box center [1417, 406] width 276 height 113
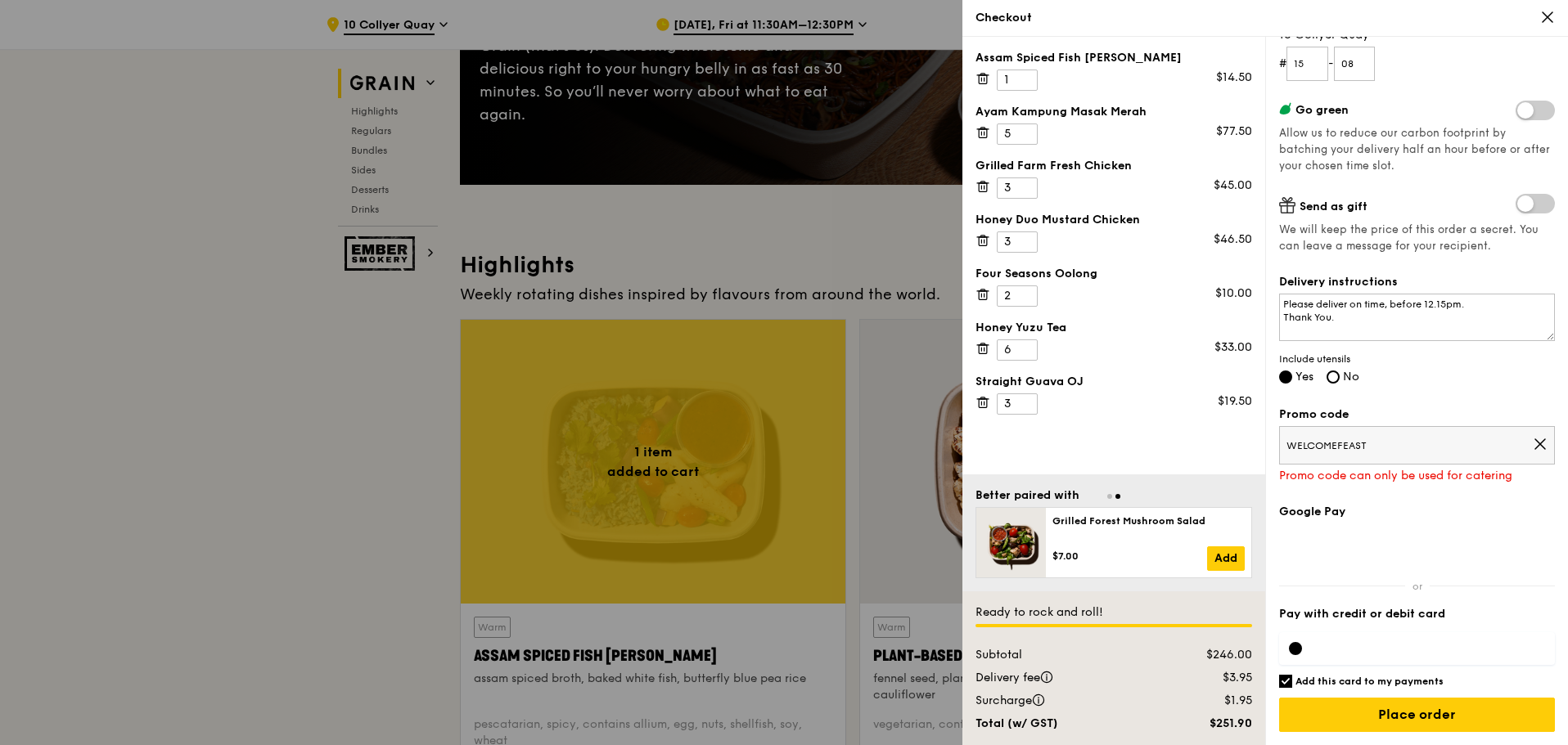
scroll to position [409, 0]
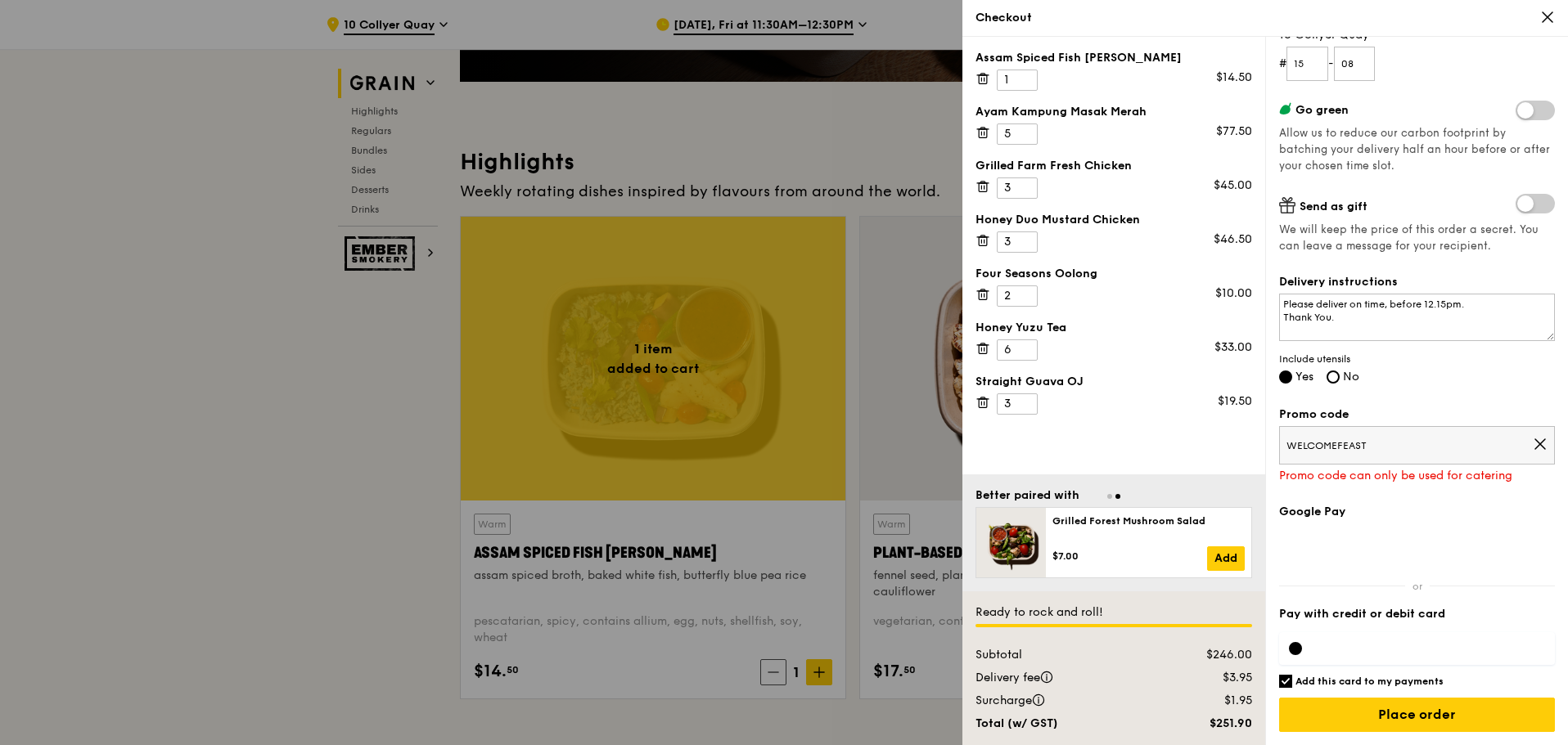
click at [1532, 447] on icon at bounding box center [1540, 444] width 15 height 15
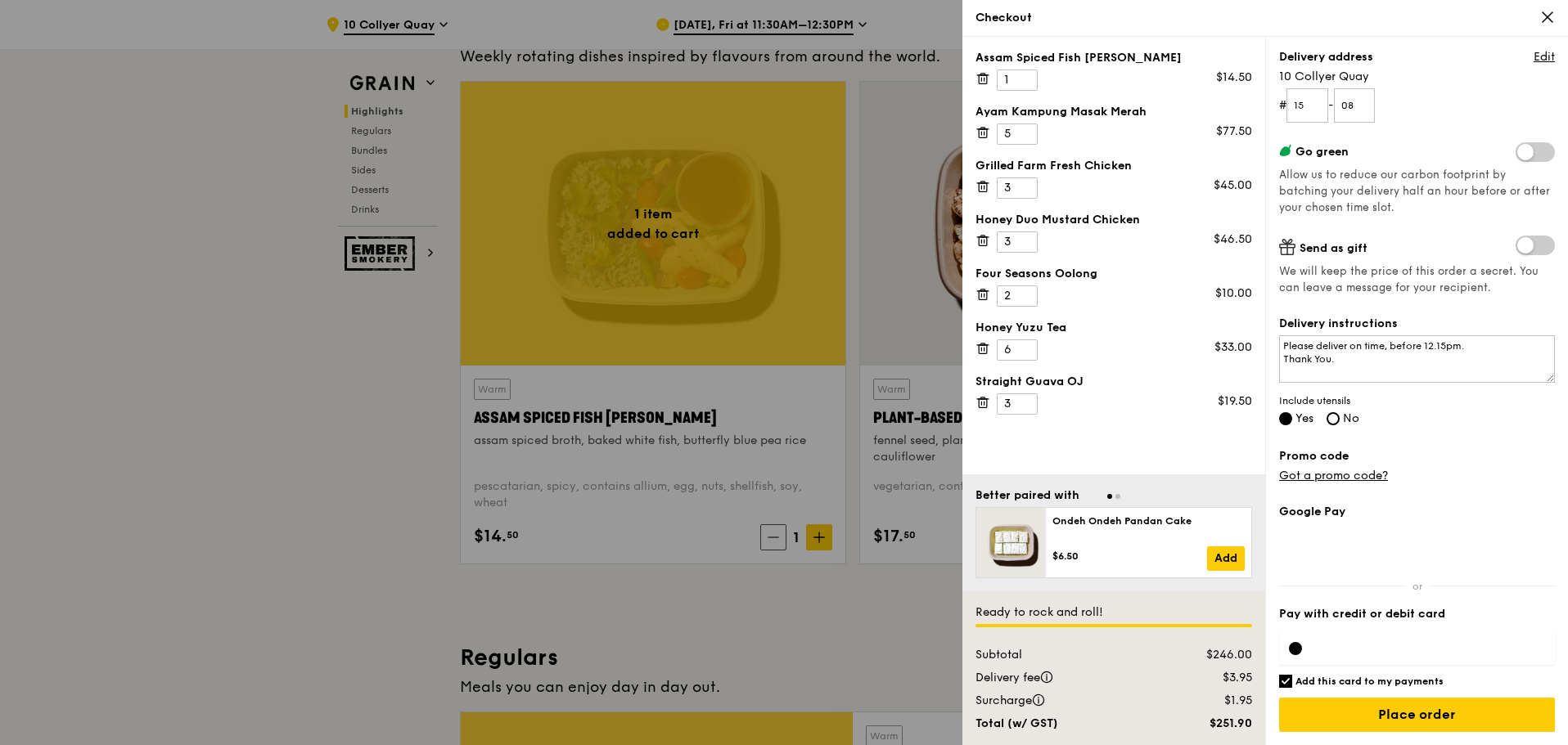
scroll to position [573, 0]
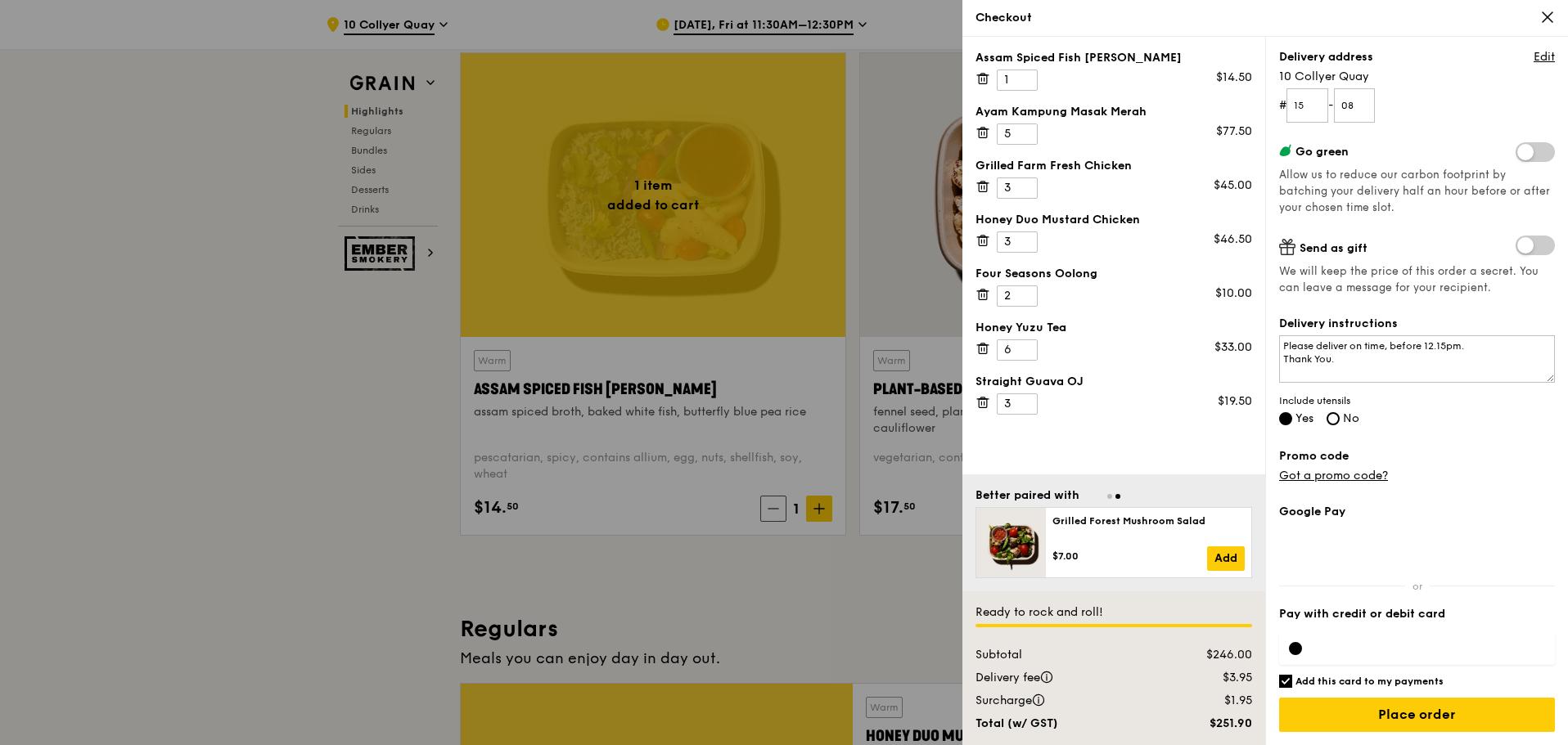
click at [1327, 681] on h6 "Add this card to my payments" at bounding box center [1369, 681] width 148 height 13
click at [1292, 681] on input "Add this card to my payments" at bounding box center [1286, 681] width 13 height 13
checkbox input "false"
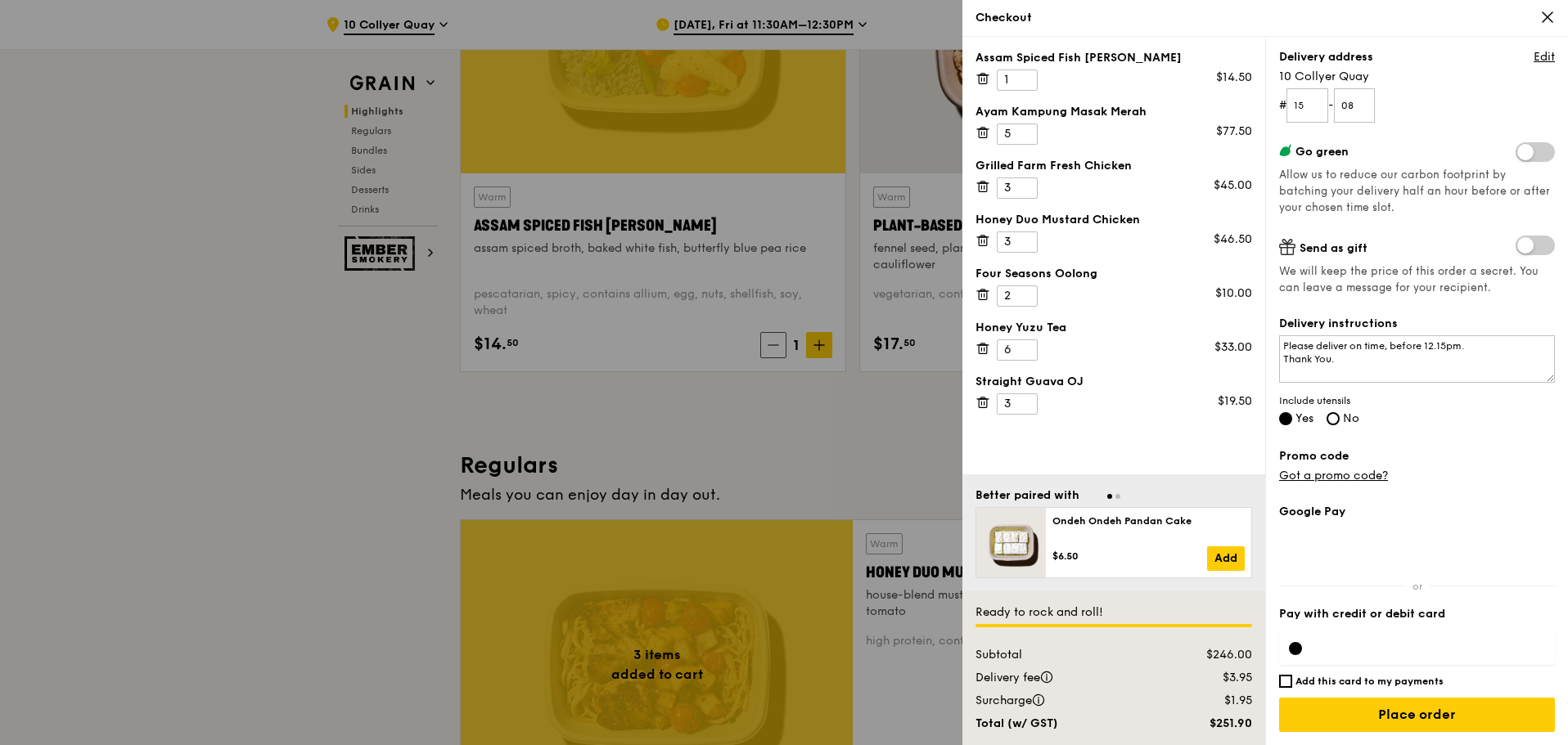
scroll to position [818, 0]
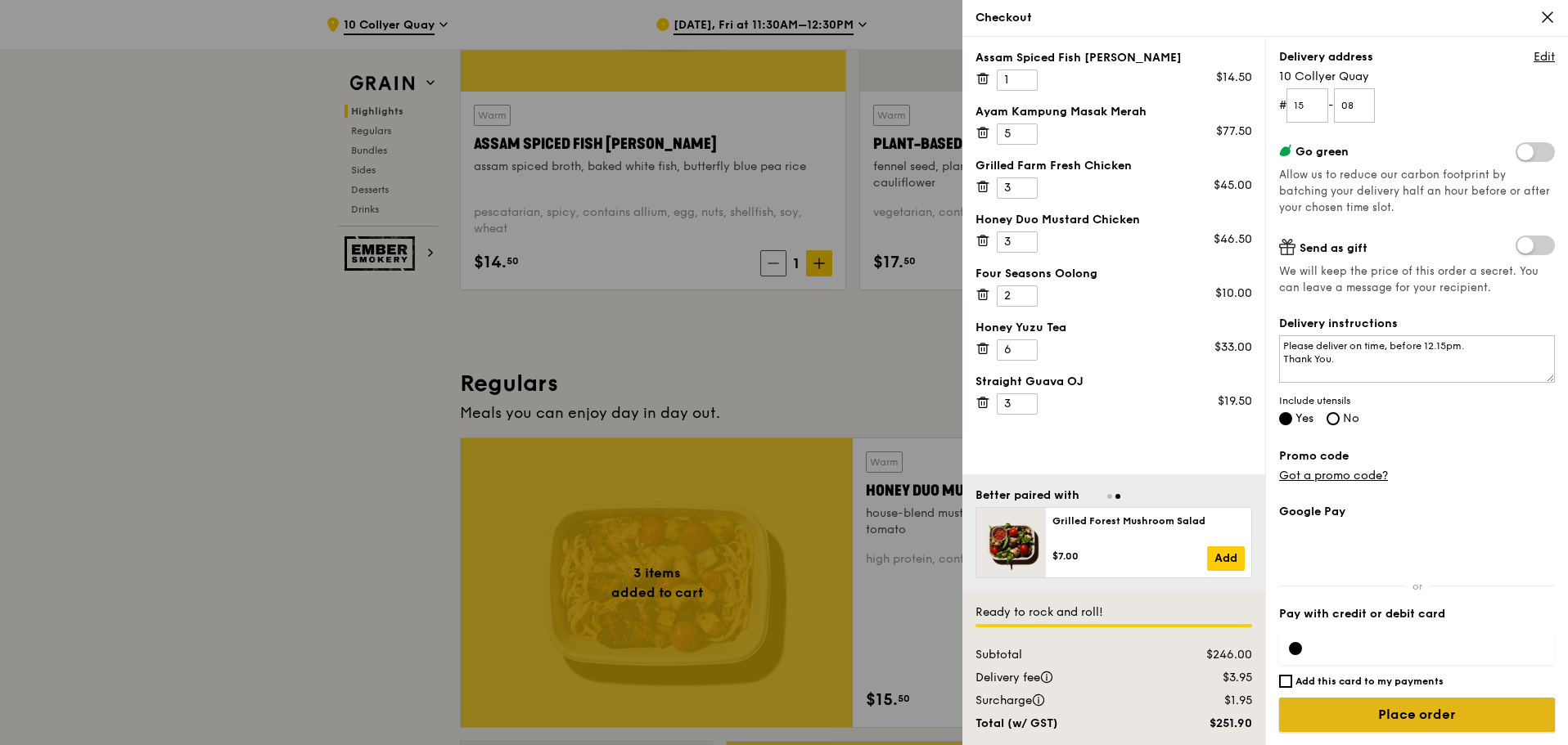
click at [1415, 714] on input "Place order" at bounding box center [1417, 714] width 276 height 35
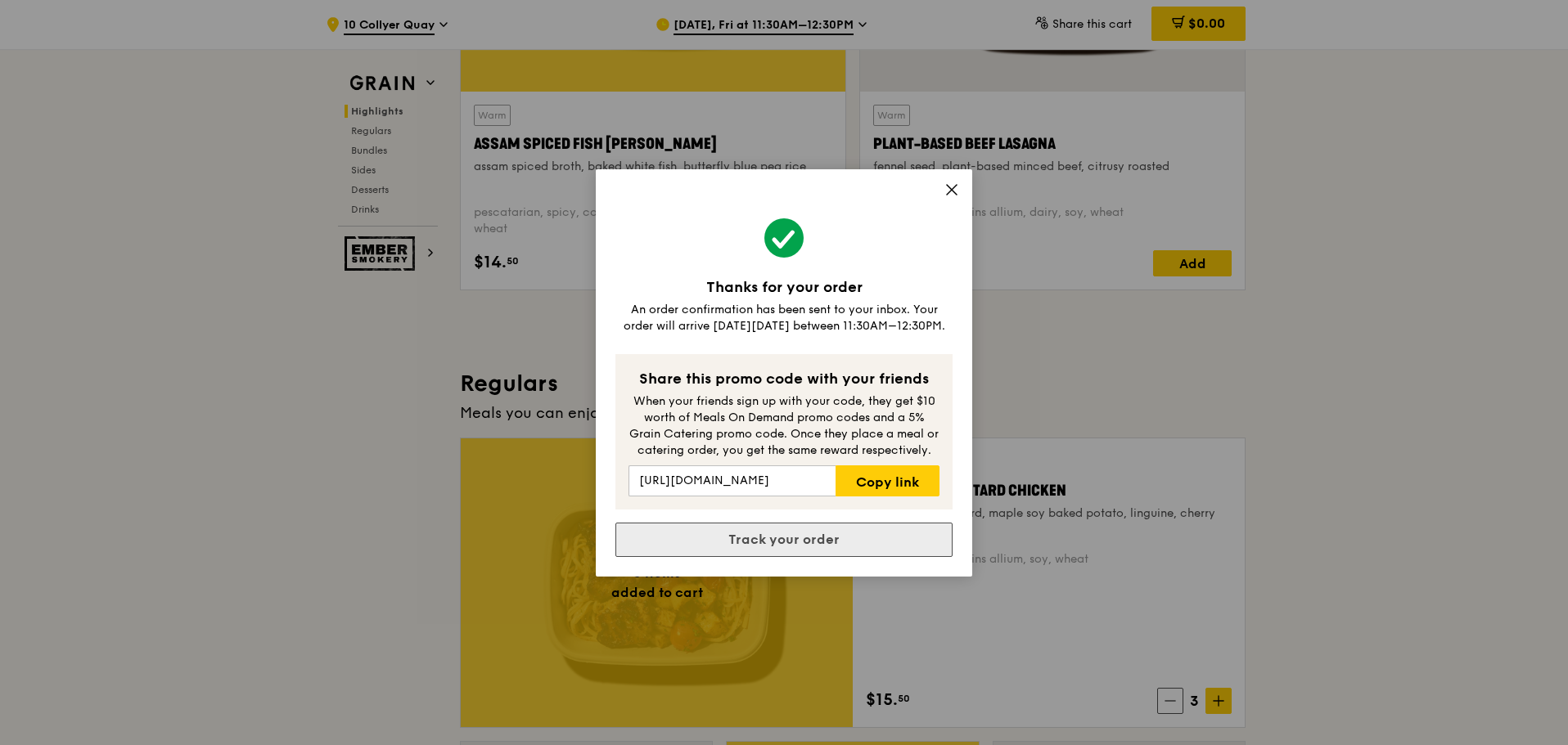
click at [833, 541] on link "Track your order" at bounding box center [784, 539] width 338 height 35
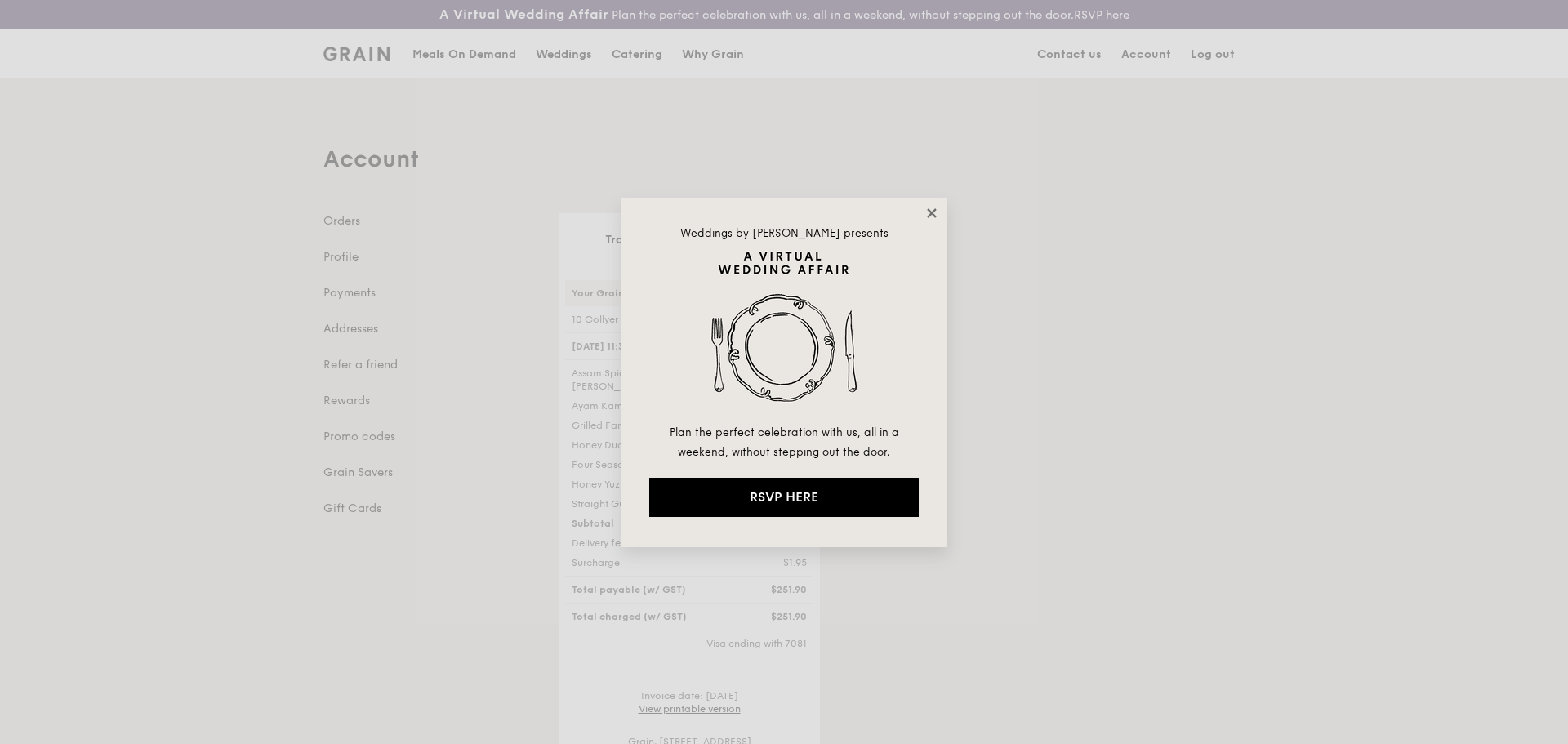
click at [932, 206] on icon at bounding box center [932, 214] width 15 height 15
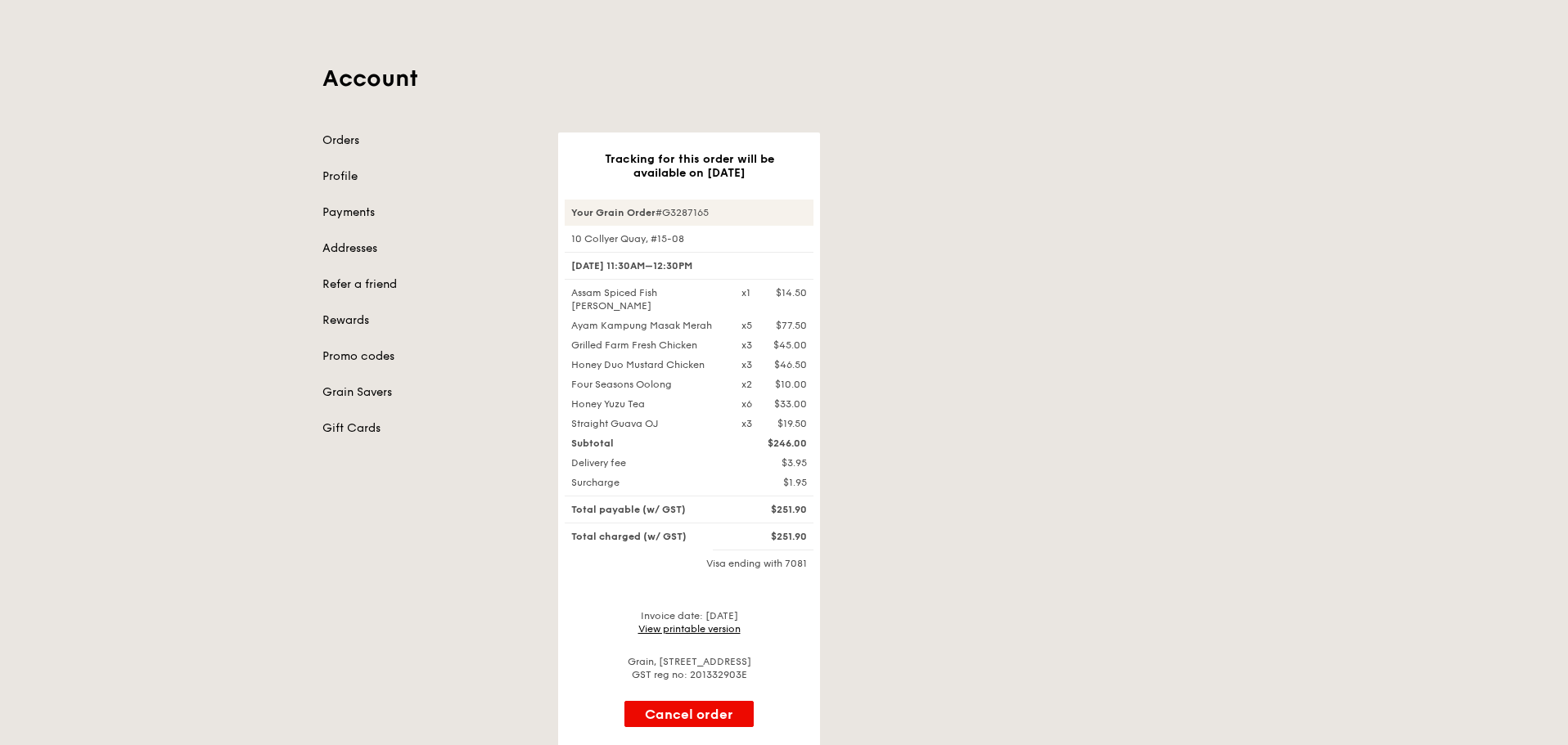
scroll to position [82, 0]
click at [992, 342] on div "Tracking for this order will be available on Sep 26 Your Grain Order #G3287165 …" at bounding box center [901, 438] width 707 height 614
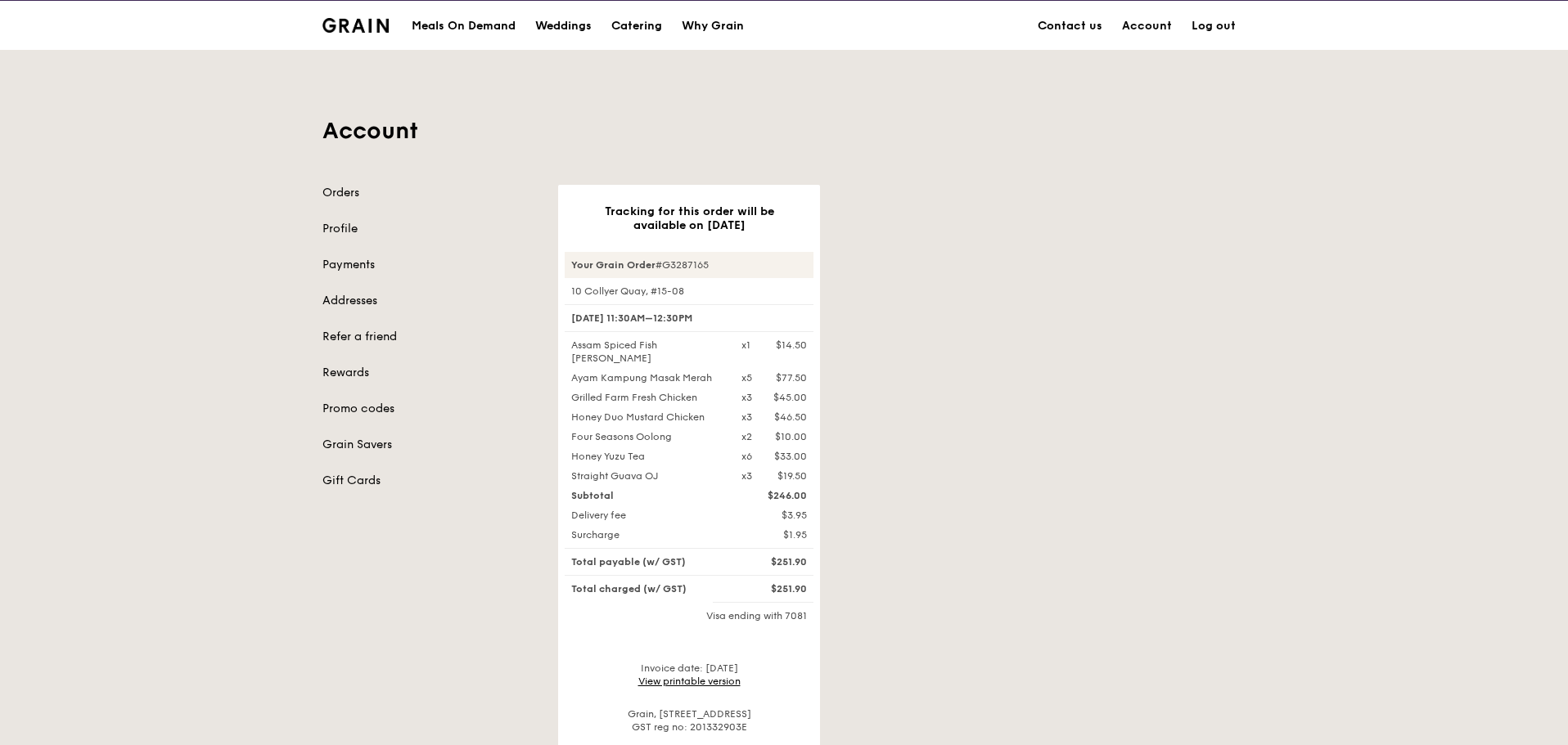
scroll to position [0, 0]
